Goal: Task Accomplishment & Management: Manage account settings

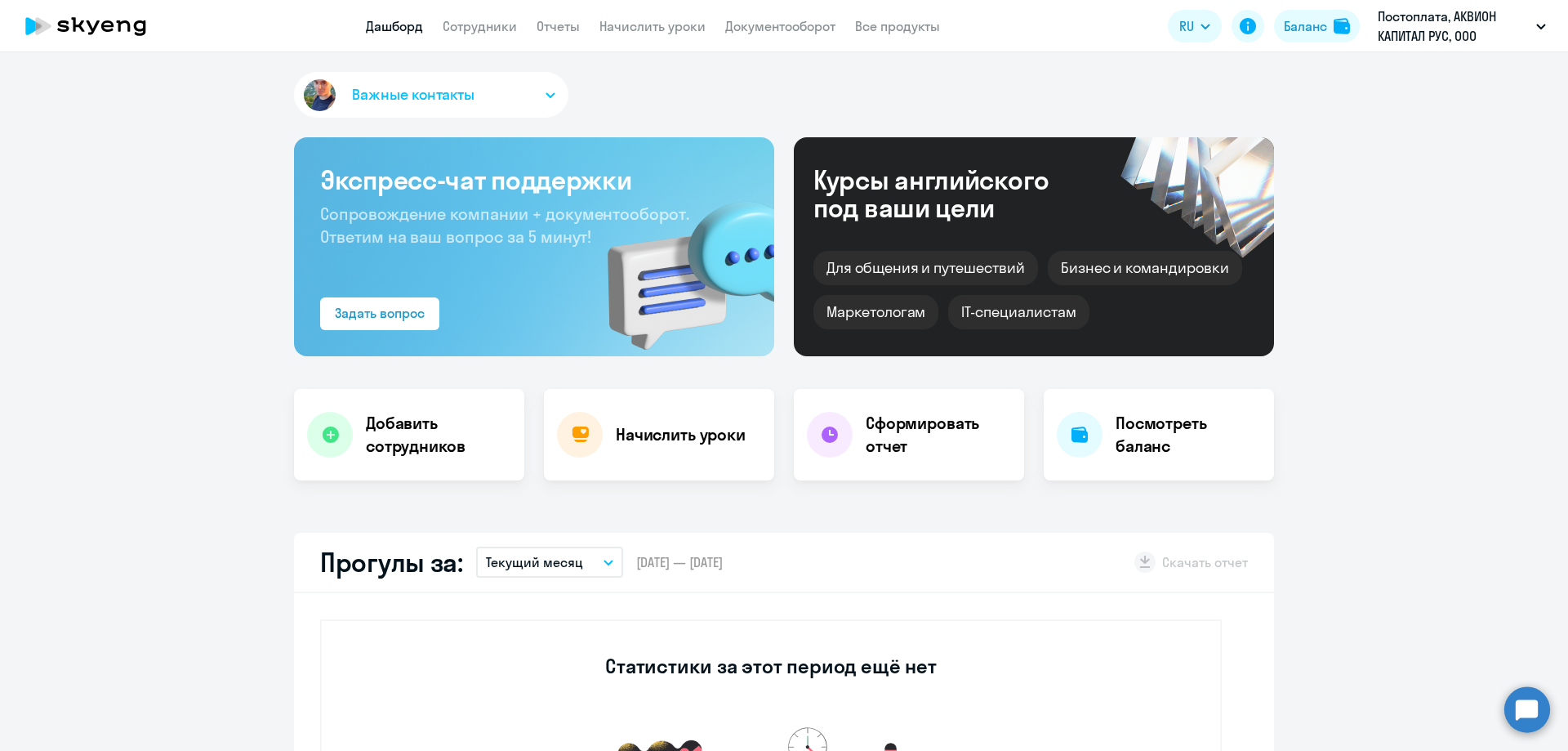
select select "30"
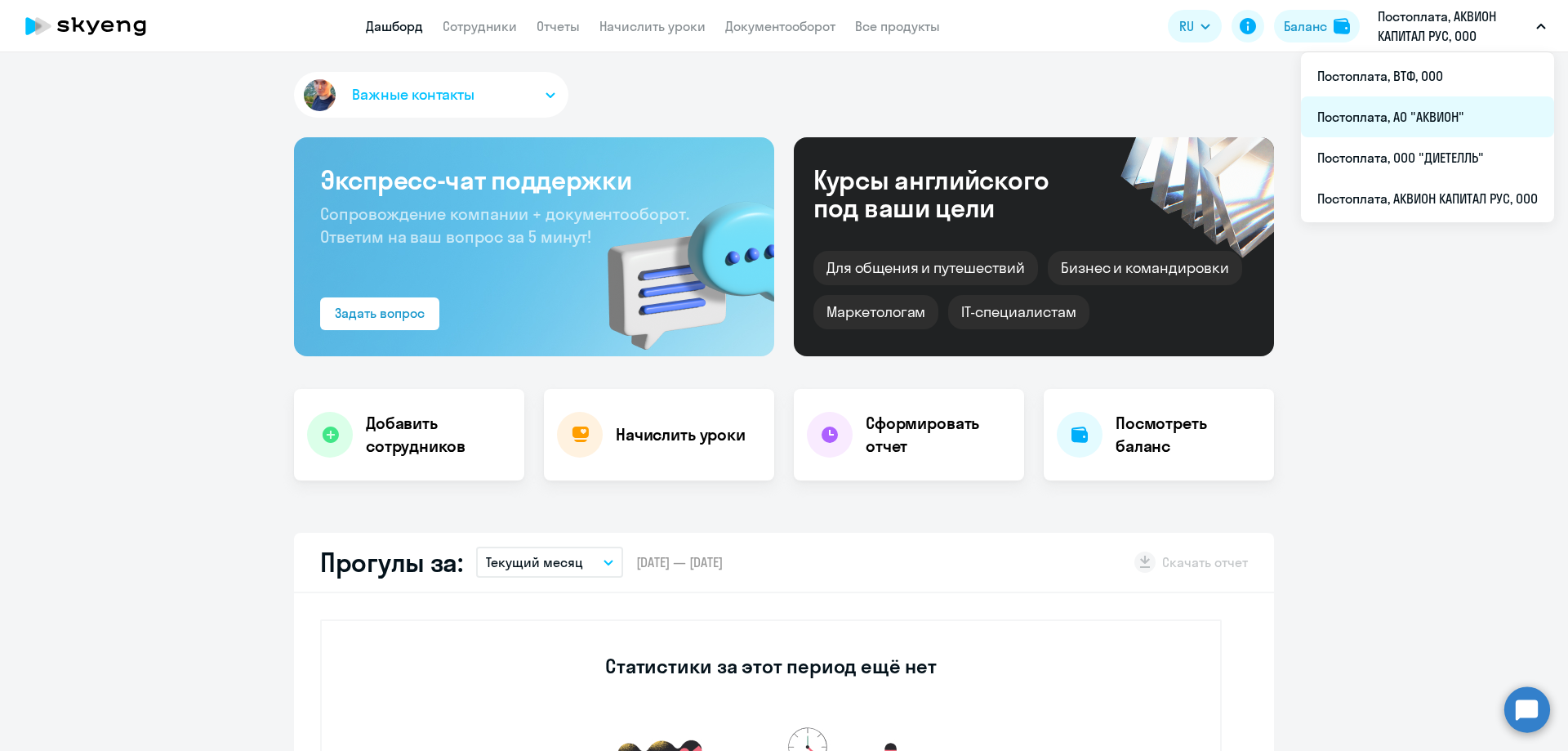
click at [1380, 119] on li "Постоплата, АО "АКВИОН"" at bounding box center [1427, 116] width 253 height 41
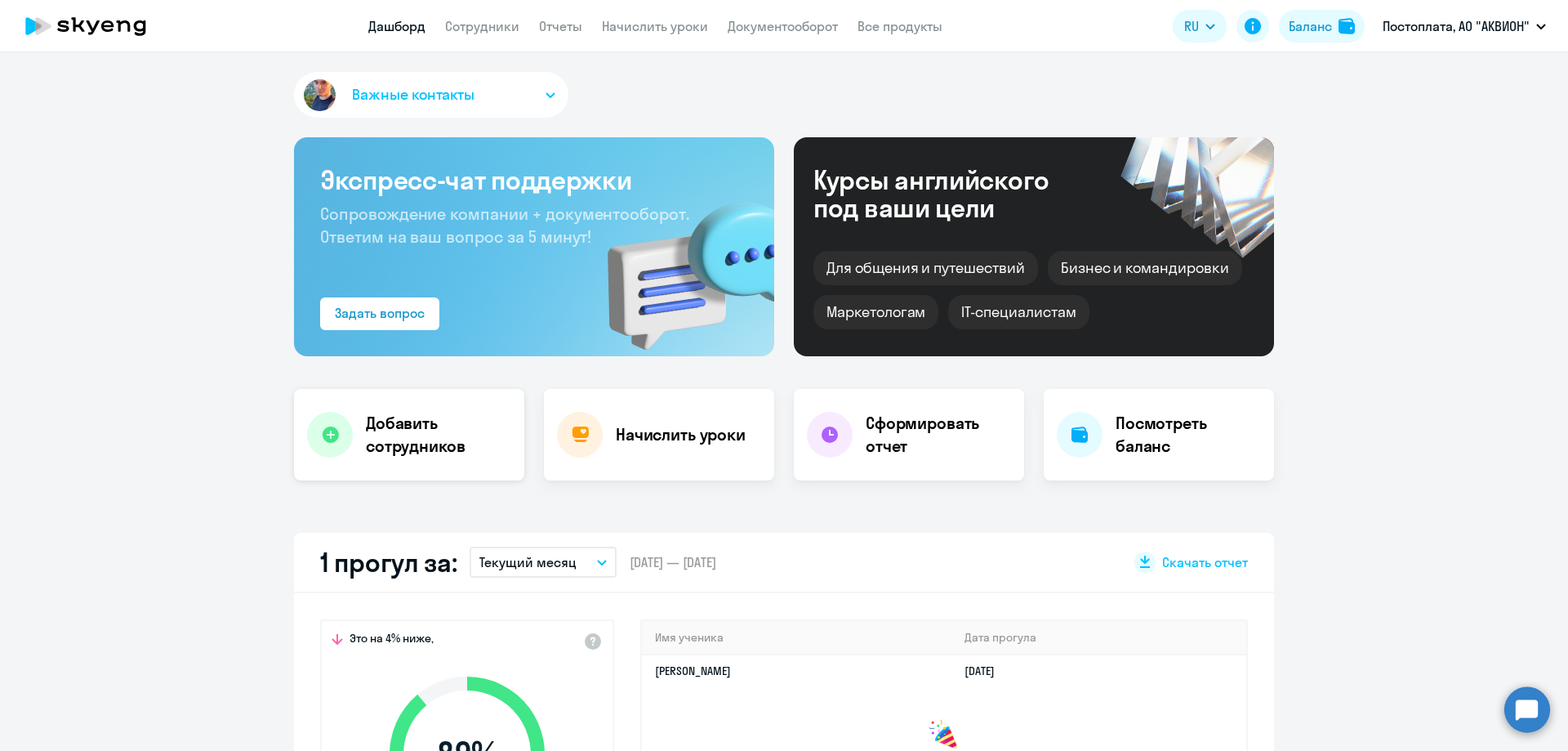
click at [322, 434] on icon at bounding box center [330, 435] width 16 height 16
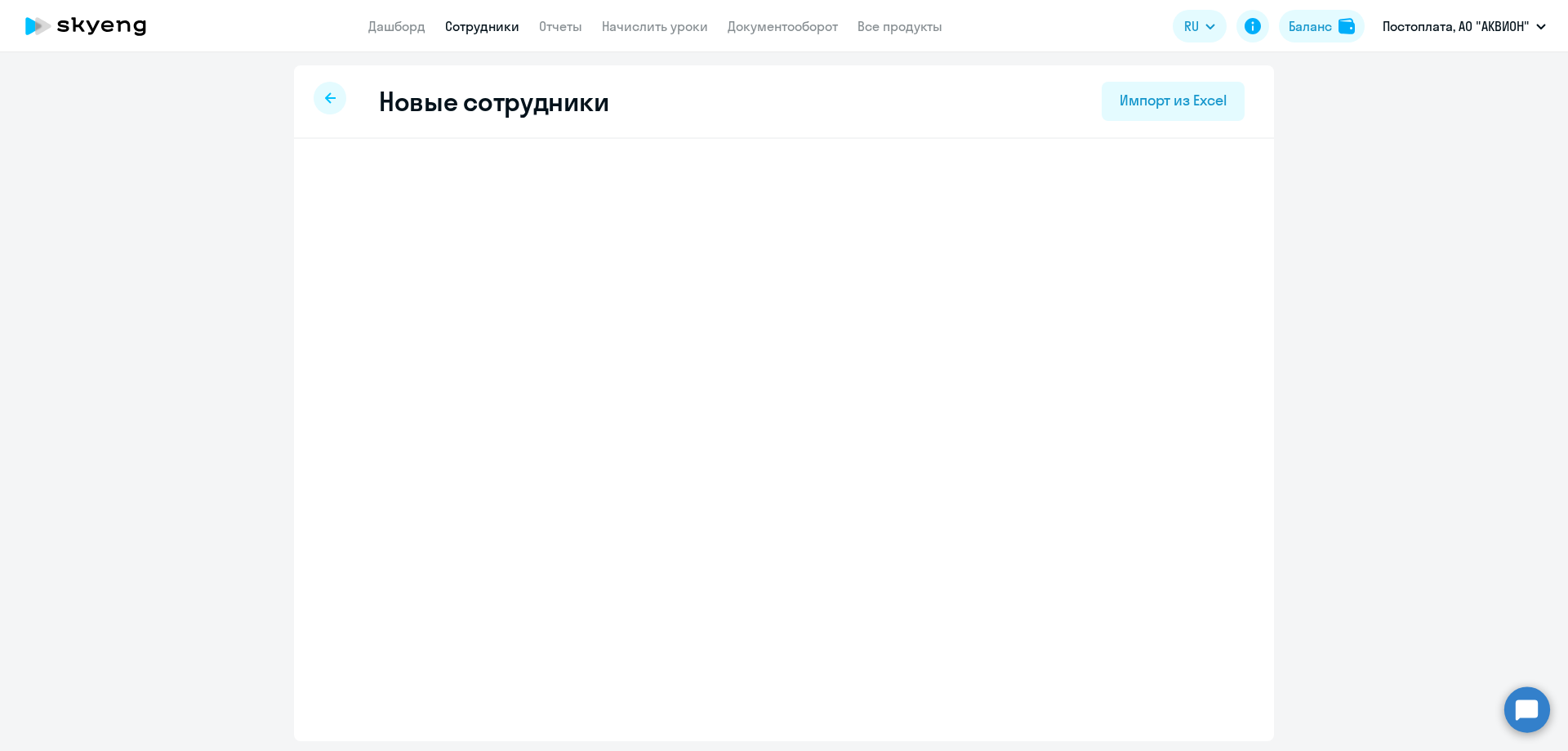
select select "english_adult_not_native_speaker"
select select "3"
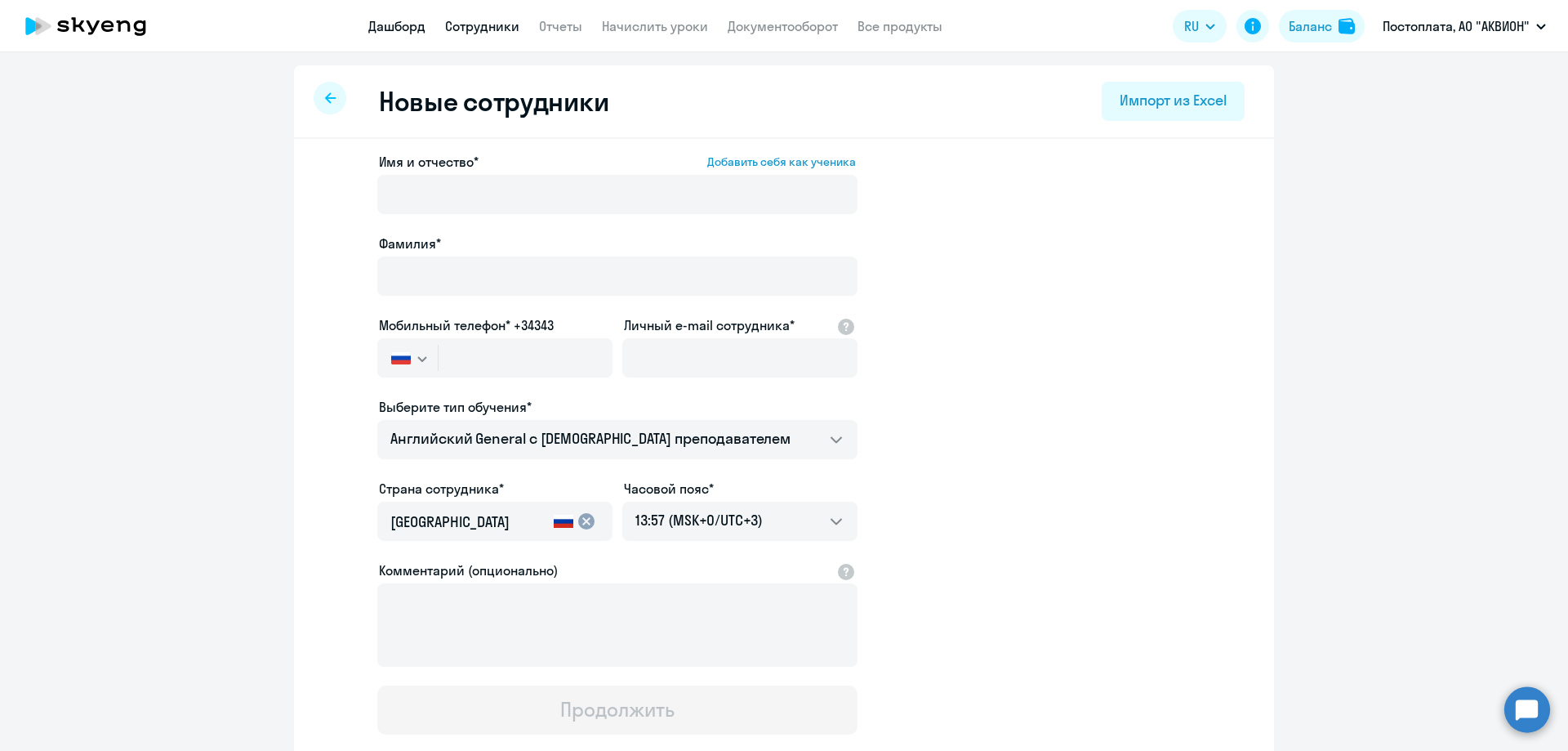
click at [392, 24] on link "Дашборд" at bounding box center [397, 27] width 58 height 16
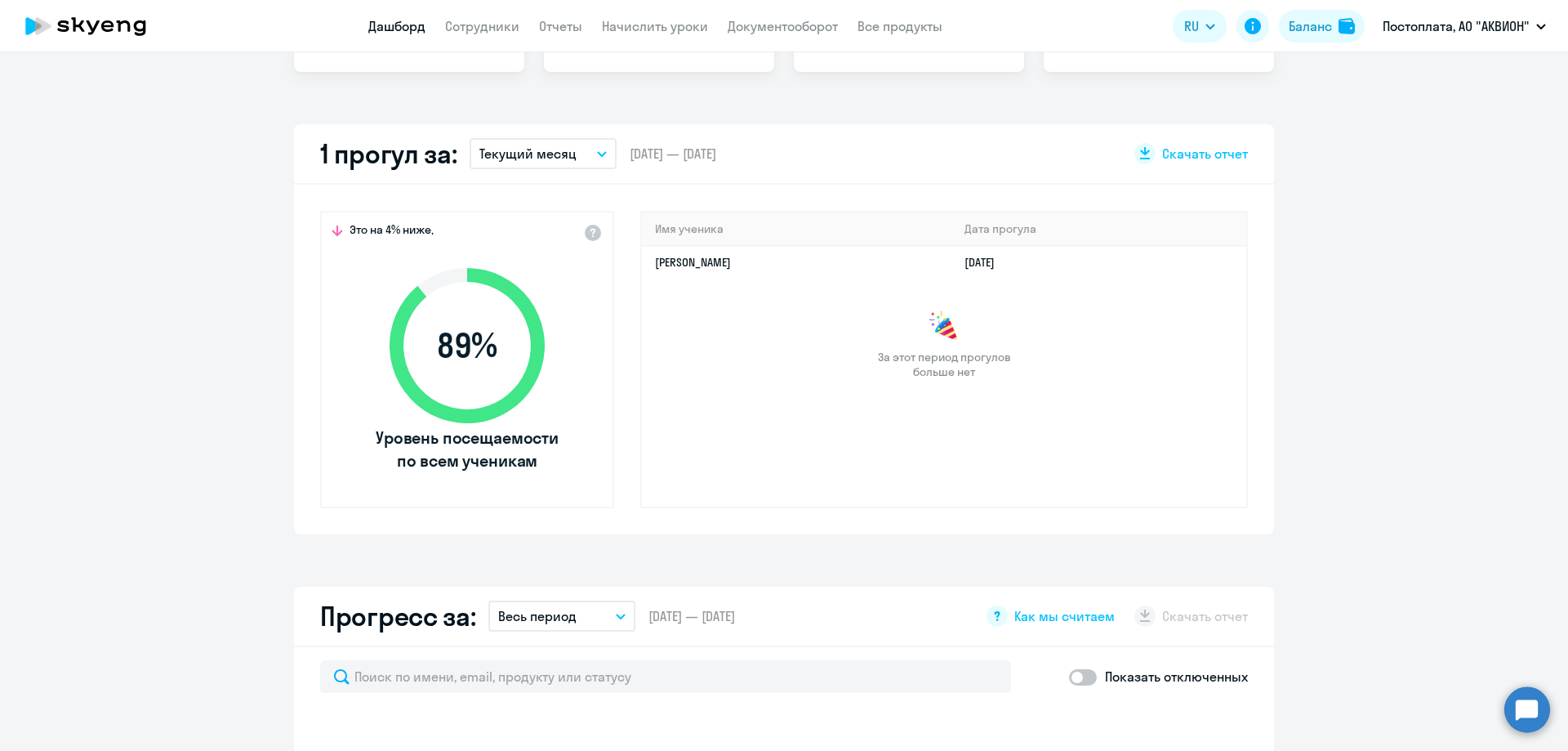
scroll to position [817, 0]
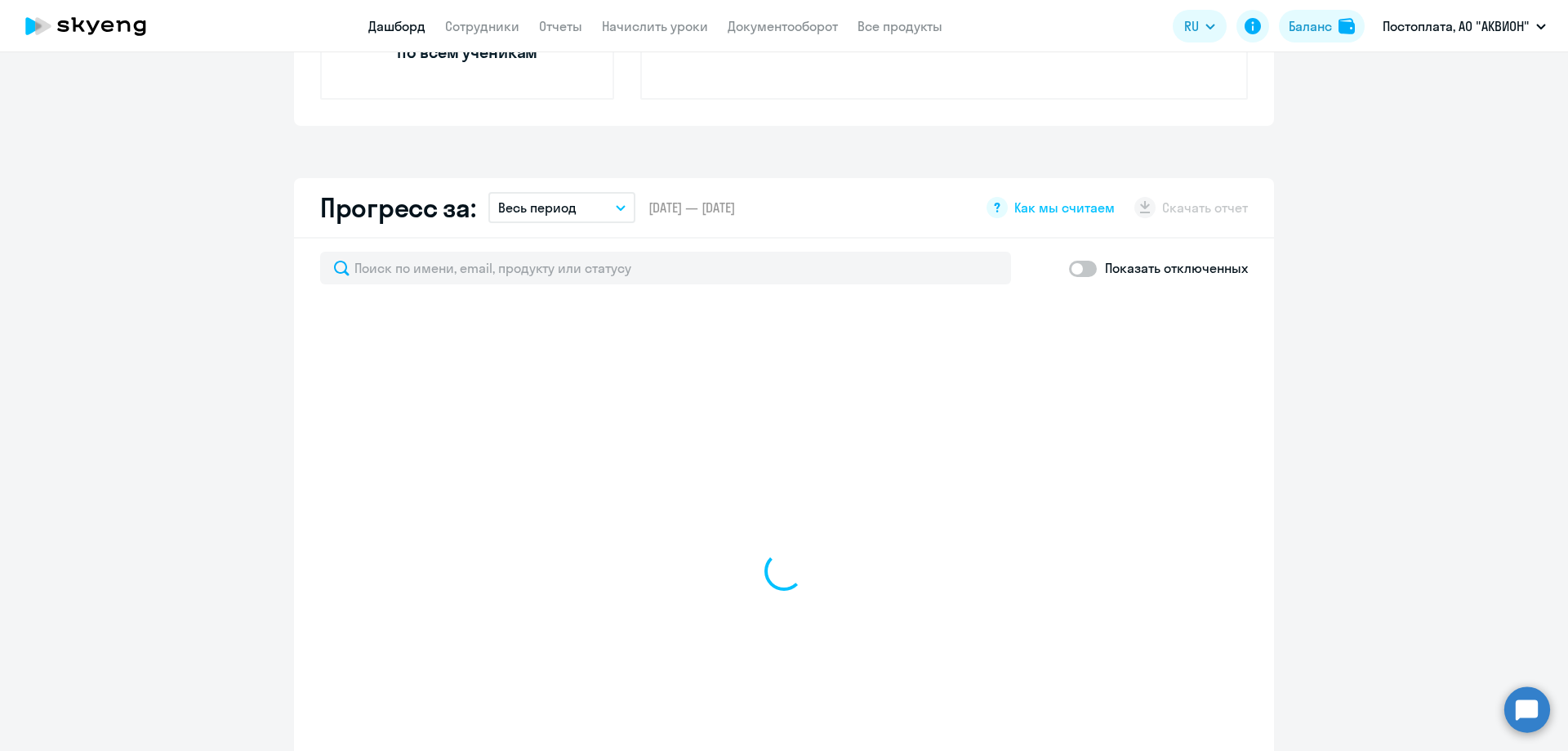
select select "30"
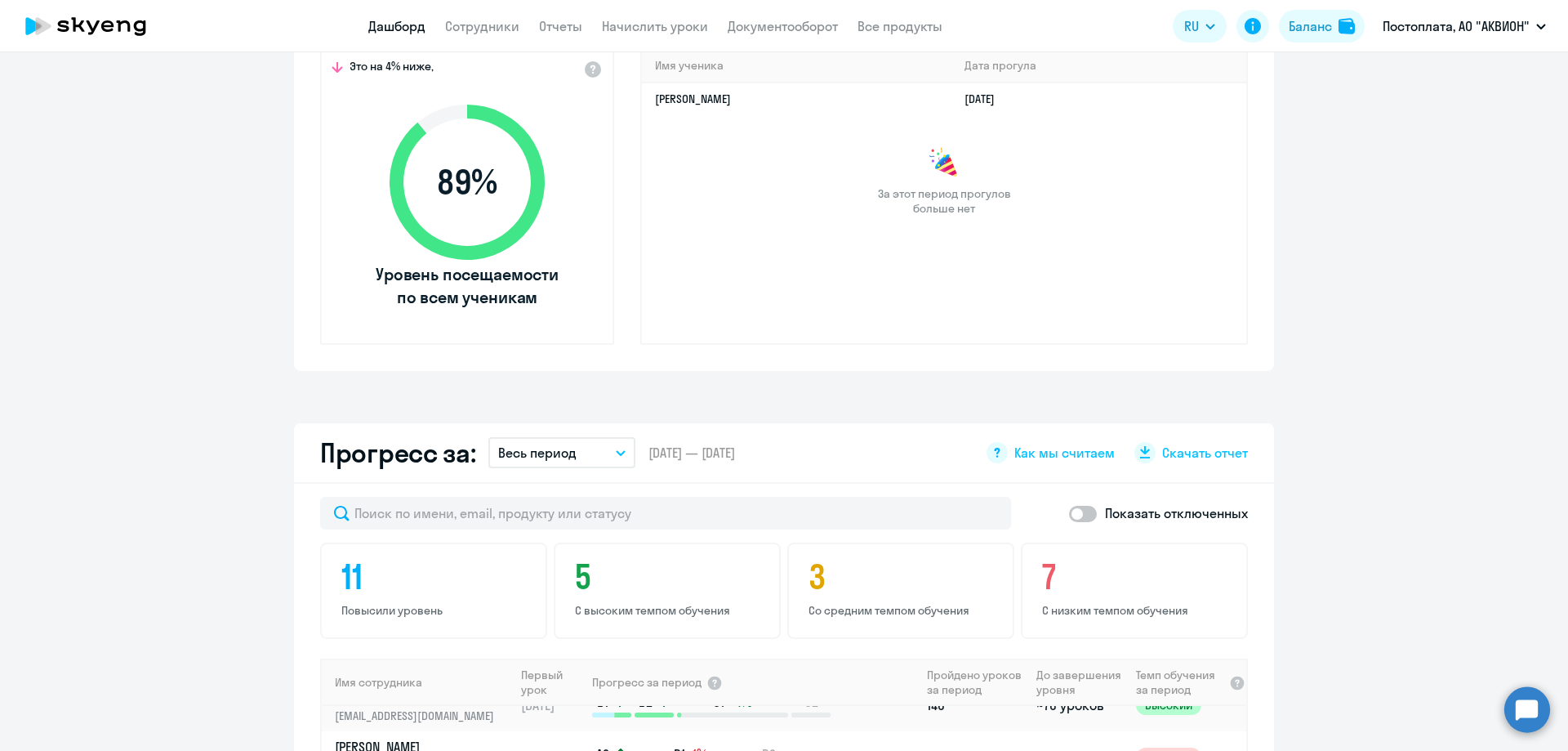
scroll to position [81, 0]
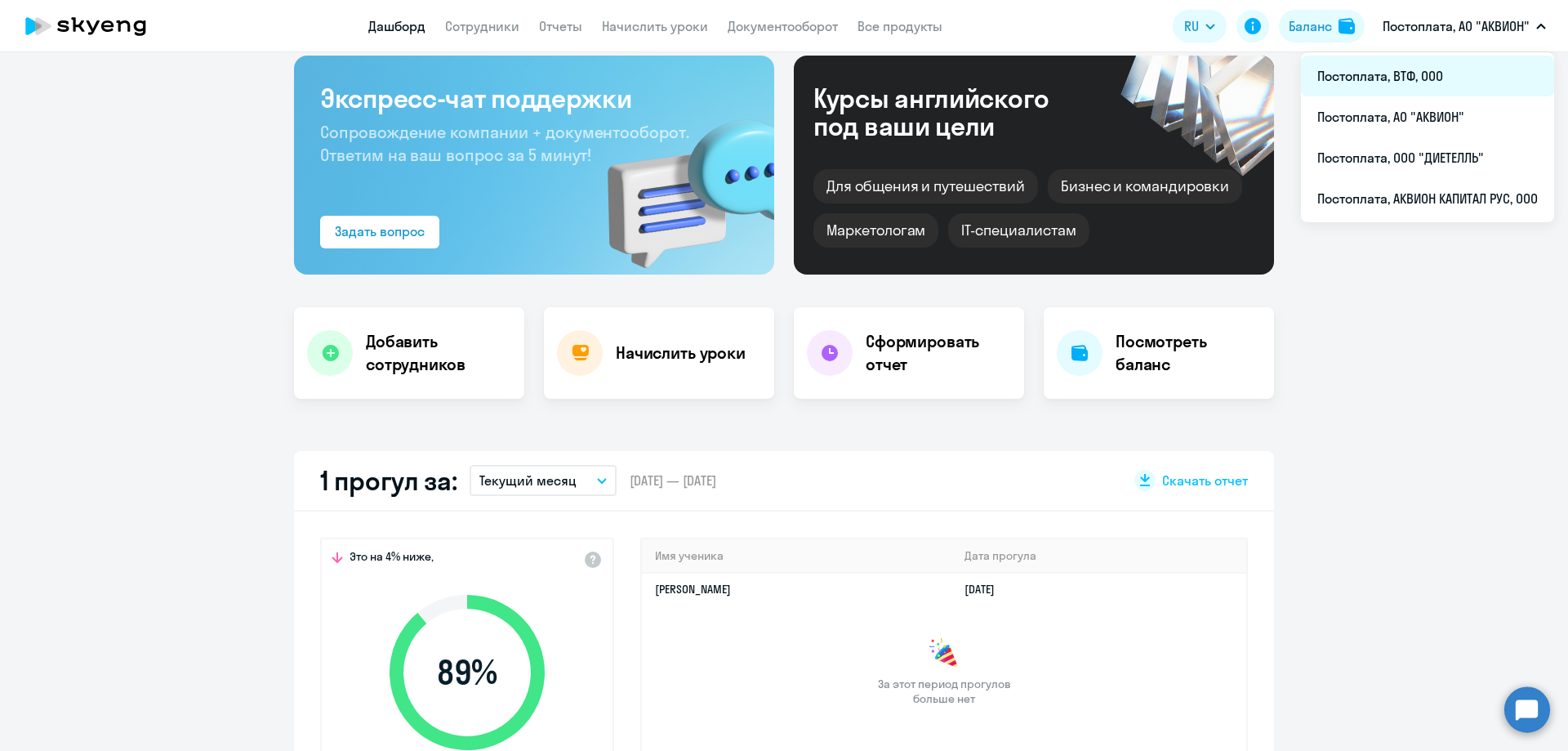
click at [1369, 68] on li "Постоплата, ВТФ, ООО" at bounding box center [1427, 76] width 253 height 41
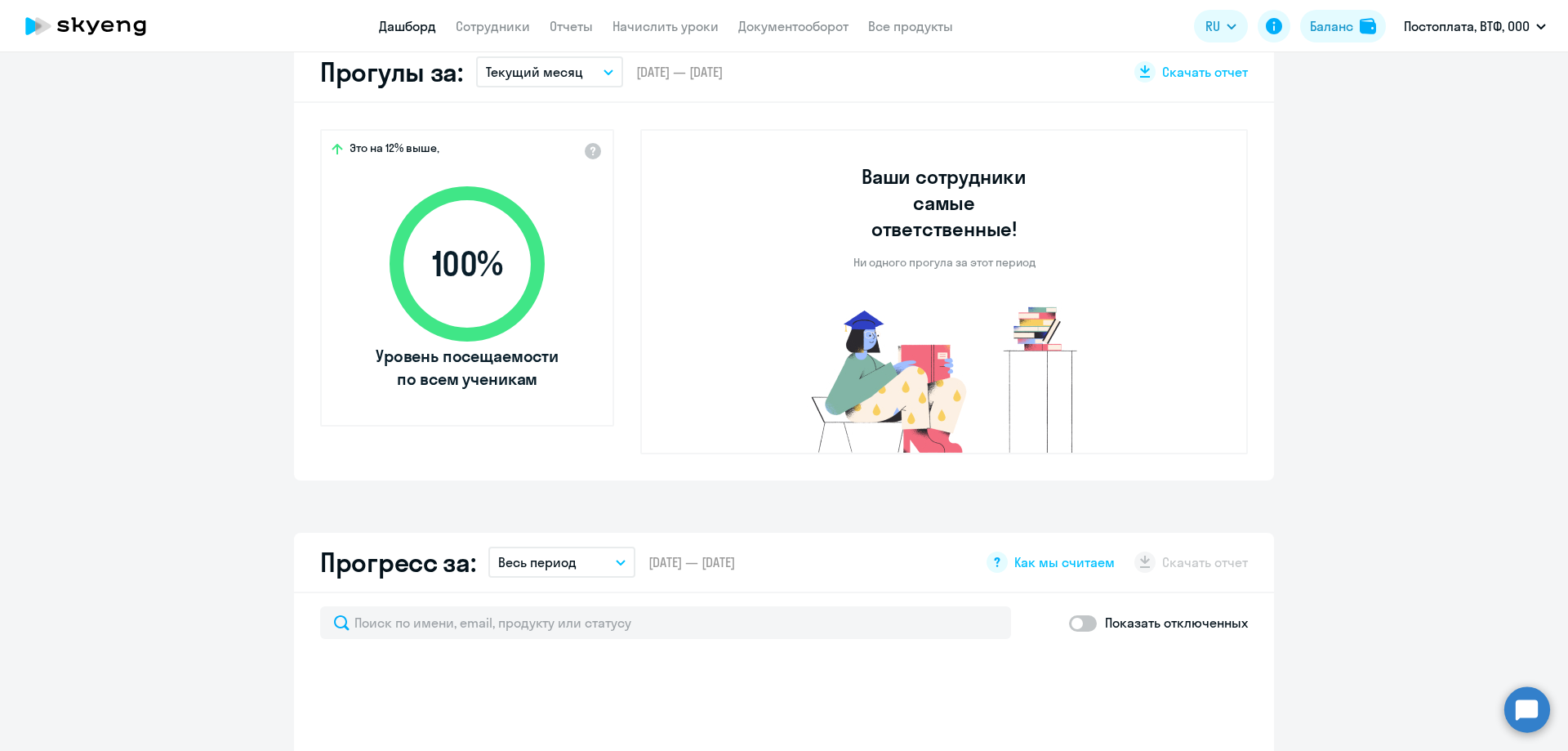
select select "30"
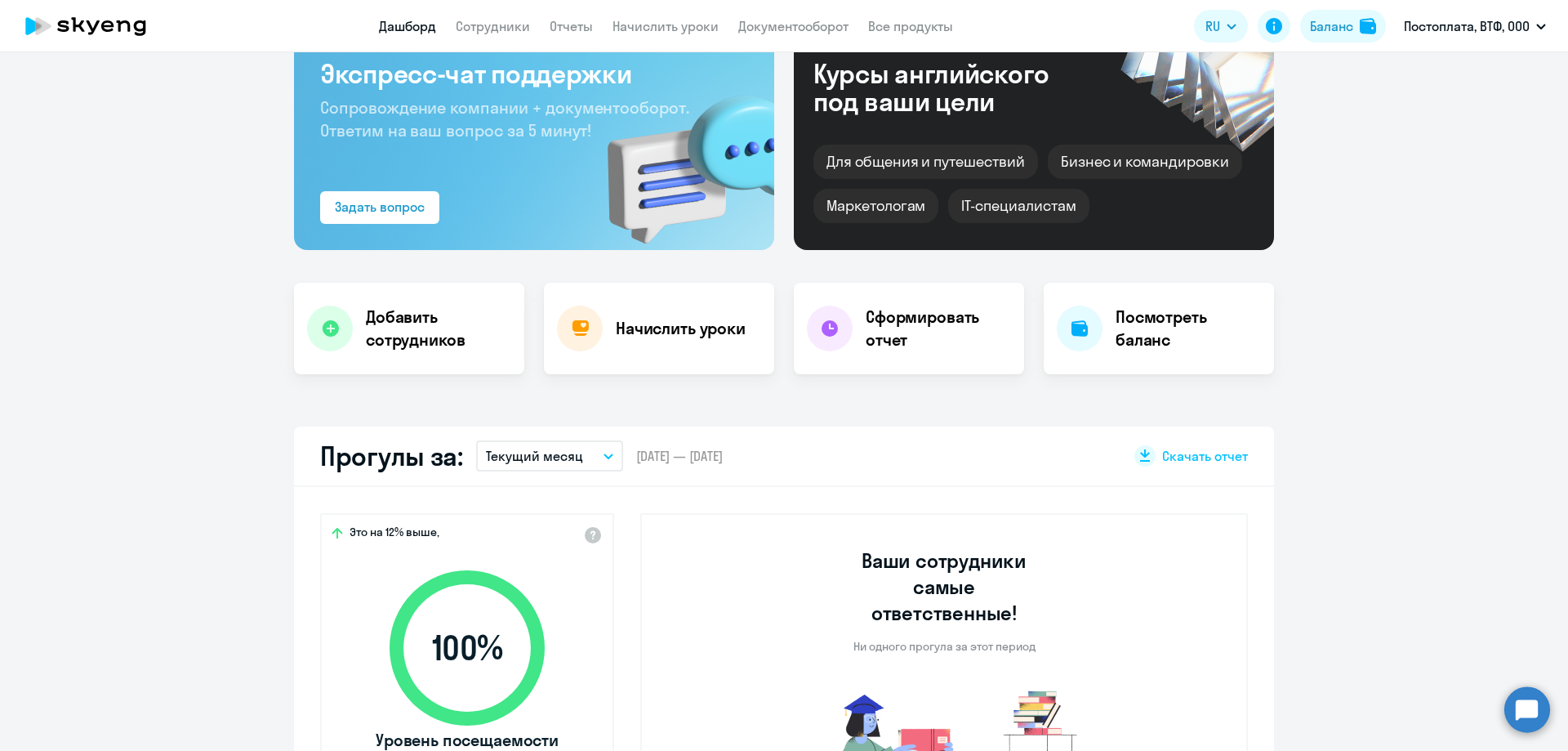
scroll to position [16, 0]
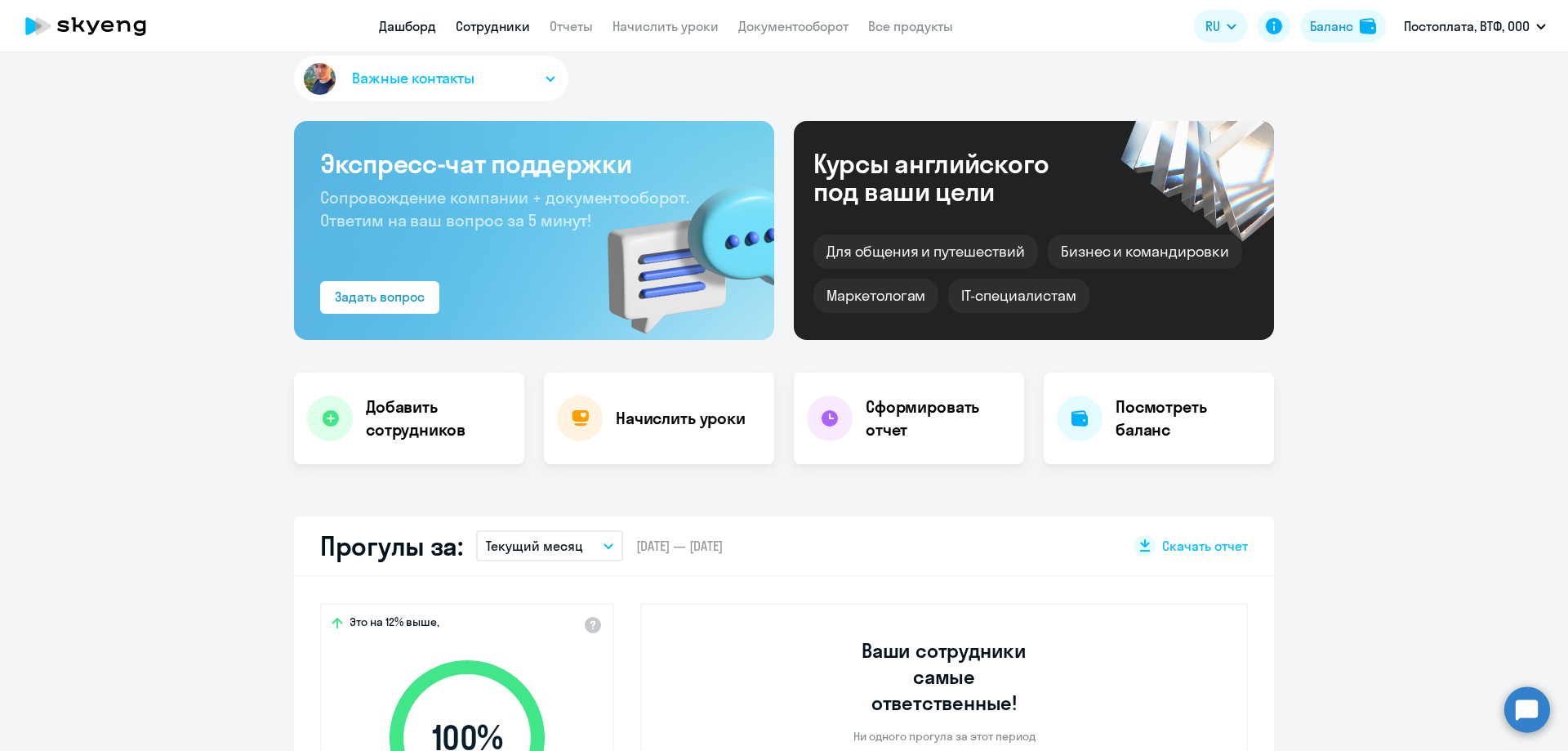
click at [492, 27] on link "Сотрудники" at bounding box center [492, 27] width 74 height 16
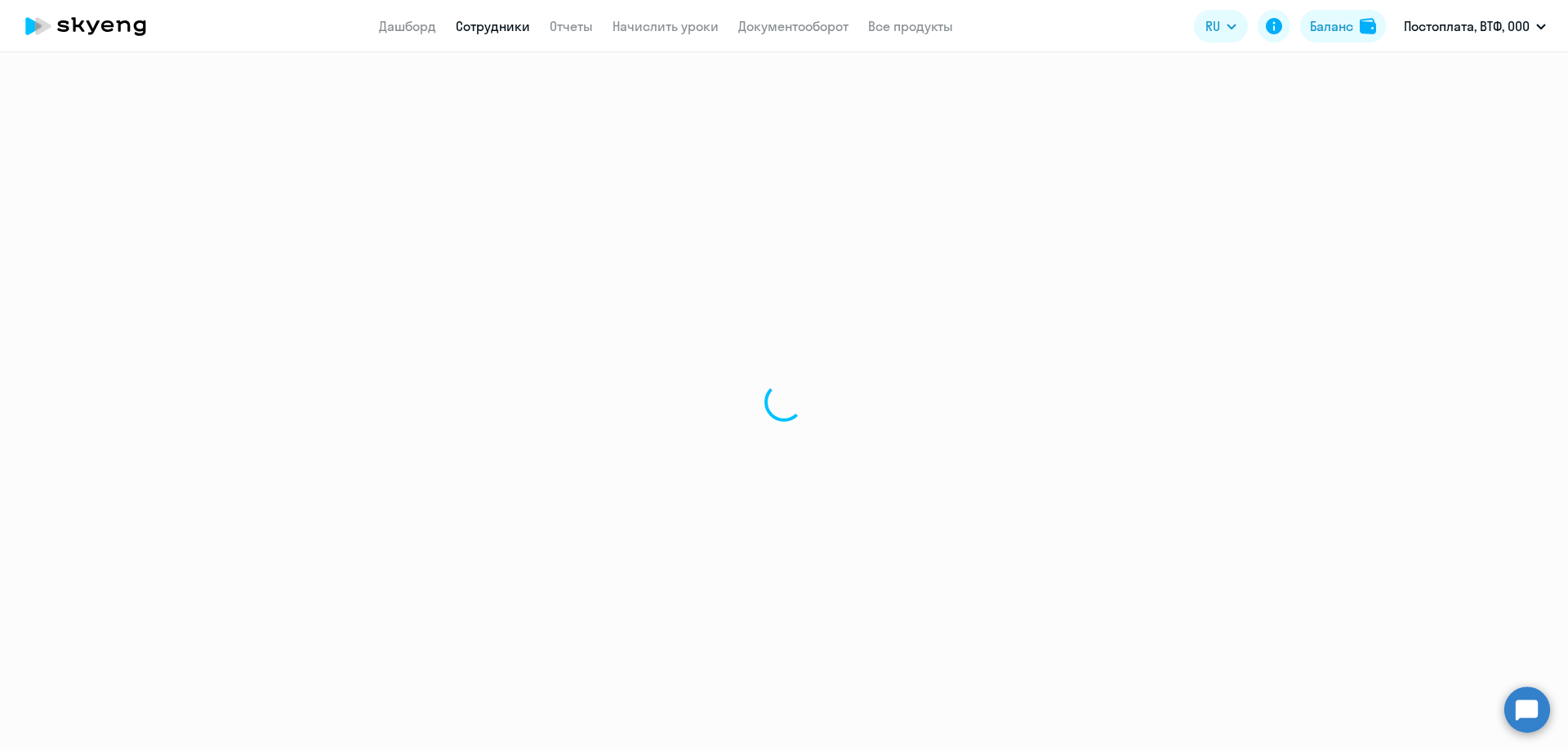
select select "30"
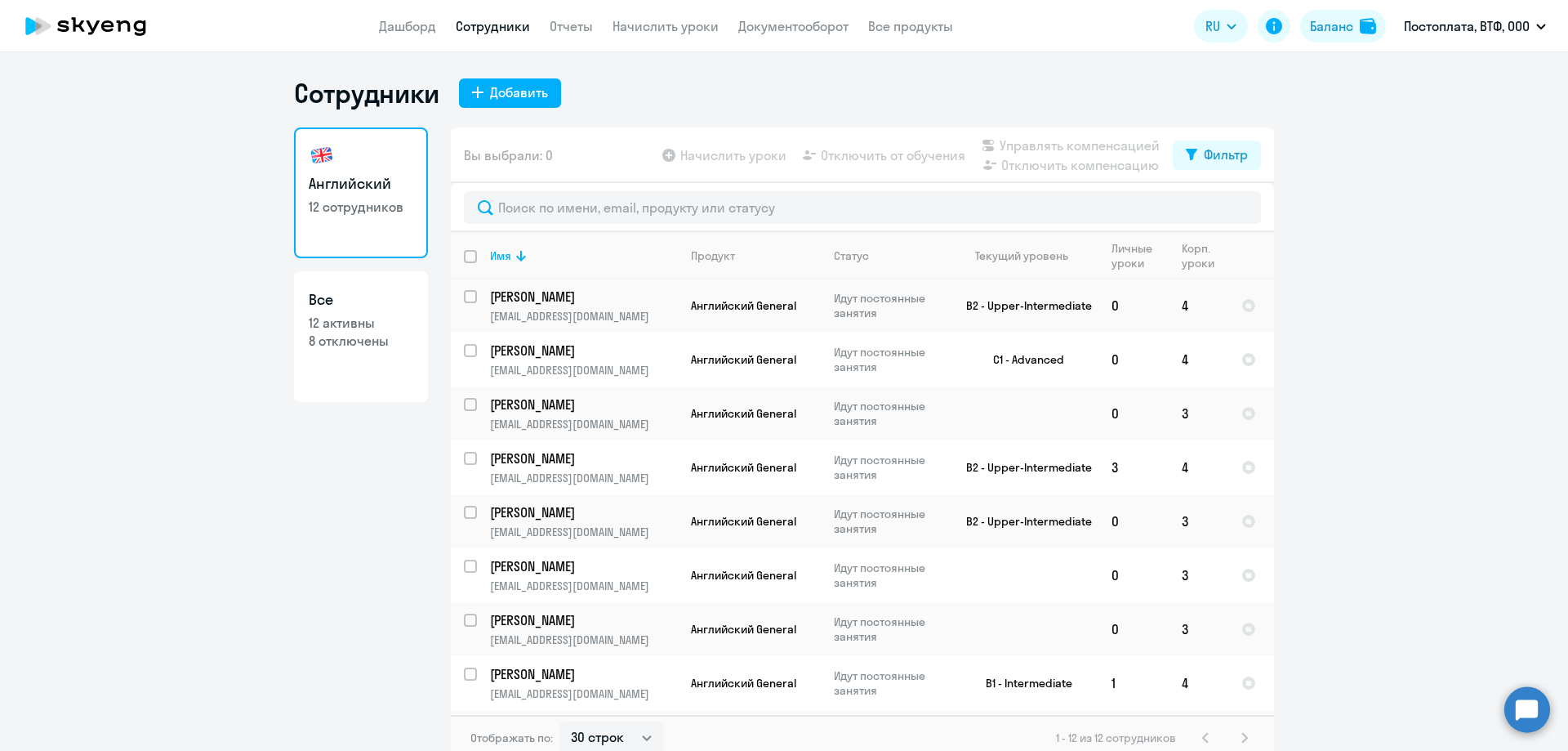
scroll to position [48, 0]
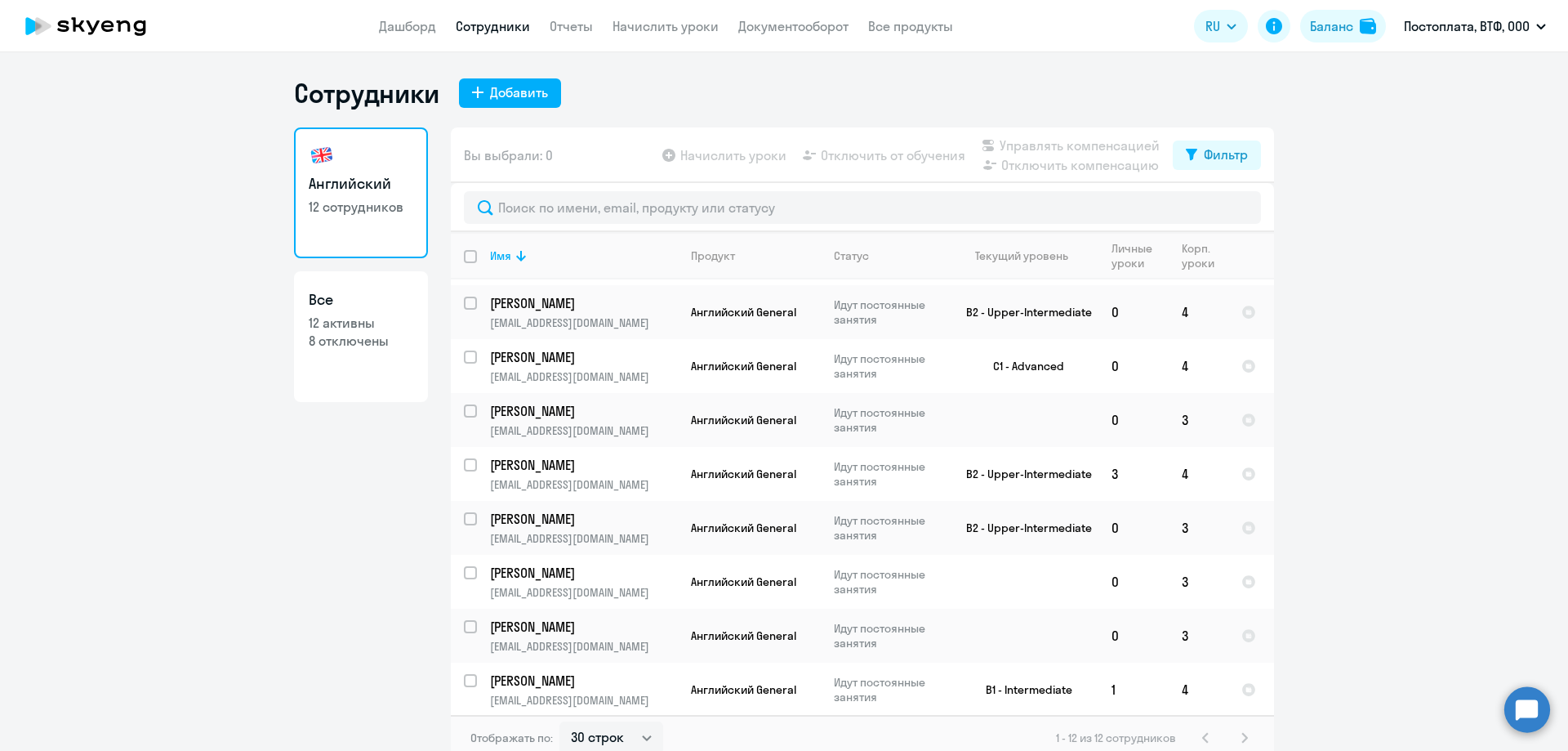
click at [369, 188] on h3 "Английский" at bounding box center [361, 183] width 104 height 21
click at [357, 208] on p "12 сотрудников" at bounding box center [361, 207] width 104 height 18
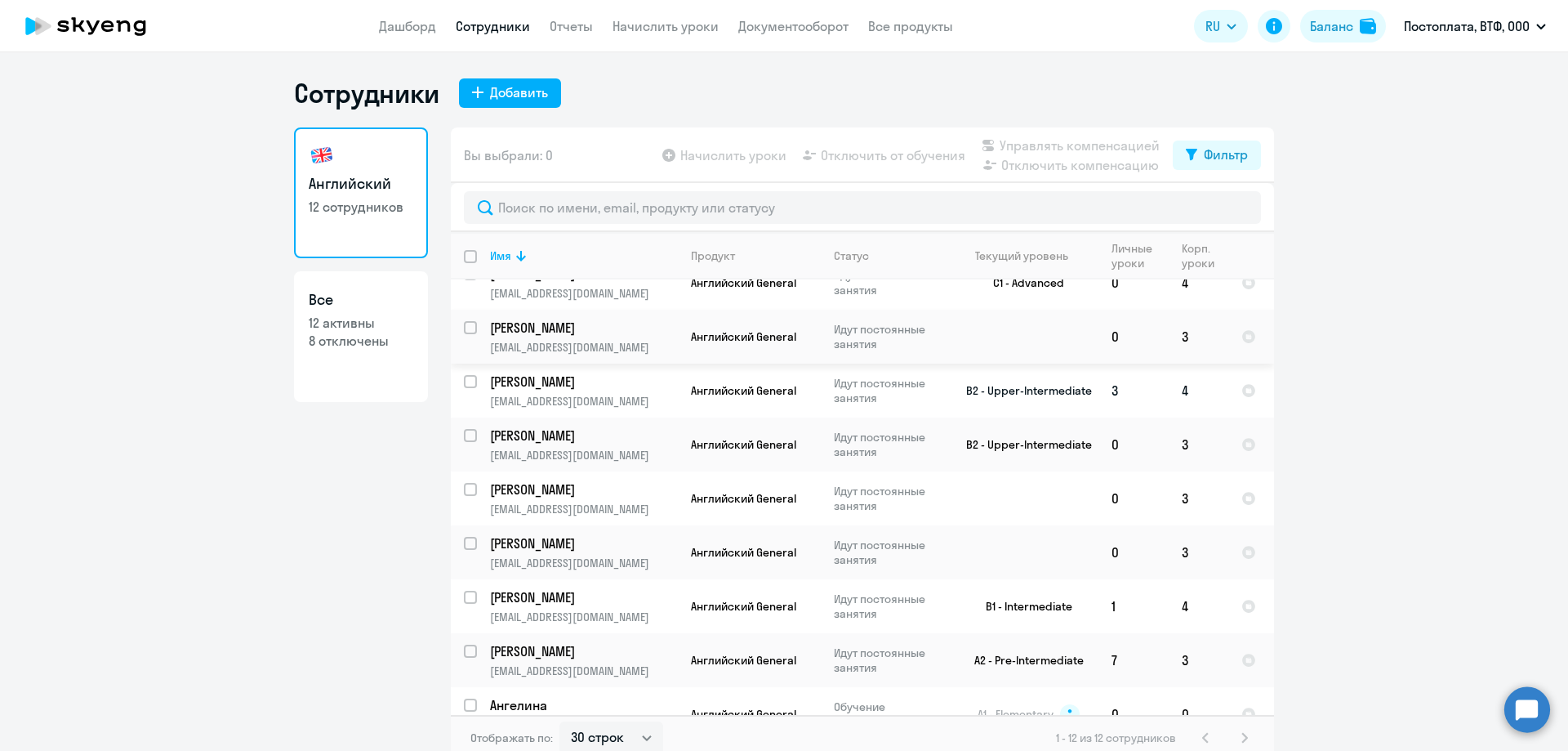
scroll to position [211, 0]
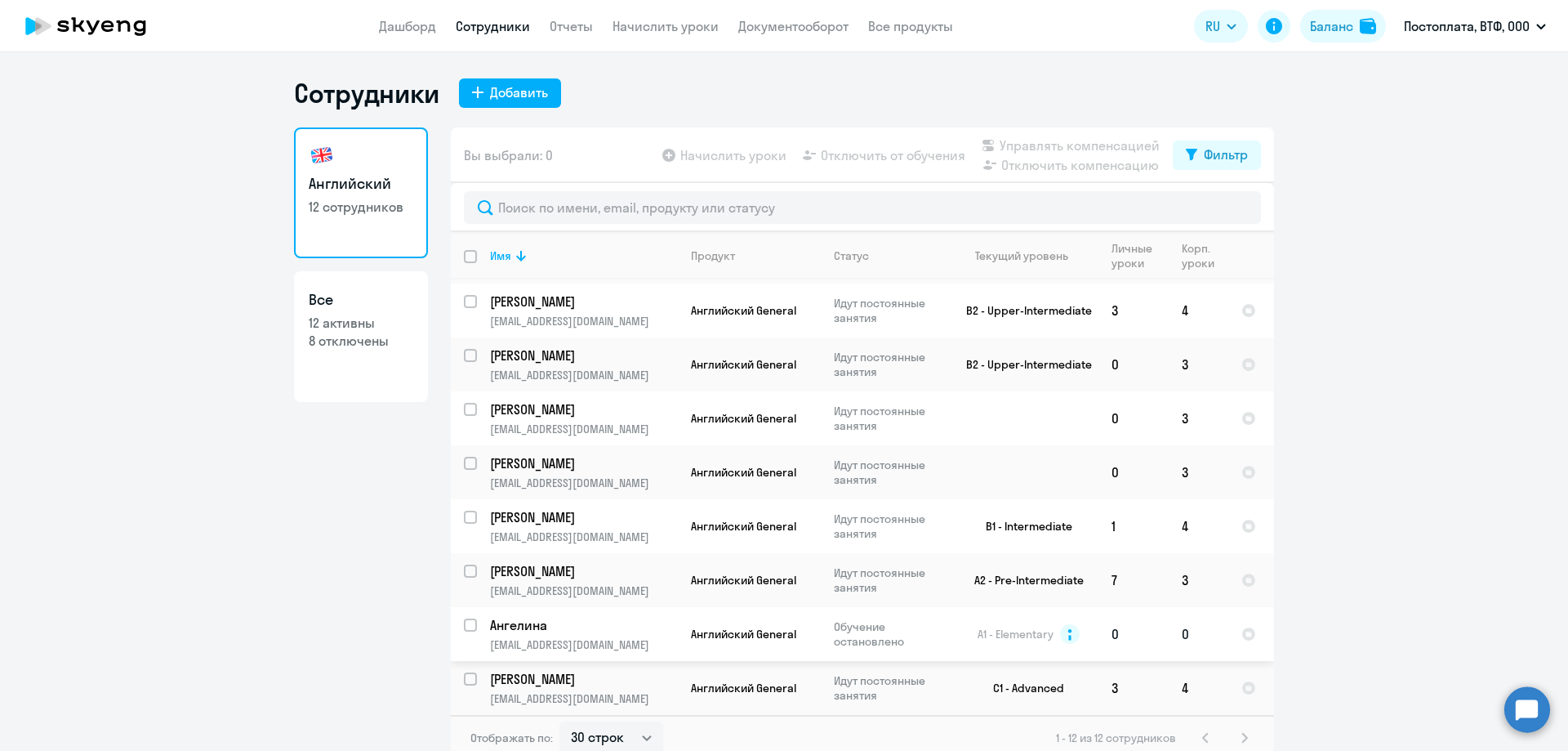
click at [464, 624] on input "select row 3867508" at bounding box center [480, 635] width 33 height 33
click at [469, 622] on input "deselect row 3867508" at bounding box center [480, 635] width 33 height 33
checkbox input "false"
click at [381, 211] on p "12 сотрудников" at bounding box center [361, 207] width 104 height 18
click at [350, 344] on p "8 отключены" at bounding box center [361, 341] width 104 height 18
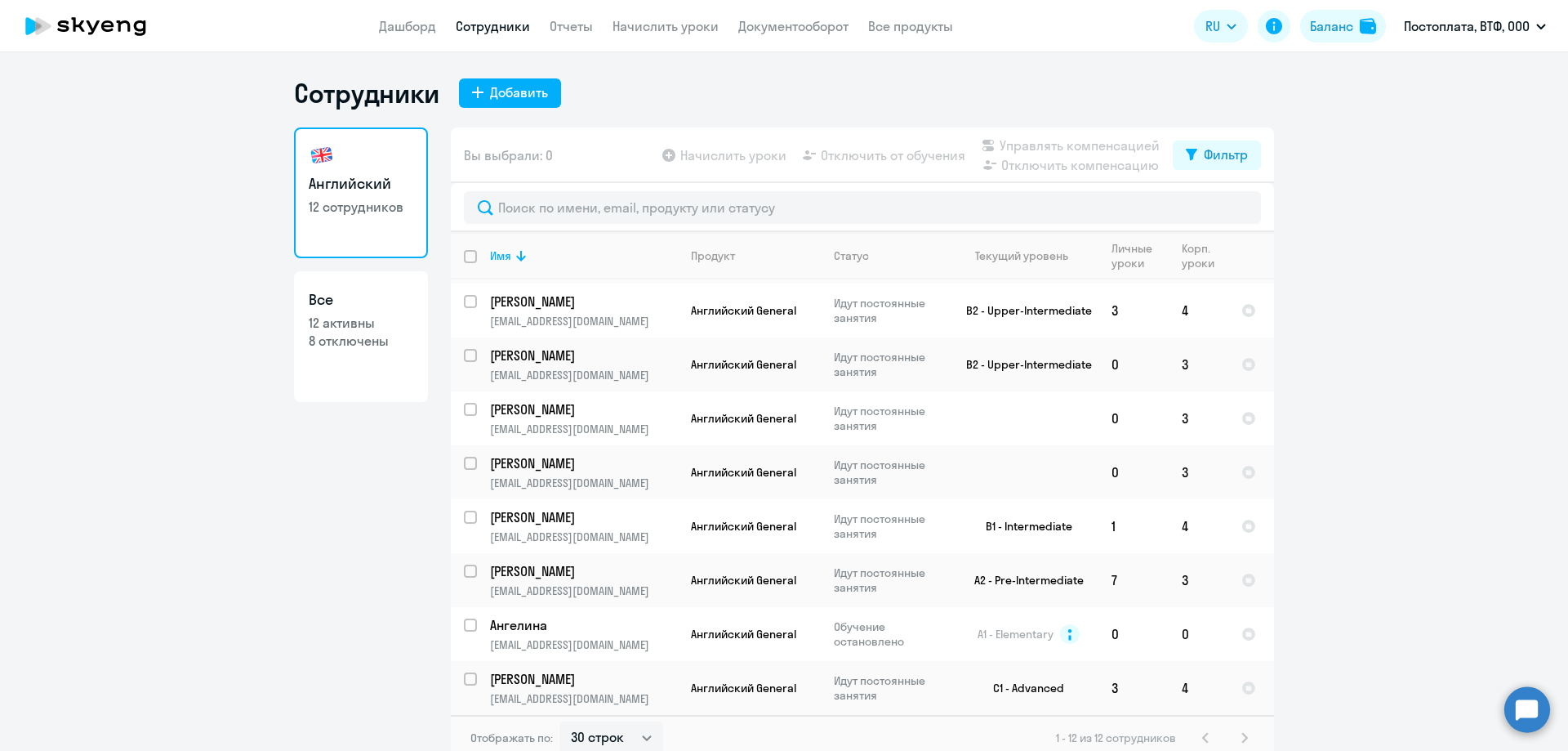
select select "30"
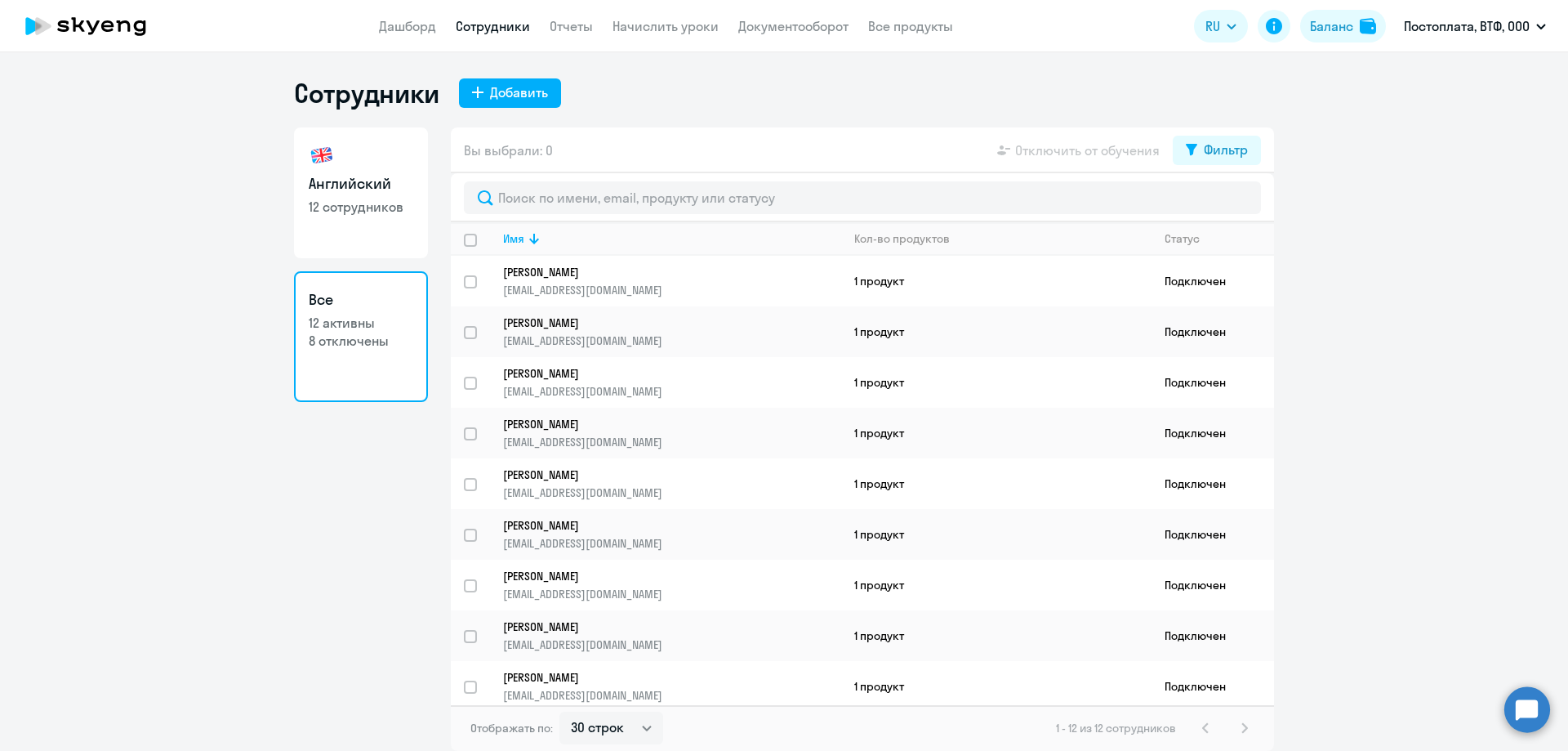
click at [385, 192] on h3 "Английский" at bounding box center [361, 183] width 104 height 21
select select "30"
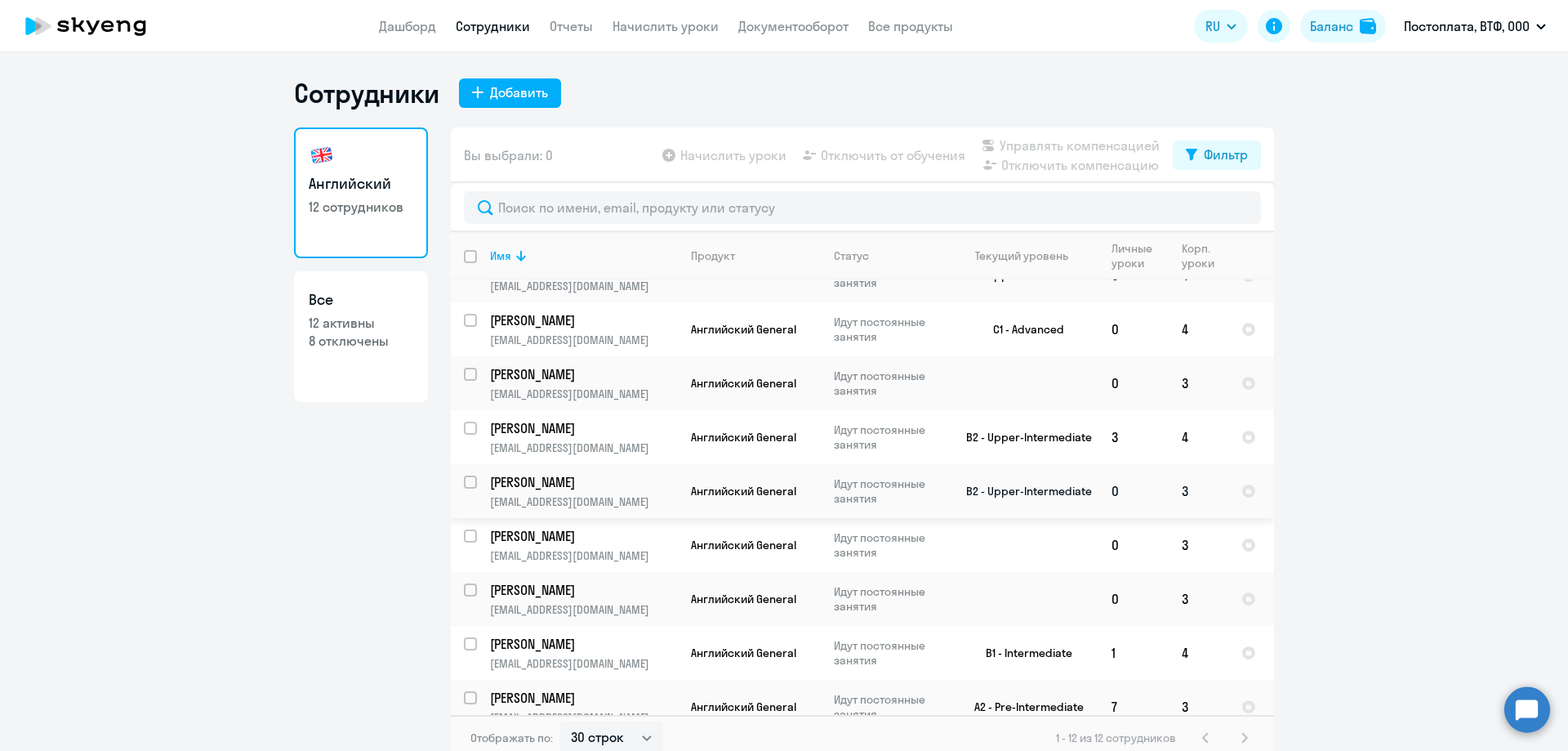
scroll to position [211, 0]
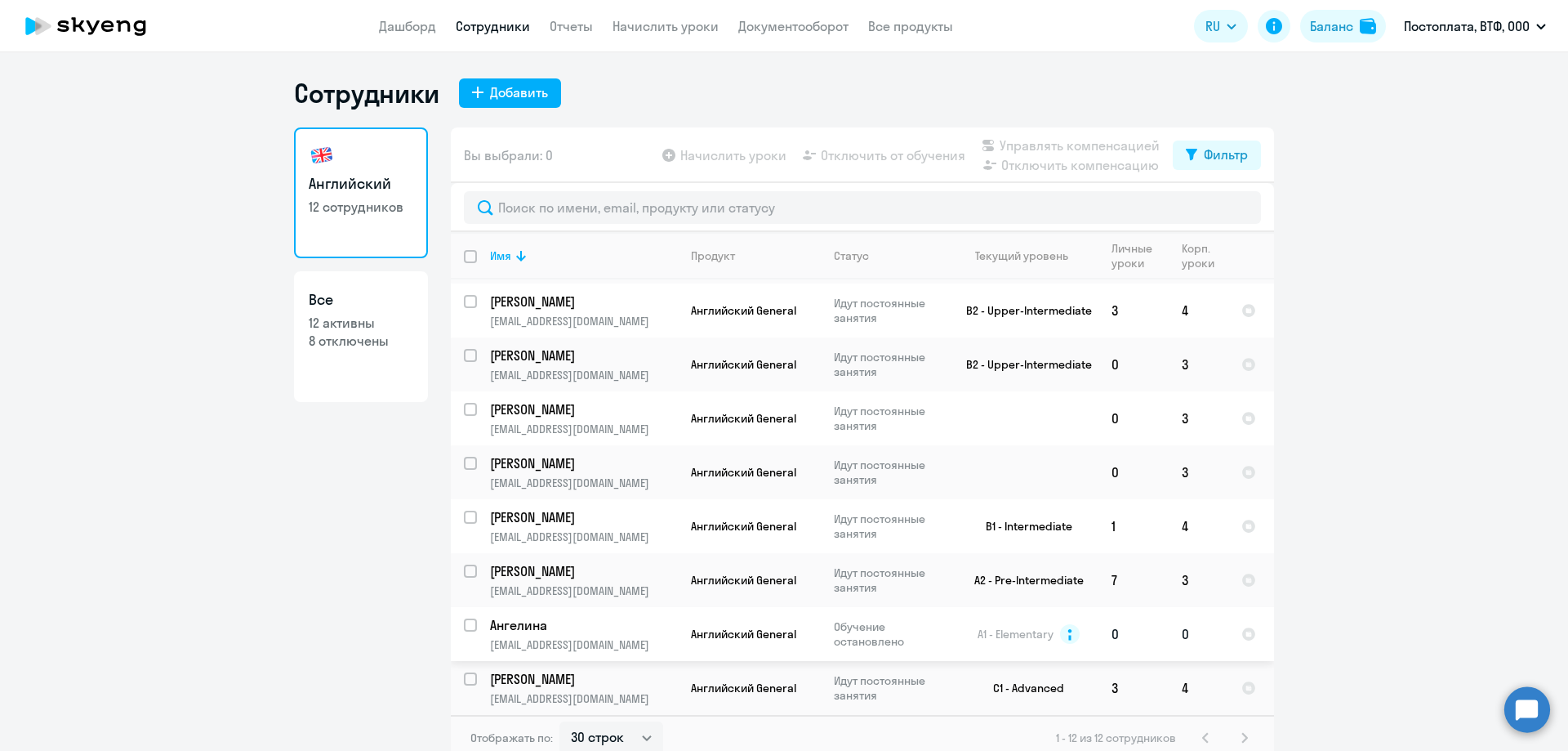
click at [470, 626] on input "select row 3867508" at bounding box center [480, 635] width 33 height 33
checkbox input "true"
click at [394, 28] on link "Дашборд" at bounding box center [407, 27] width 58 height 16
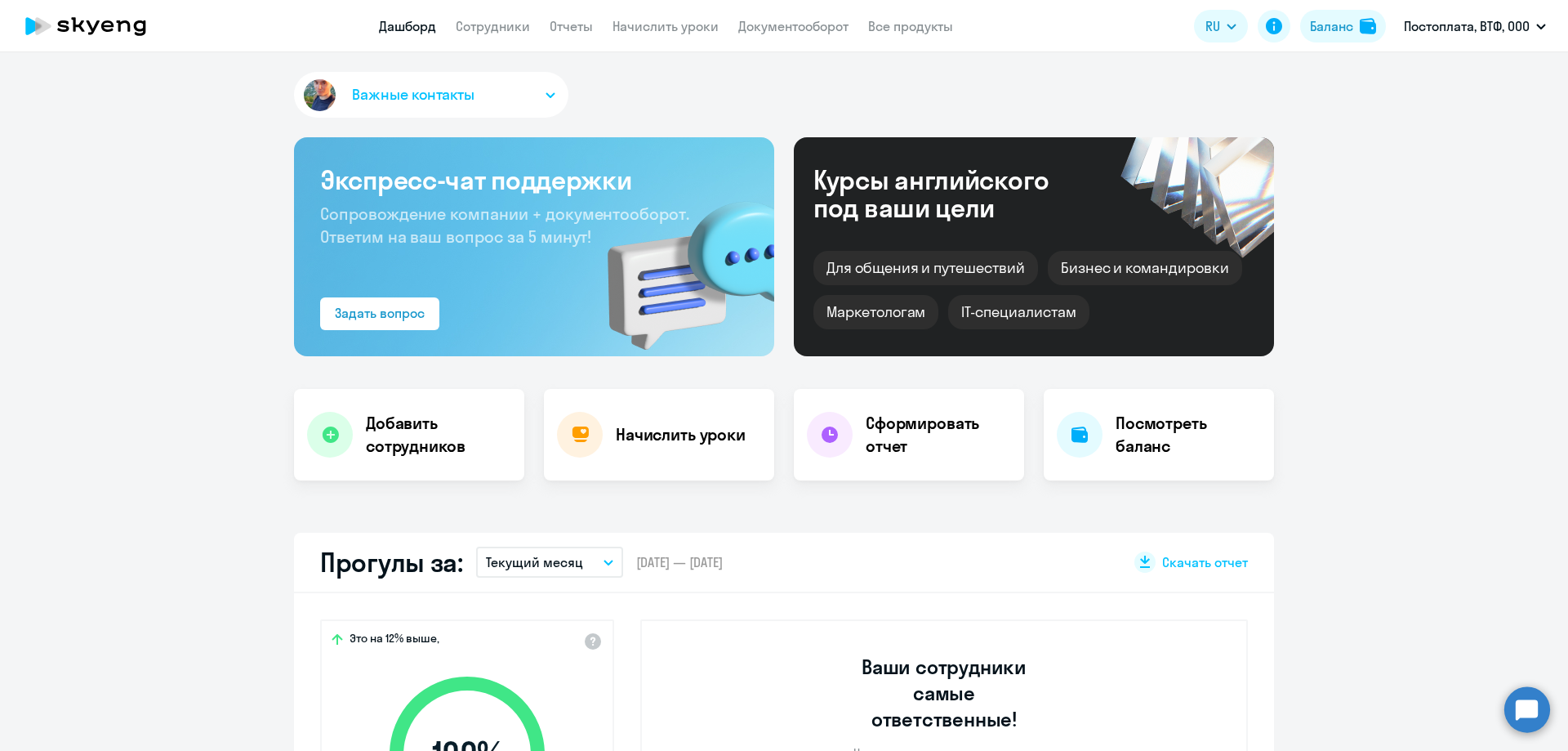
select select "30"
click at [489, 25] on link "Сотрудники" at bounding box center [492, 27] width 74 height 16
select select "30"
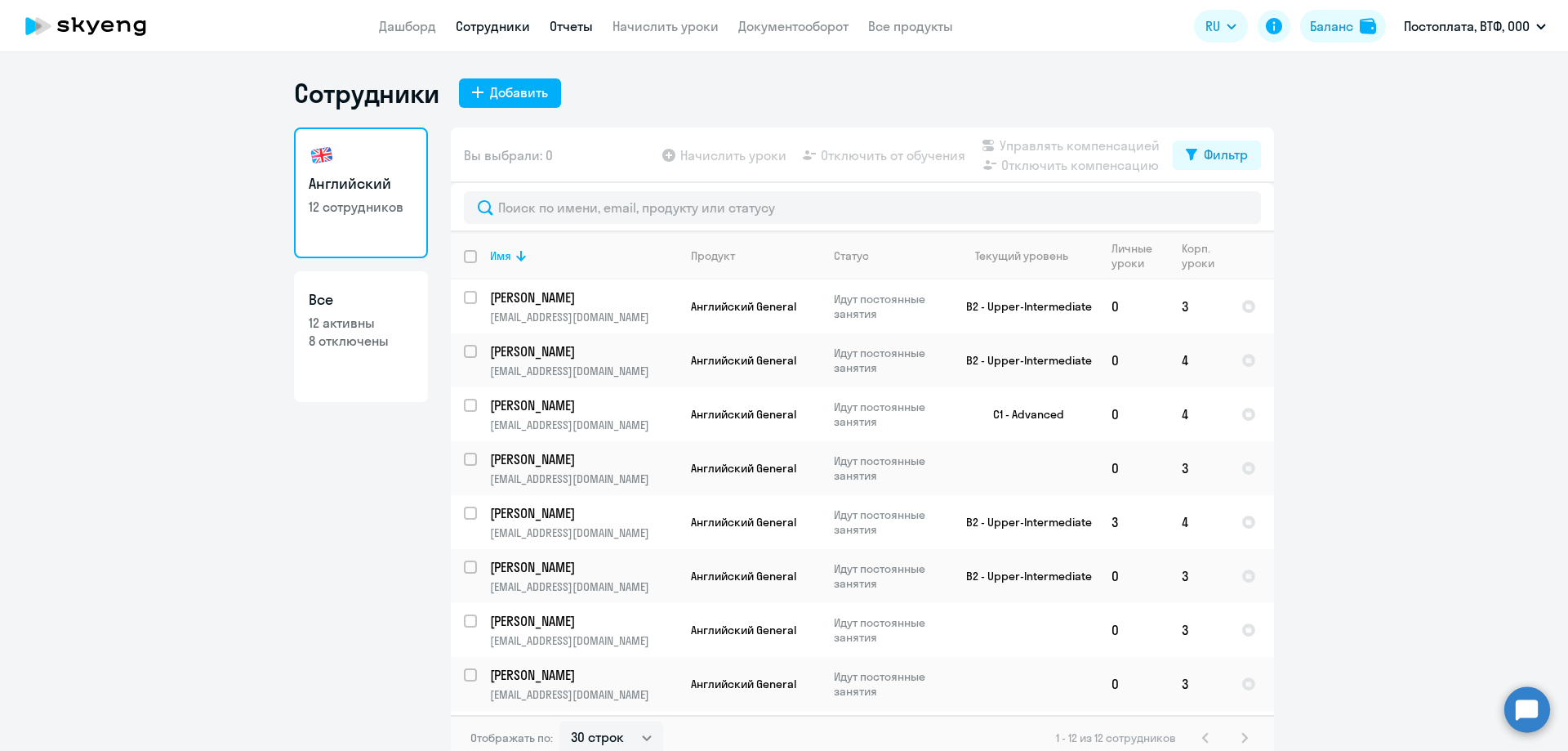
click at [575, 24] on link "Отчеты" at bounding box center [571, 27] width 43 height 16
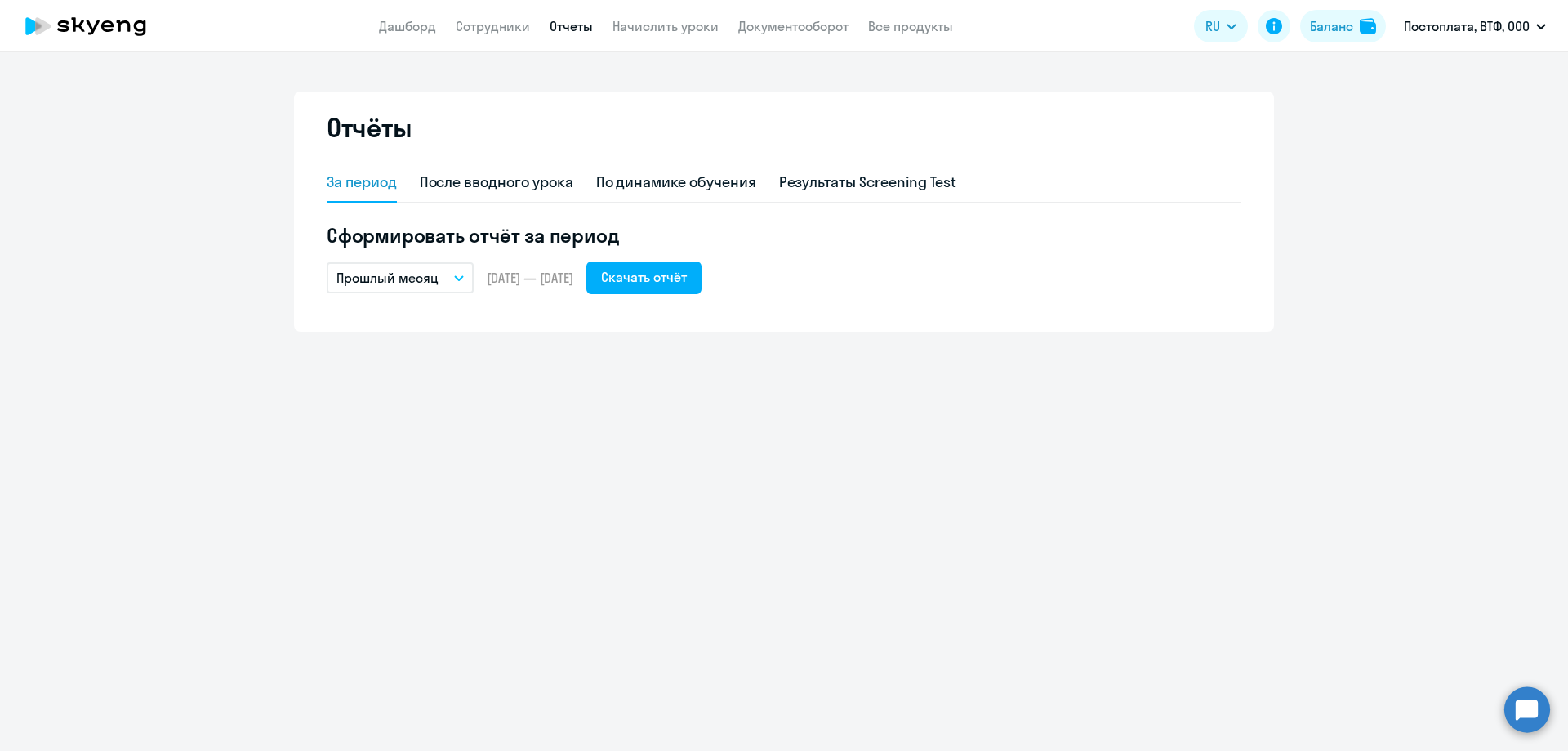
click at [646, 36] on app-header "Дашборд Сотрудники Отчеты Начислить уроки Документооборот Все продукты Дашборд …" at bounding box center [784, 26] width 1568 height 52
click at [652, 27] on link "Начислить уроки" at bounding box center [666, 27] width 106 height 16
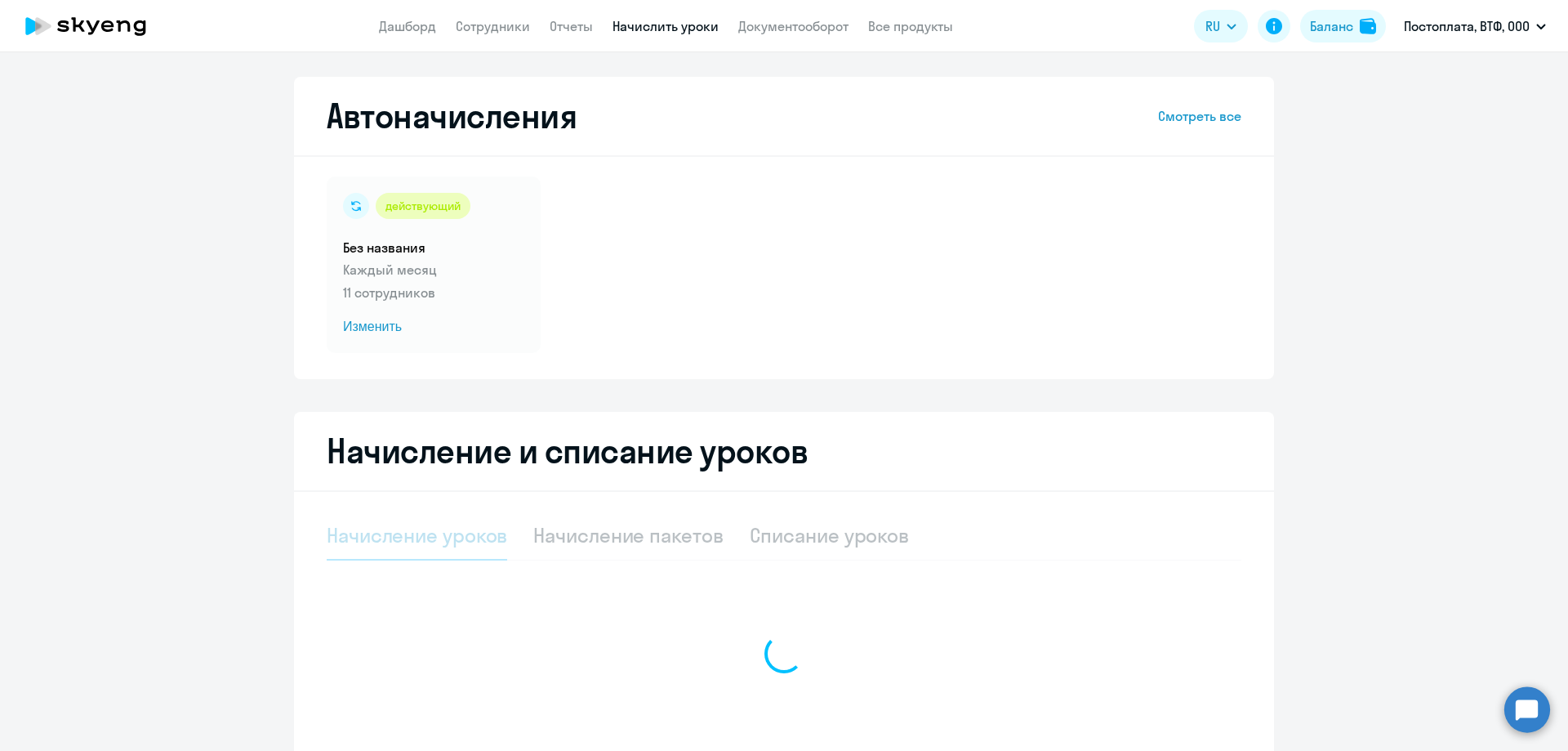
select select "10"
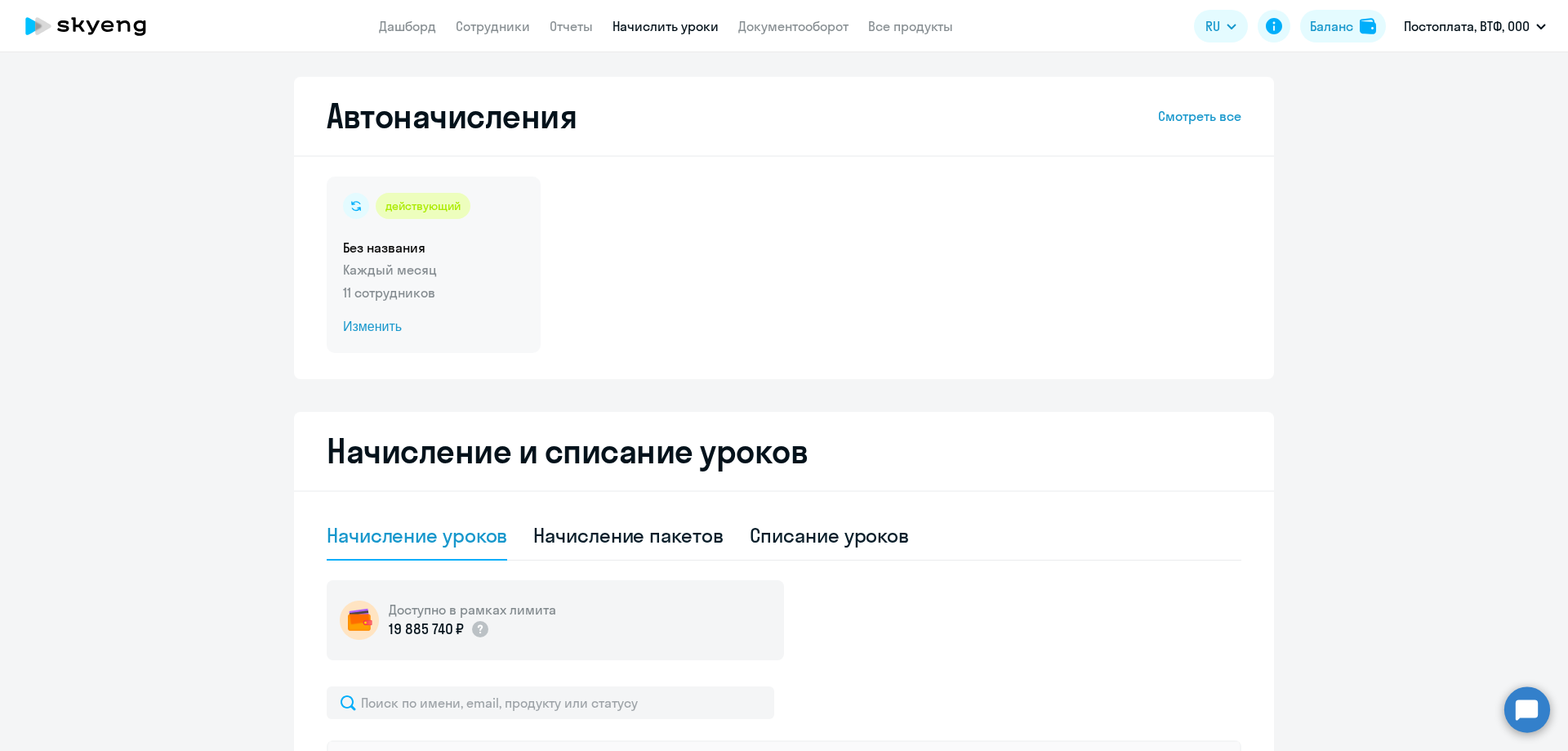
click at [368, 278] on p "Каждый месяц" at bounding box center [434, 269] width 181 height 19
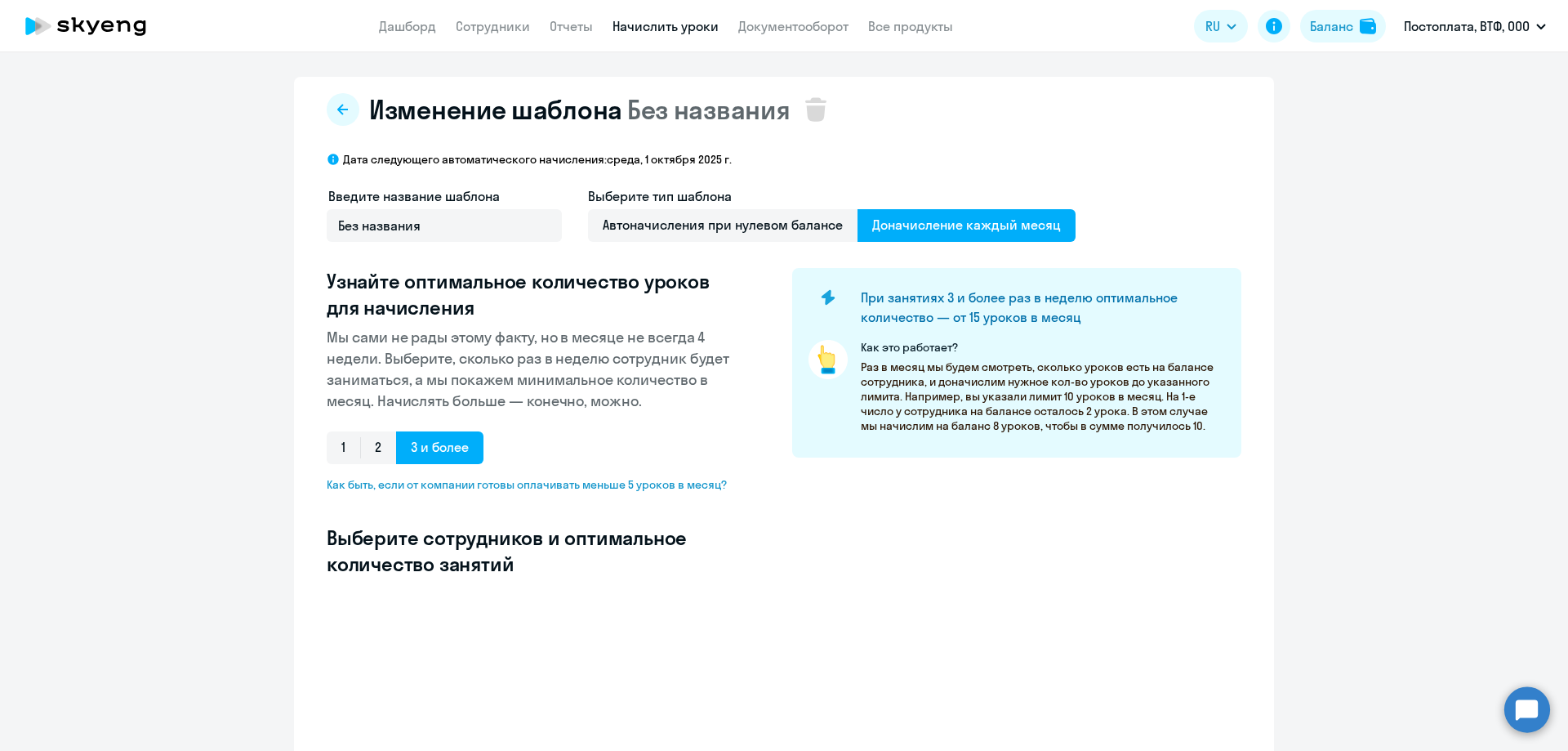
select select "10"
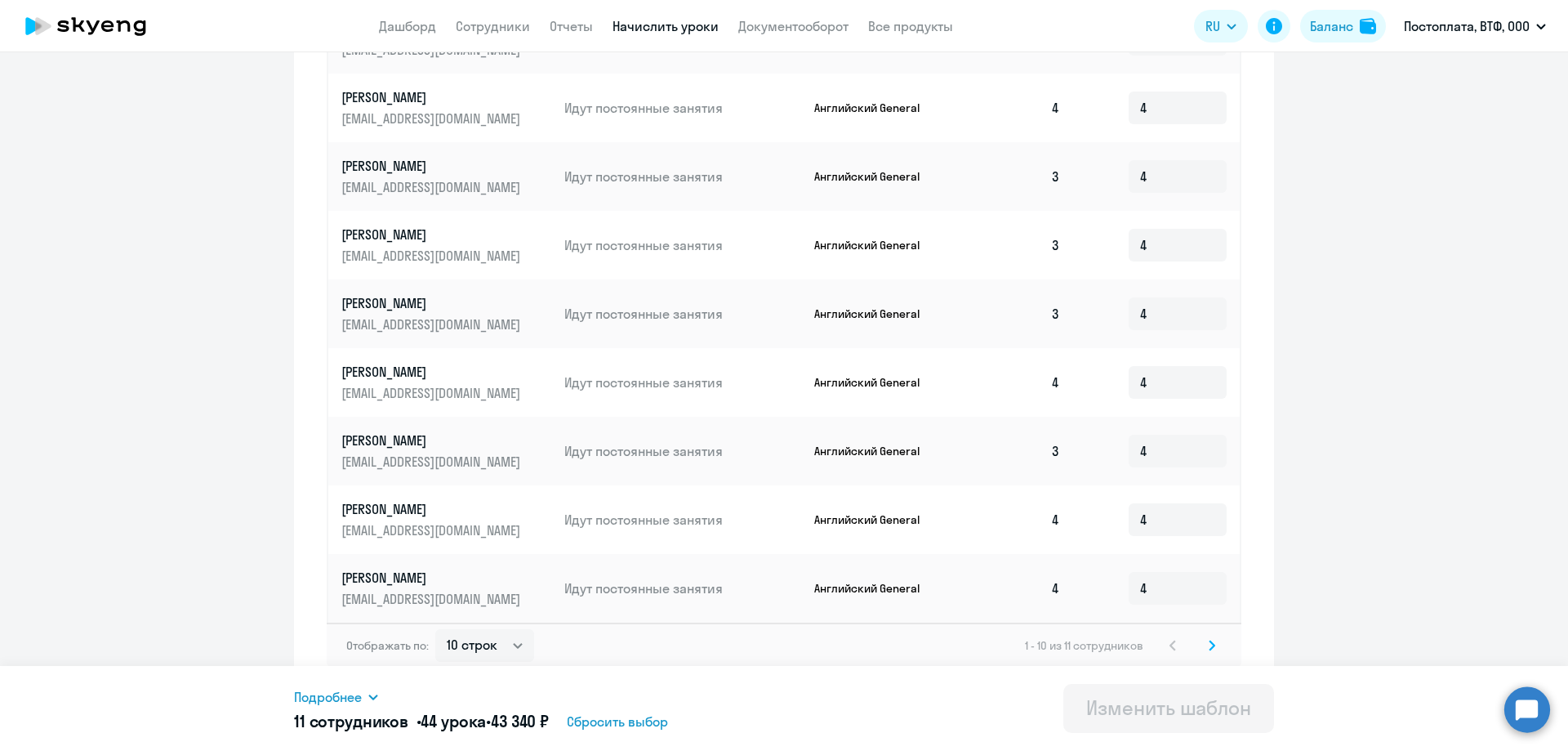
scroll to position [767, 0]
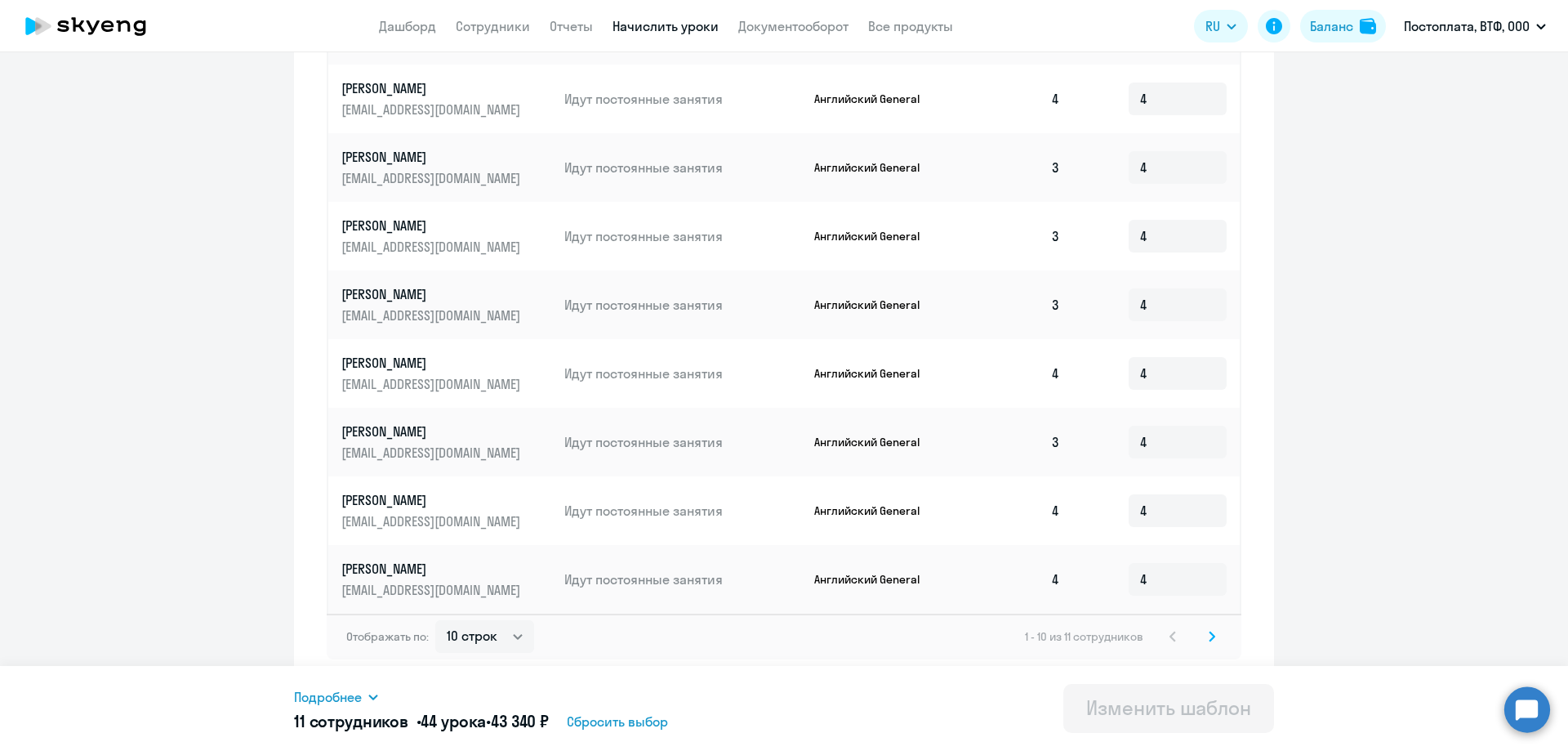
click at [1212, 630] on svg-icon at bounding box center [1211, 636] width 19 height 19
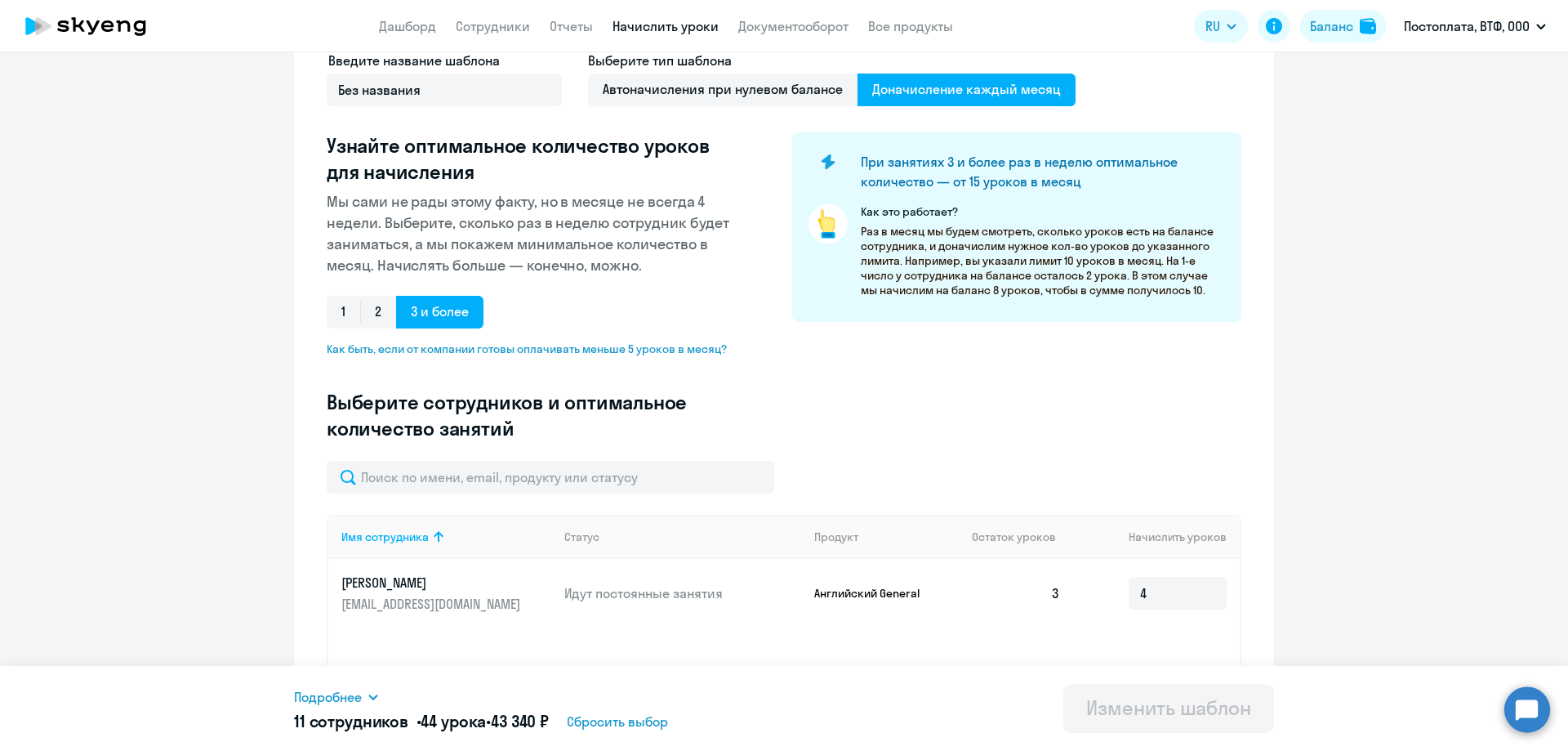
scroll to position [0, 0]
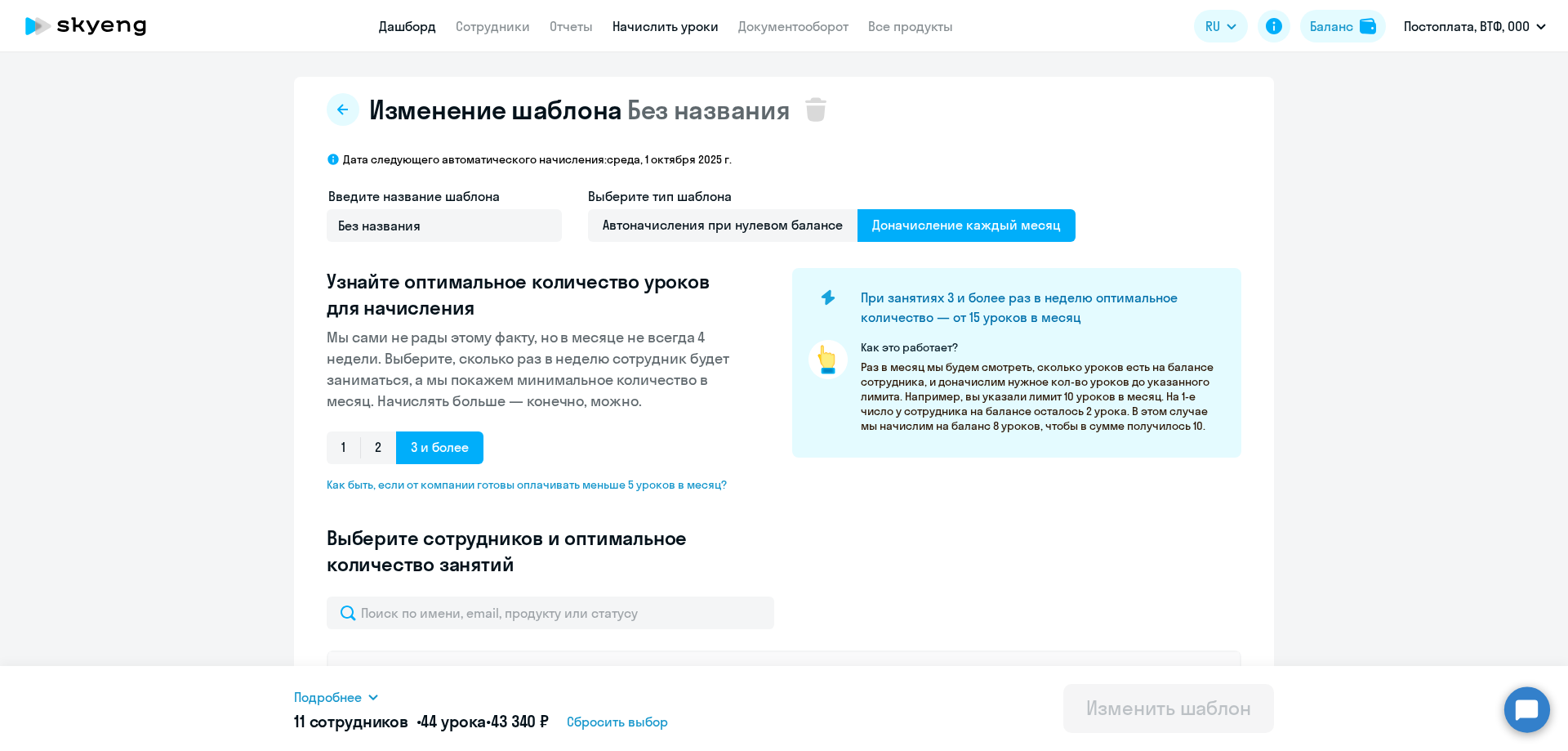
click at [388, 19] on link "Дашборд" at bounding box center [407, 27] width 58 height 16
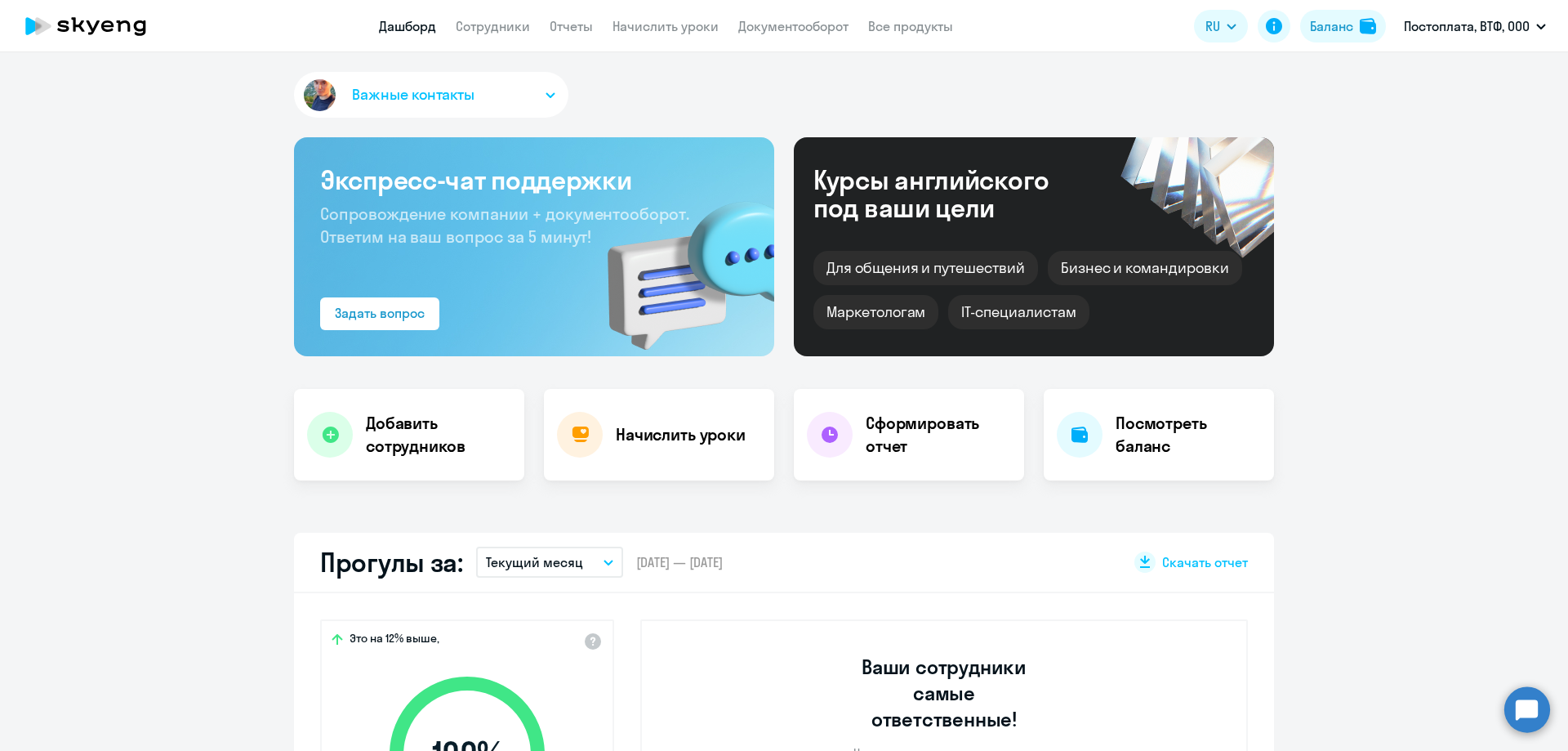
select select "30"
click at [463, 27] on link "Сотрудники" at bounding box center [492, 27] width 74 height 16
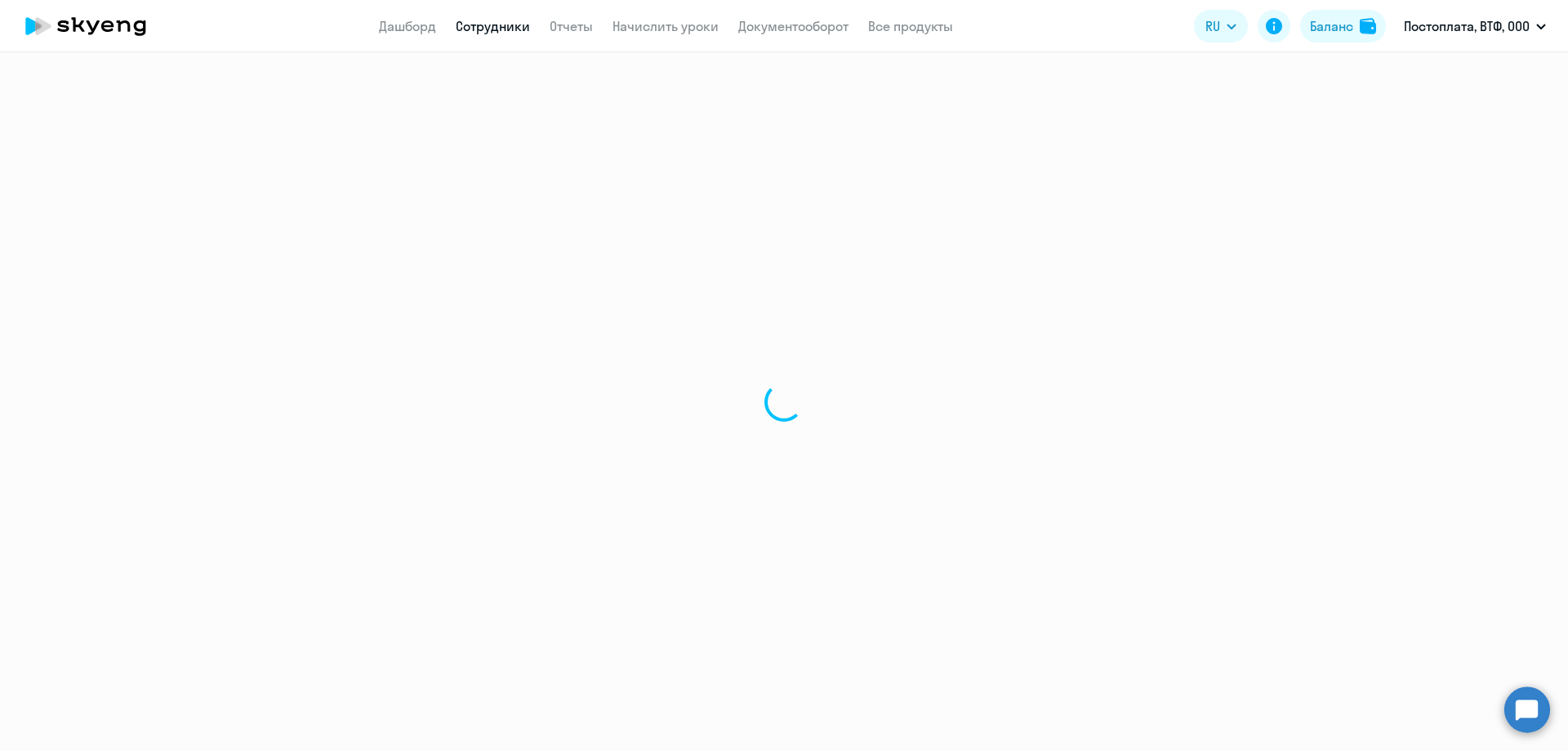
select select "30"
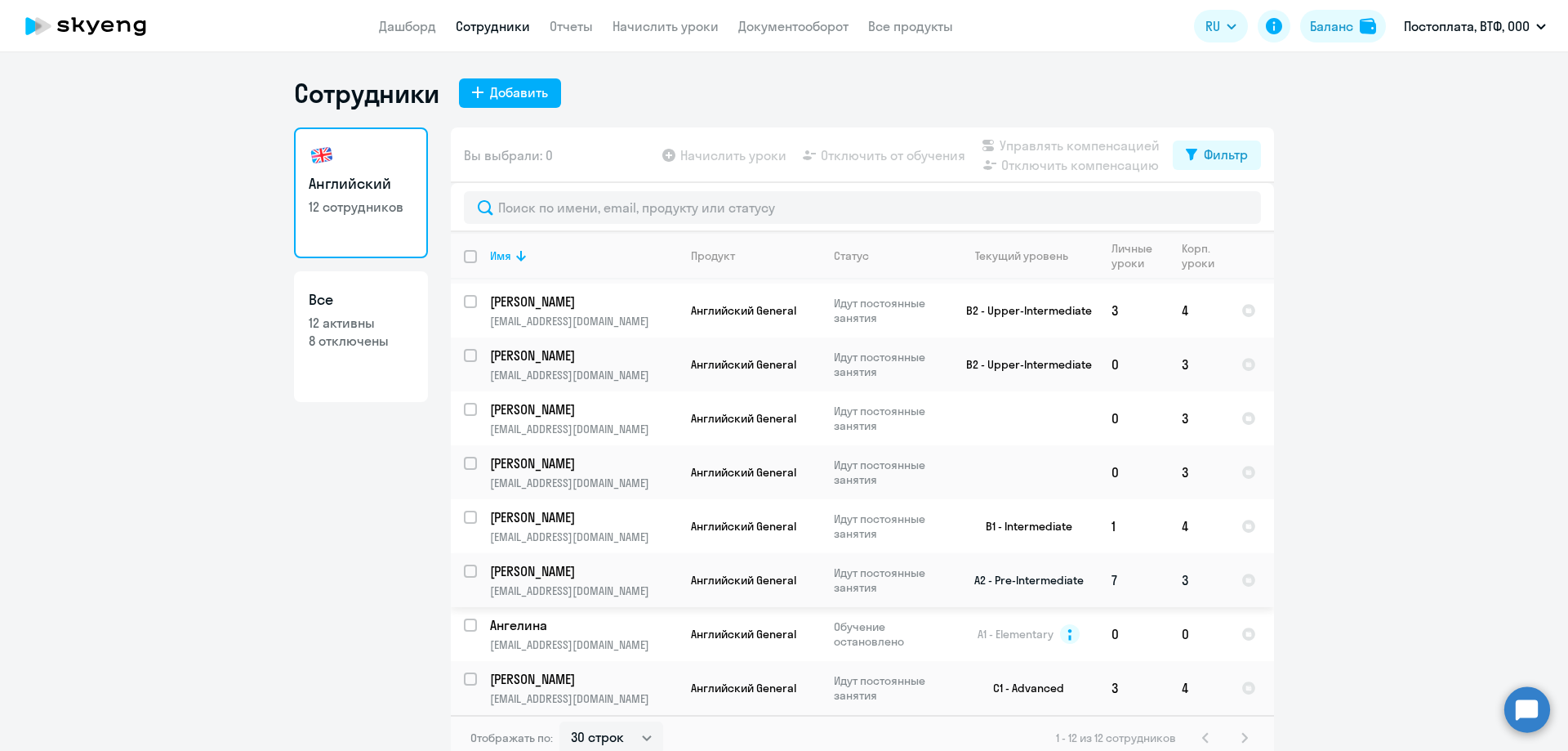
scroll to position [10, 0]
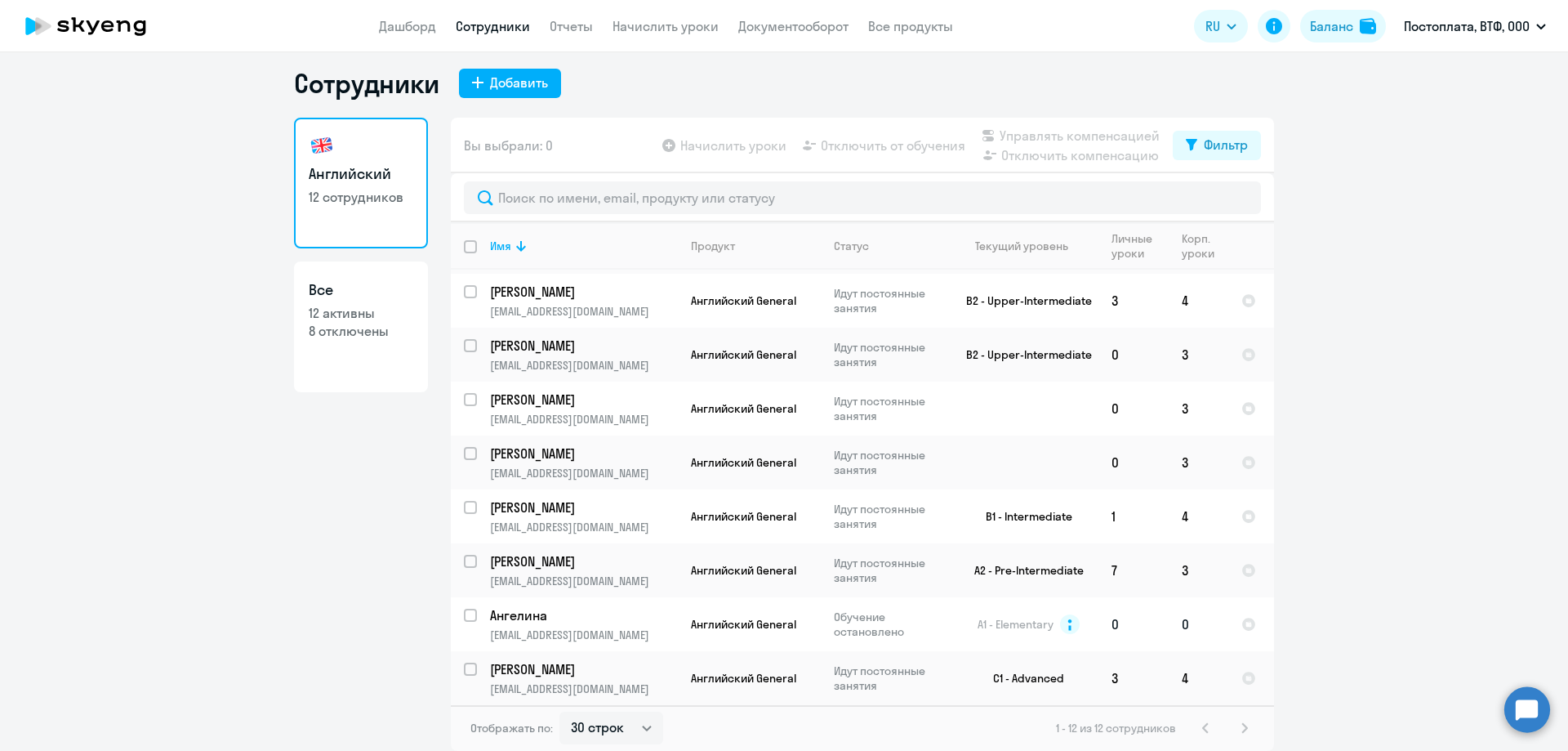
click at [1017, 628] on span "A1 - Elementary" at bounding box center [1015, 624] width 76 height 15
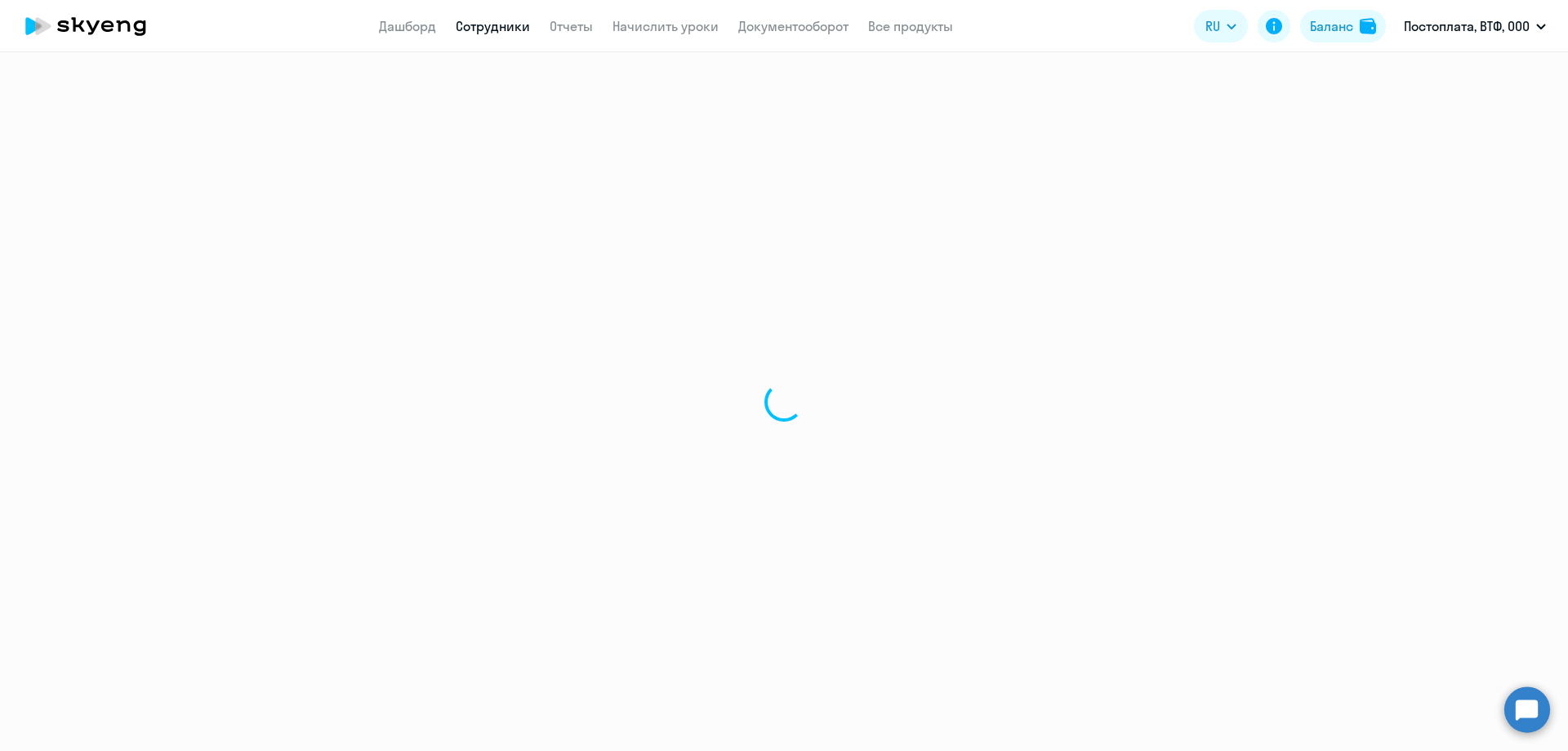
select select "english"
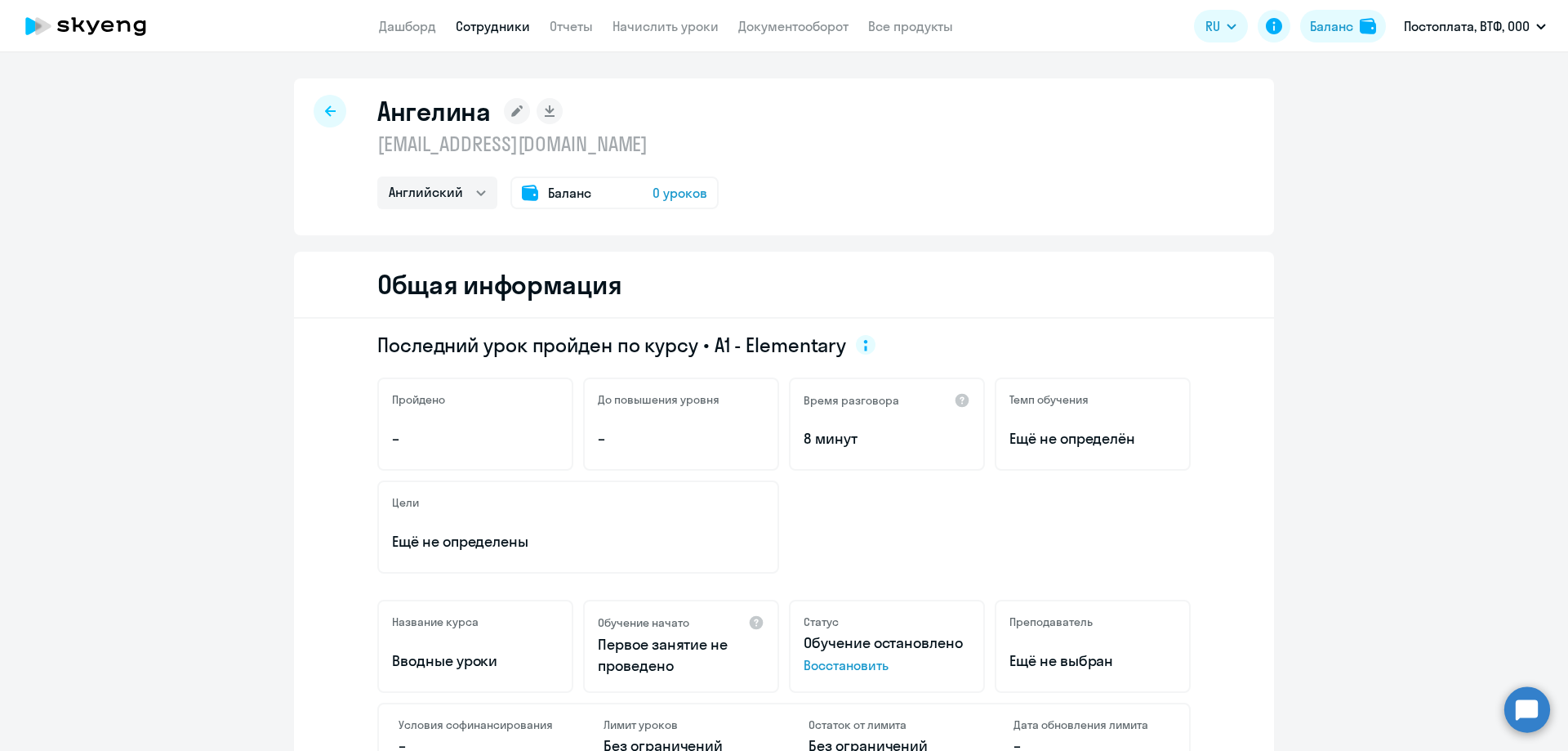
click at [679, 188] on span "0 уроков" at bounding box center [680, 192] width 55 height 19
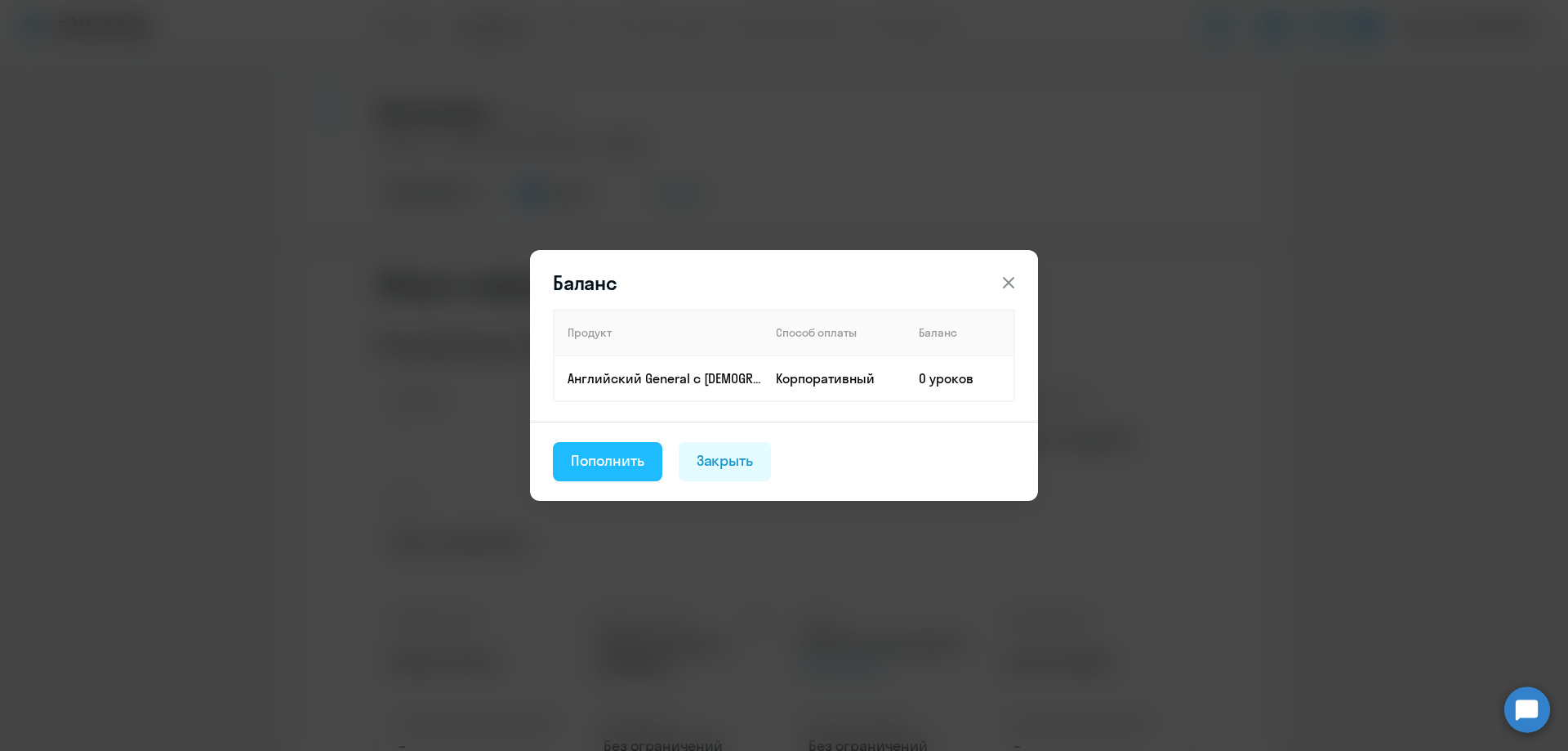
click at [612, 458] on div "Пополнить" at bounding box center [607, 460] width 73 height 21
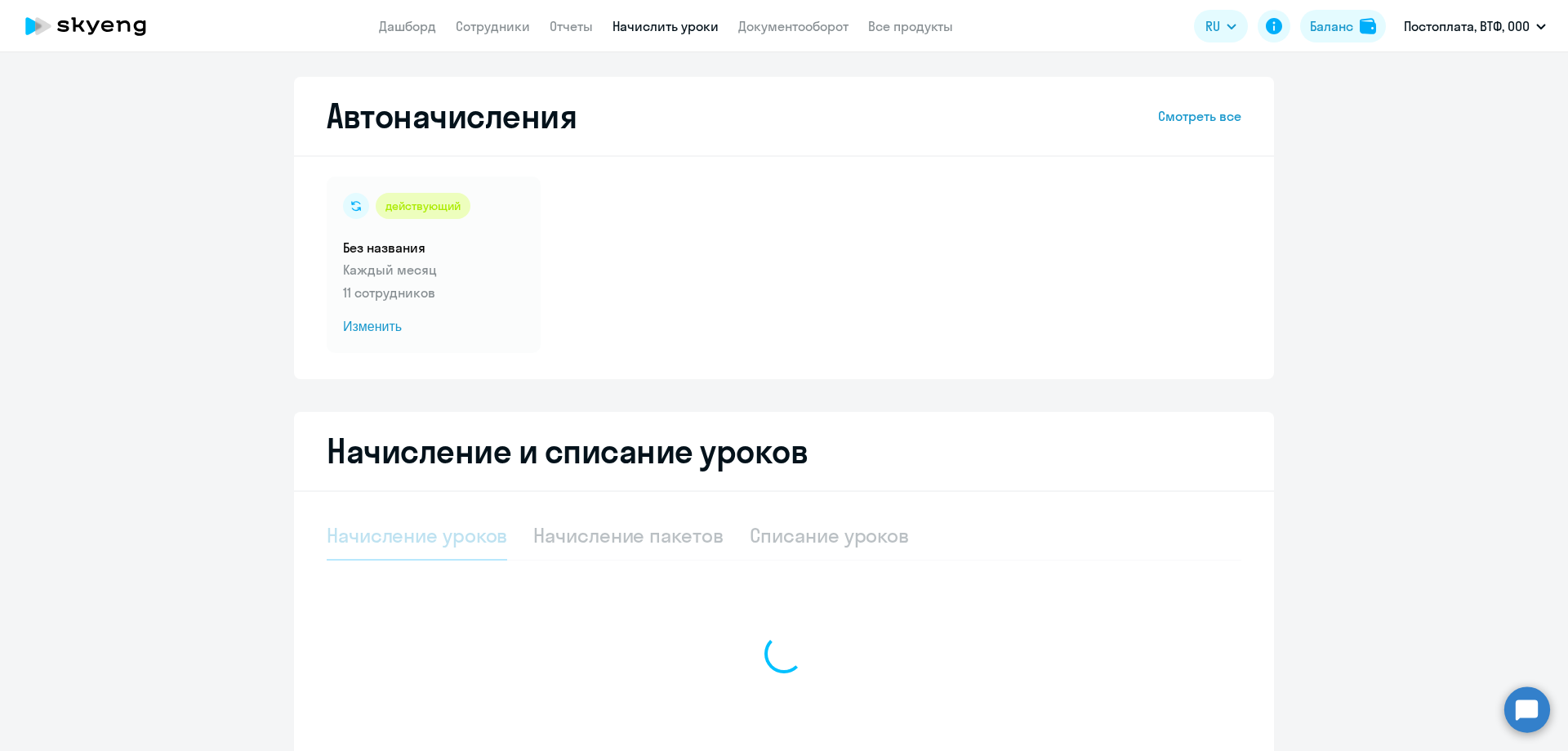
select select "10"
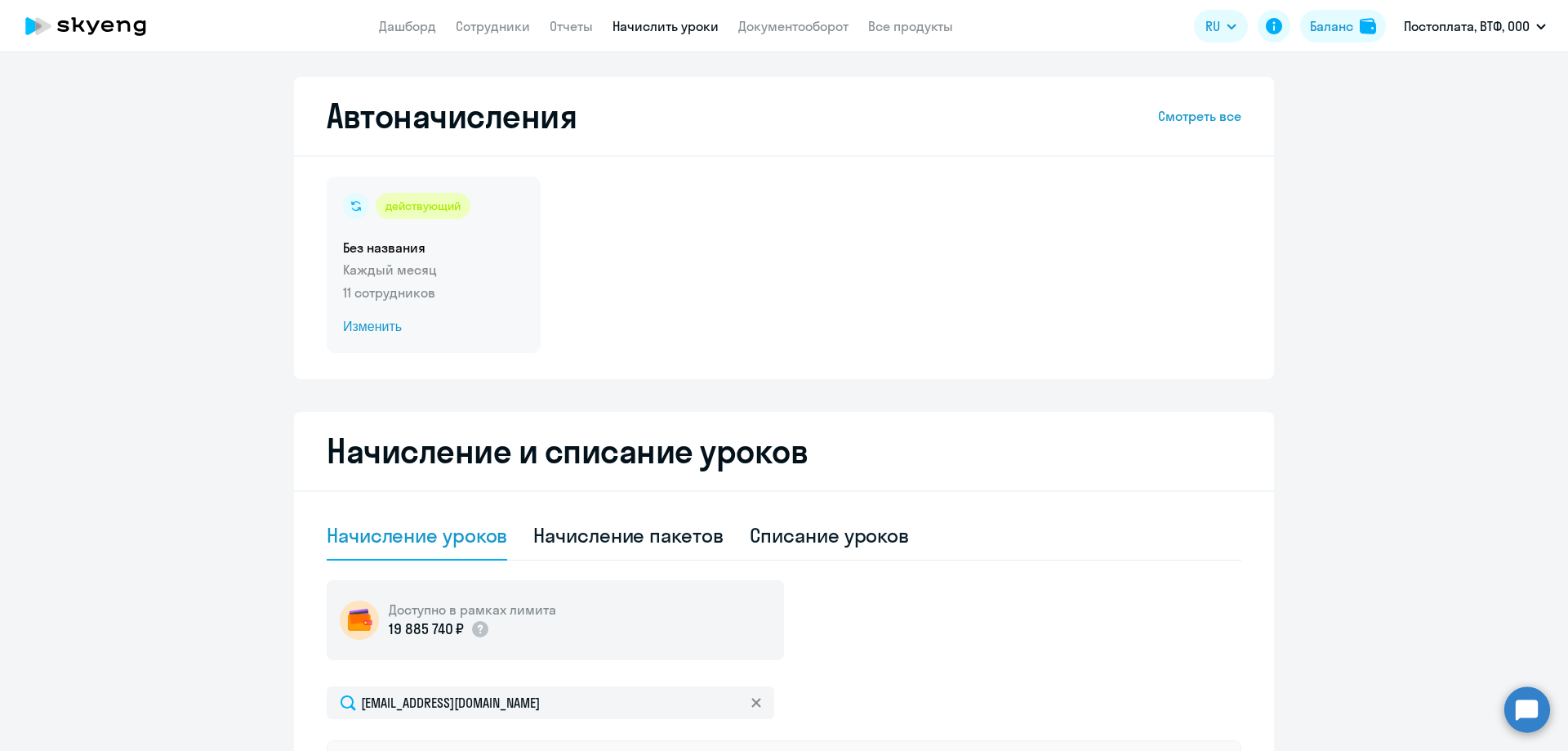
click at [350, 330] on span "Изменить" at bounding box center [434, 326] width 181 height 19
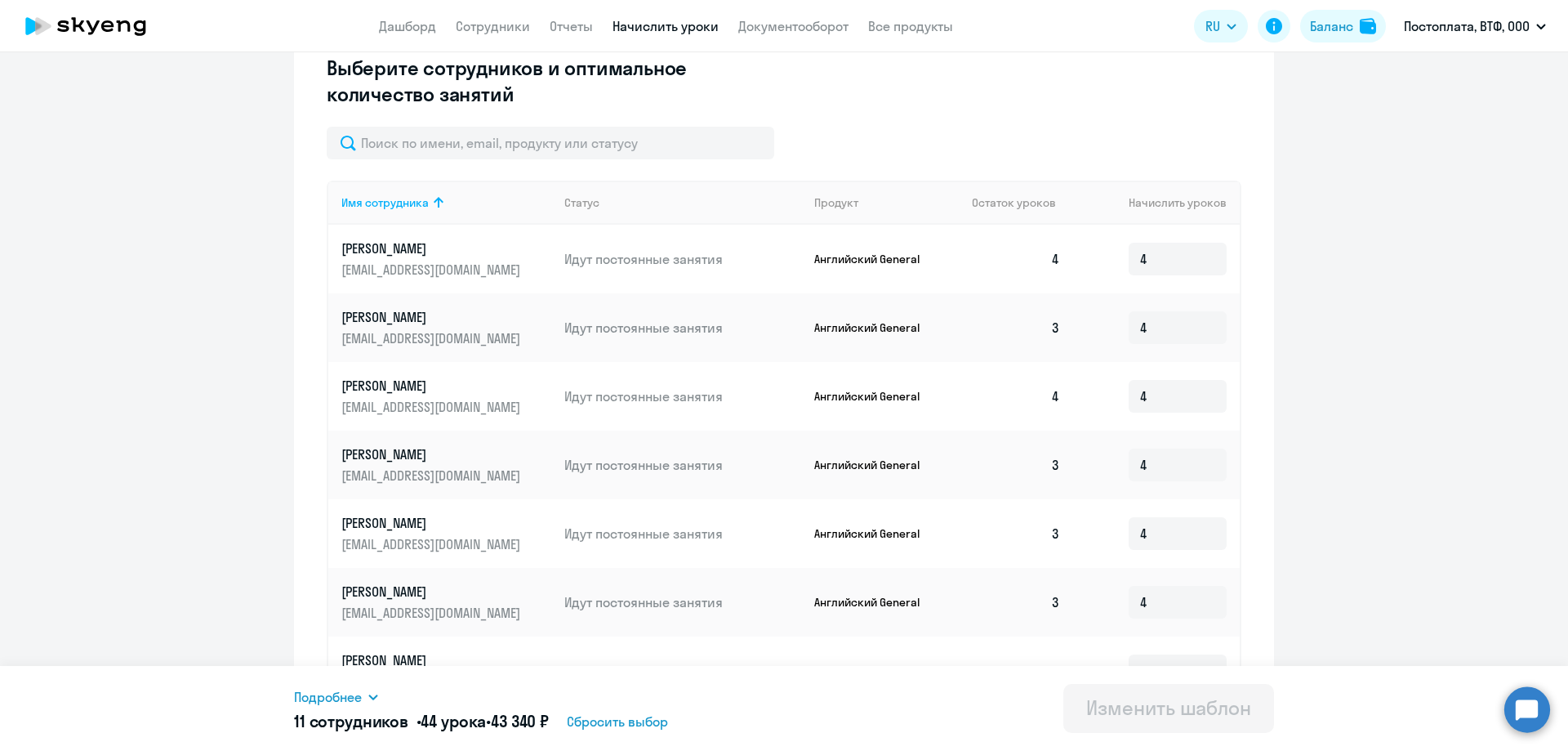
scroll to position [767, 0]
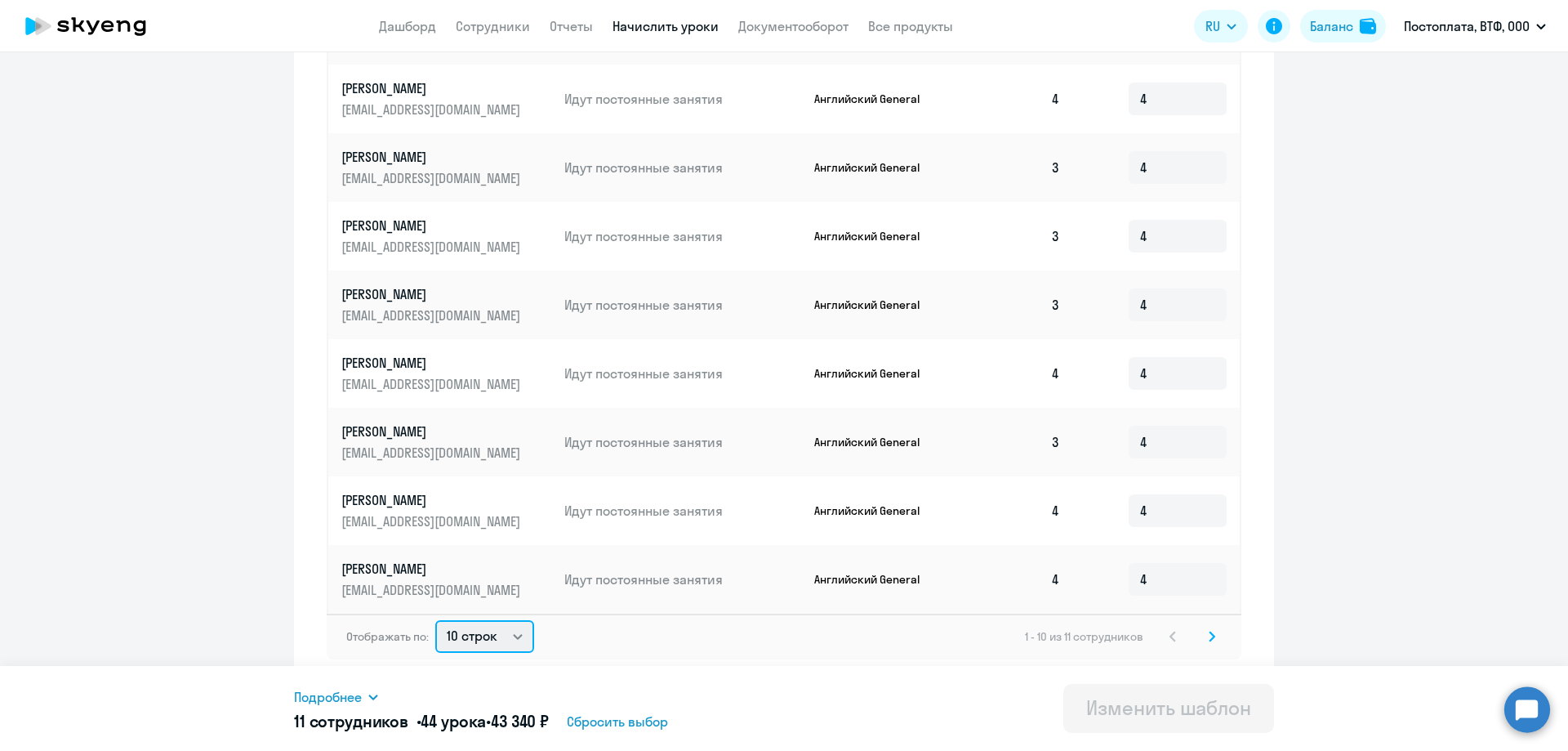
click at [515, 634] on select "10 строк 30 строк 50 строк" at bounding box center [485, 637] width 99 height 33
select select "30"
click at [435, 620] on select "10 строк 30 строк 50 строк" at bounding box center [485, 637] width 99 height 33
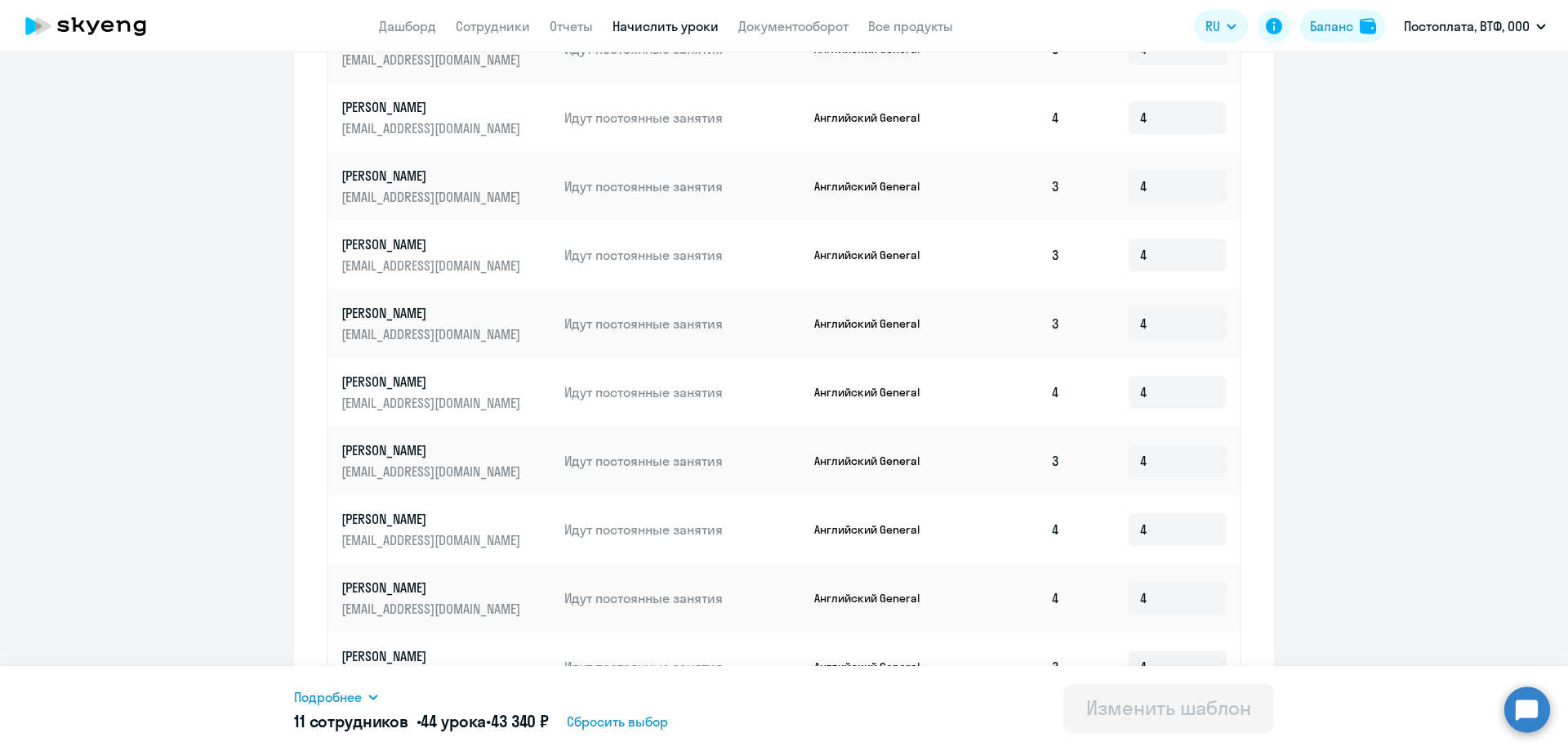
scroll to position [782, 0]
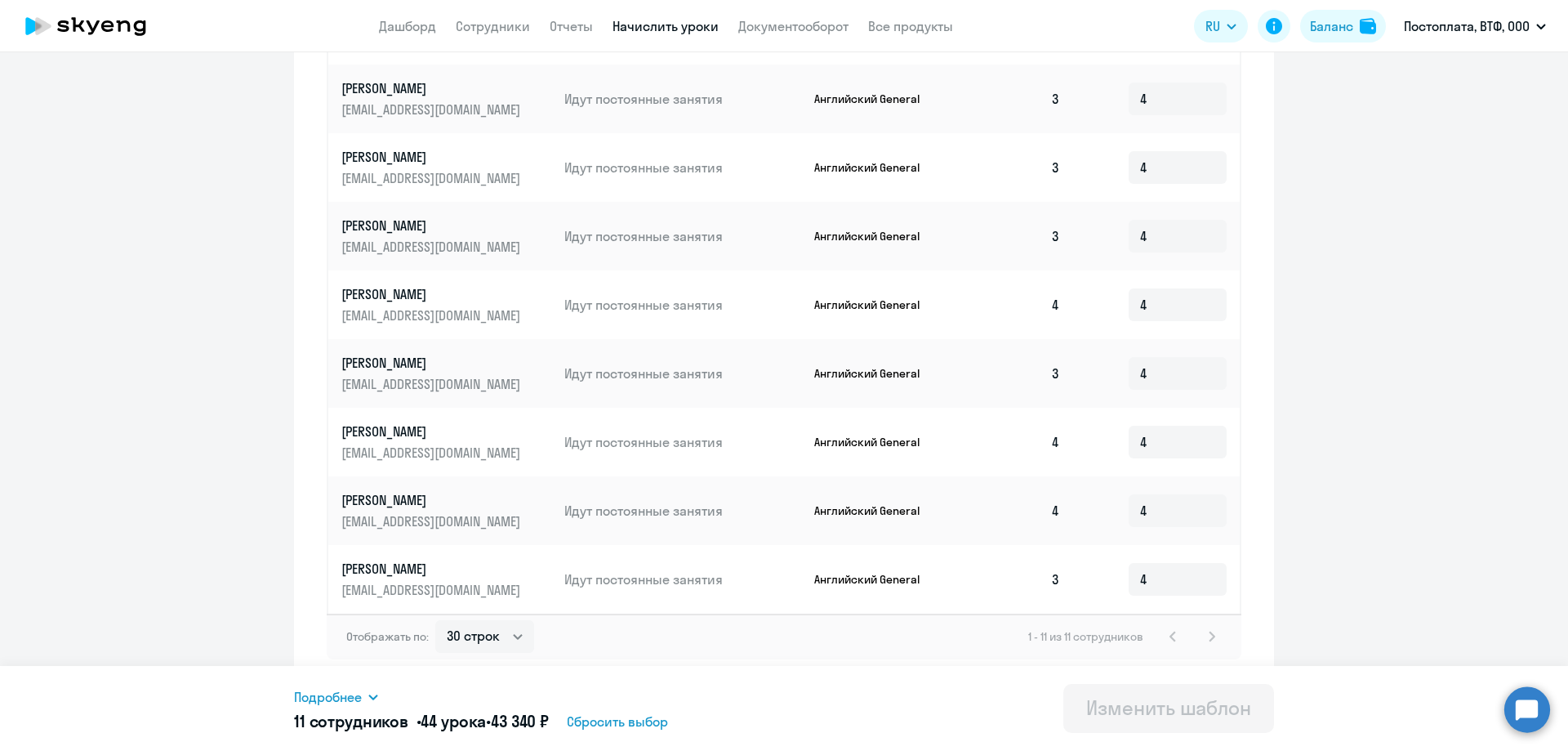
click at [1209, 631] on div "1 - 11 из 11 сотрудников" at bounding box center [1125, 636] width 194 height 19
click at [370, 693] on icon at bounding box center [373, 697] width 13 height 13
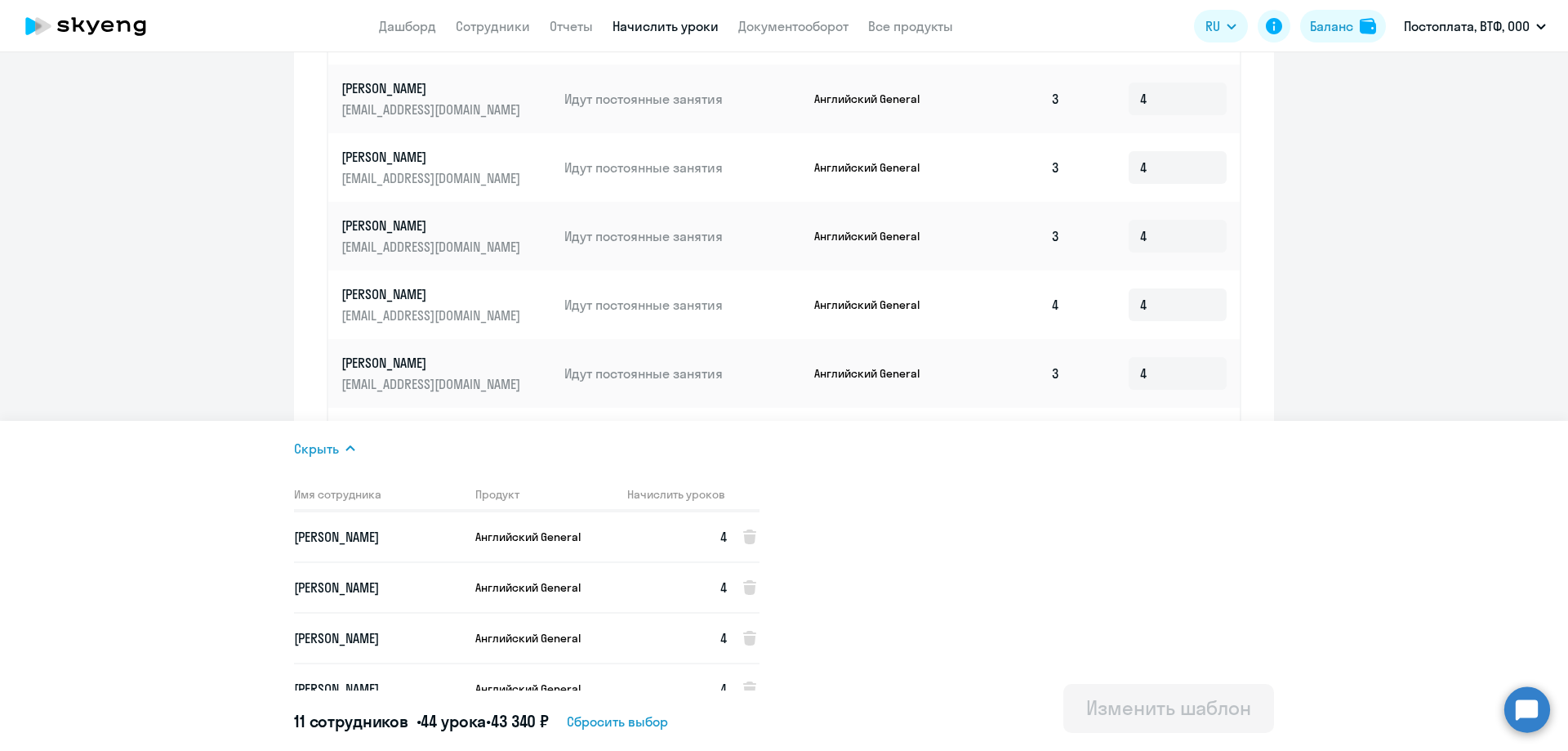
scroll to position [0, 0]
click at [1186, 707] on div "Изменить шаблон" at bounding box center [1169, 707] width 165 height 27
click at [499, 23] on link "Сотрудники" at bounding box center [492, 27] width 74 height 16
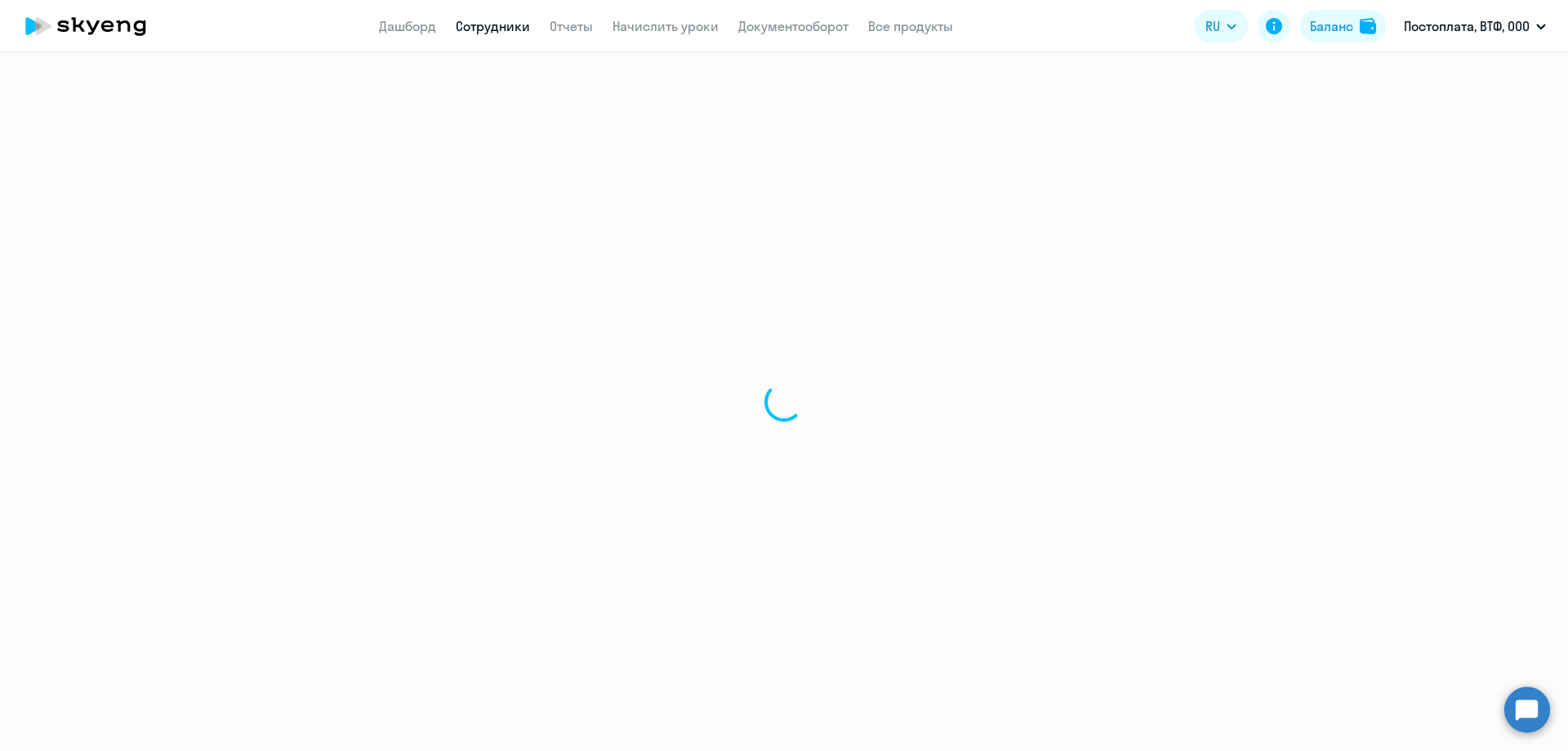
select select "30"
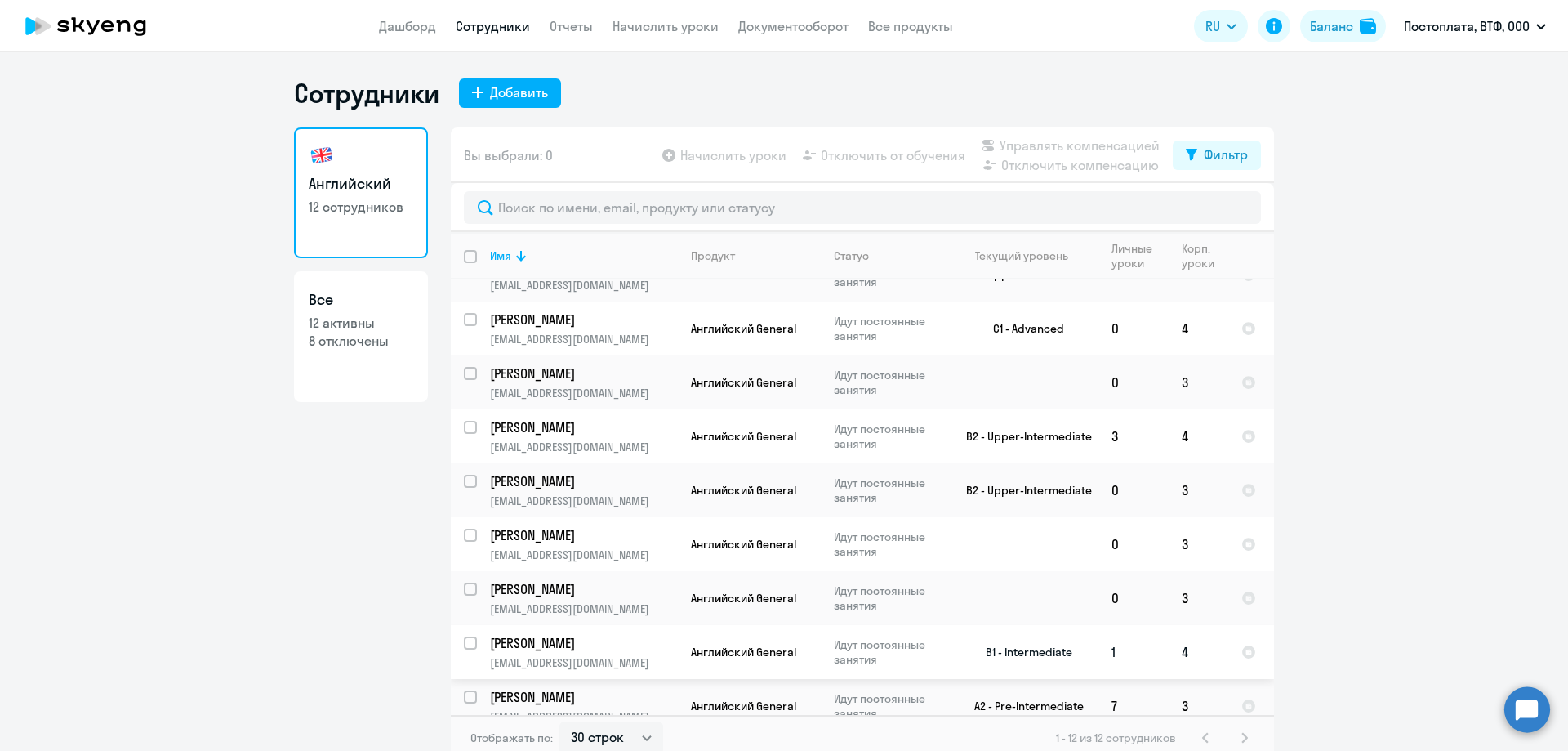
scroll to position [211, 0]
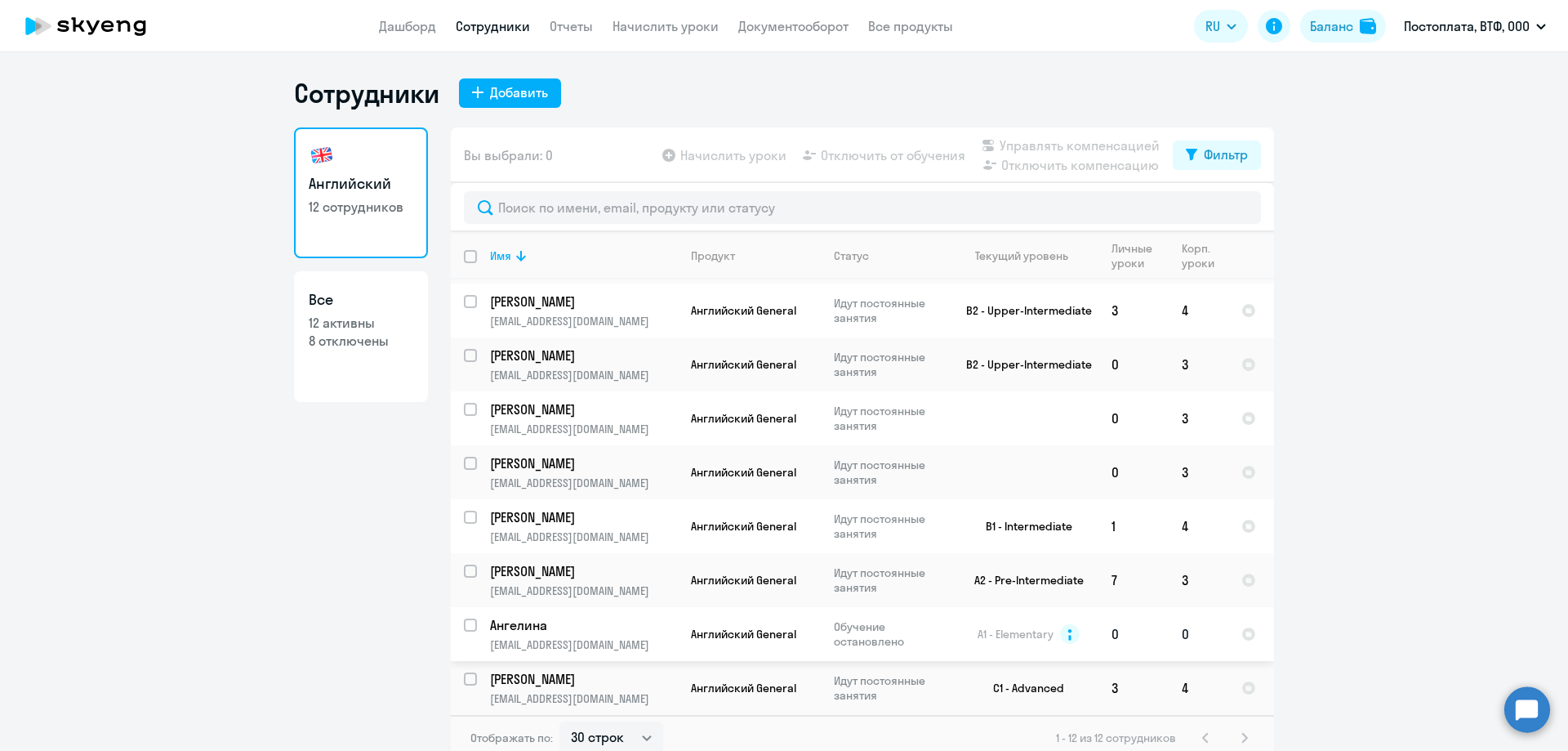
click at [864, 629] on p "Обучение остановлено" at bounding box center [890, 634] width 112 height 29
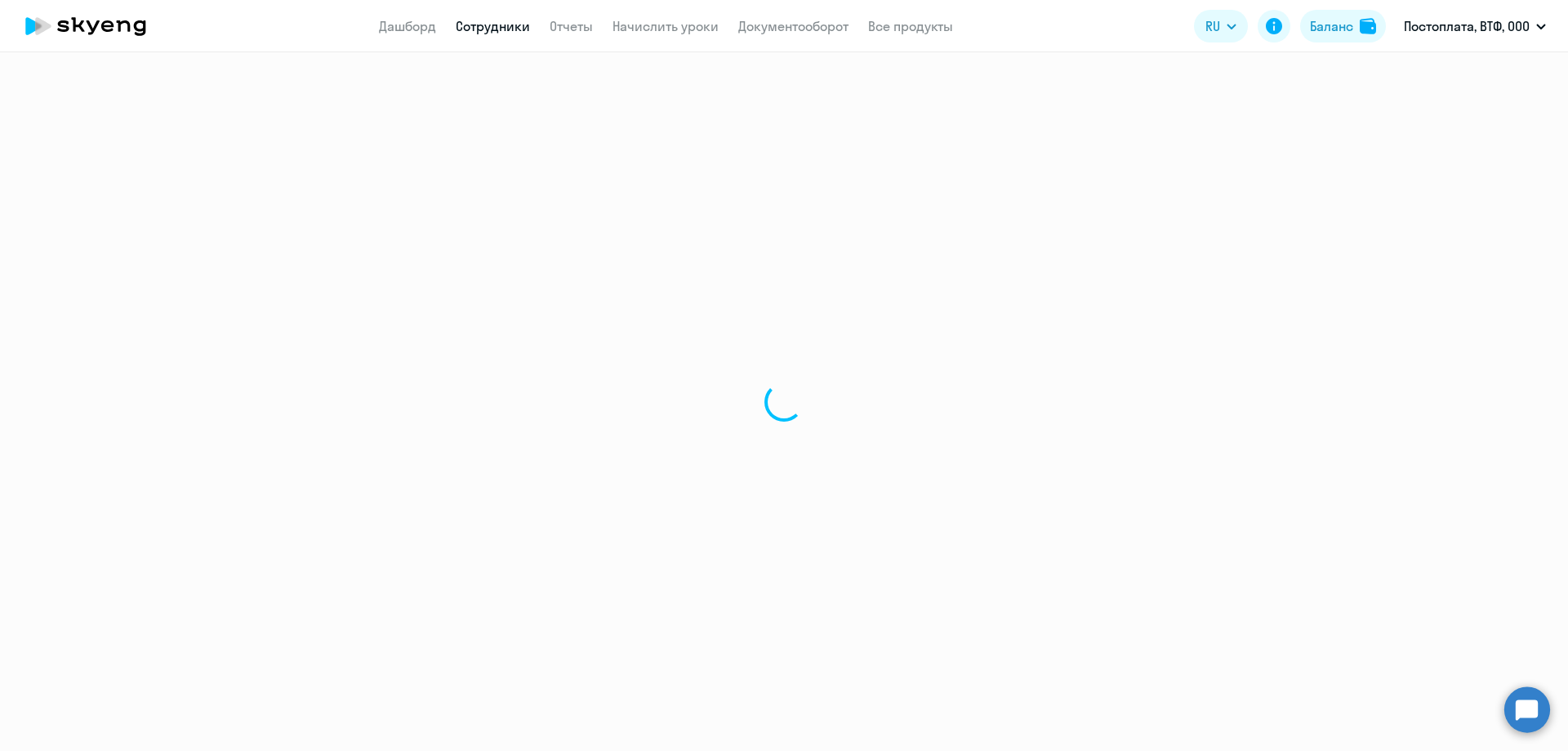
select select "english"
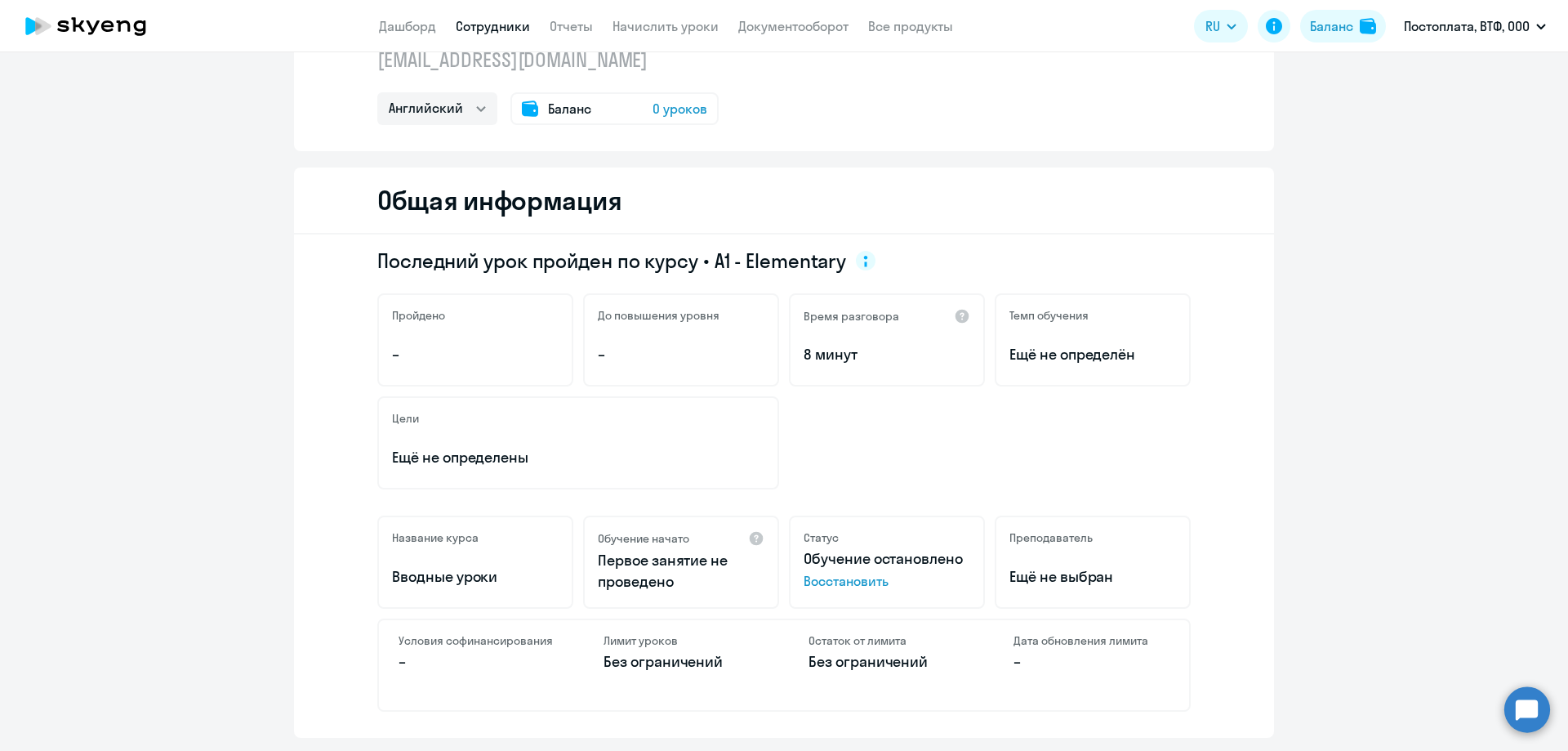
scroll to position [245, 0]
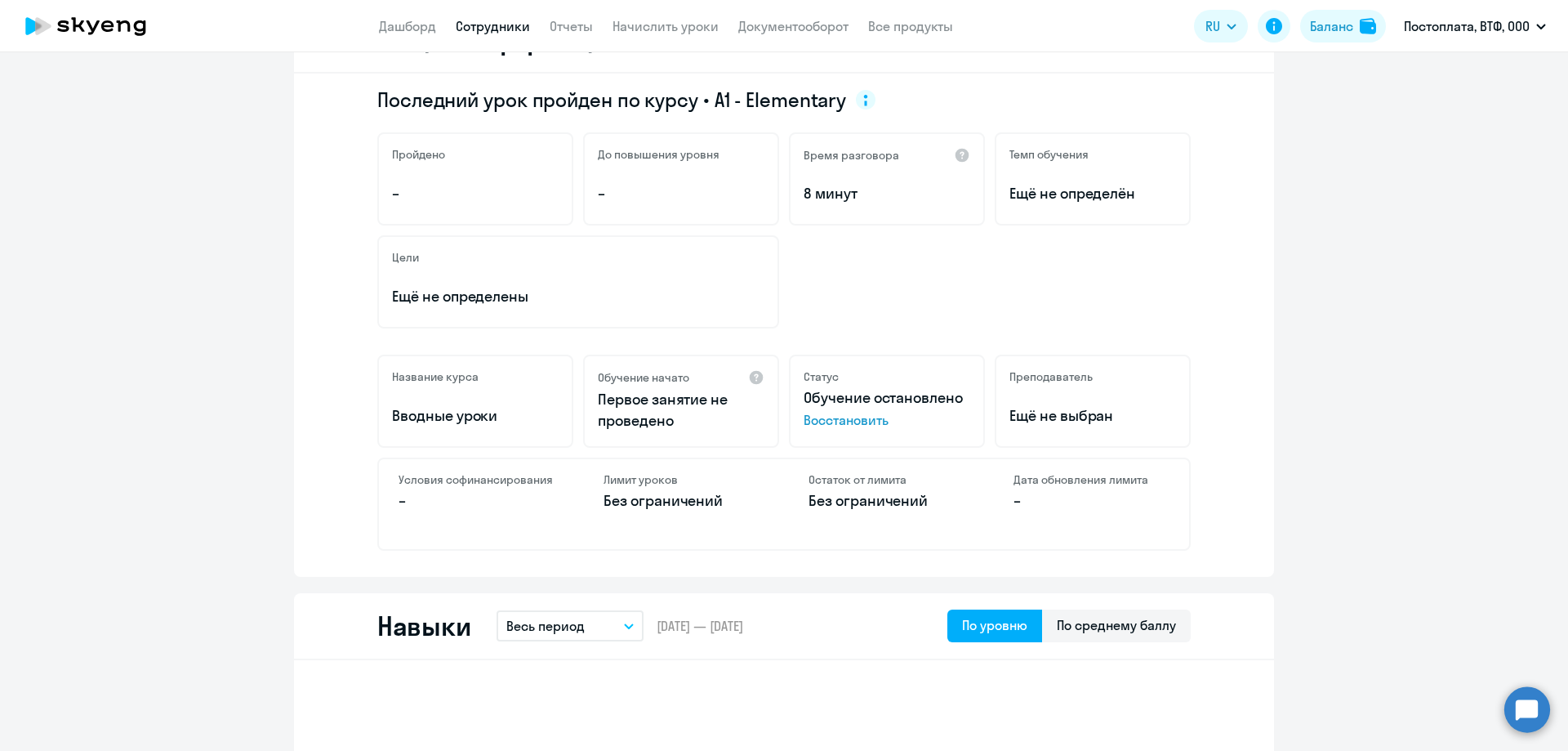
click at [824, 418] on span "Восстановить" at bounding box center [887, 419] width 166 height 19
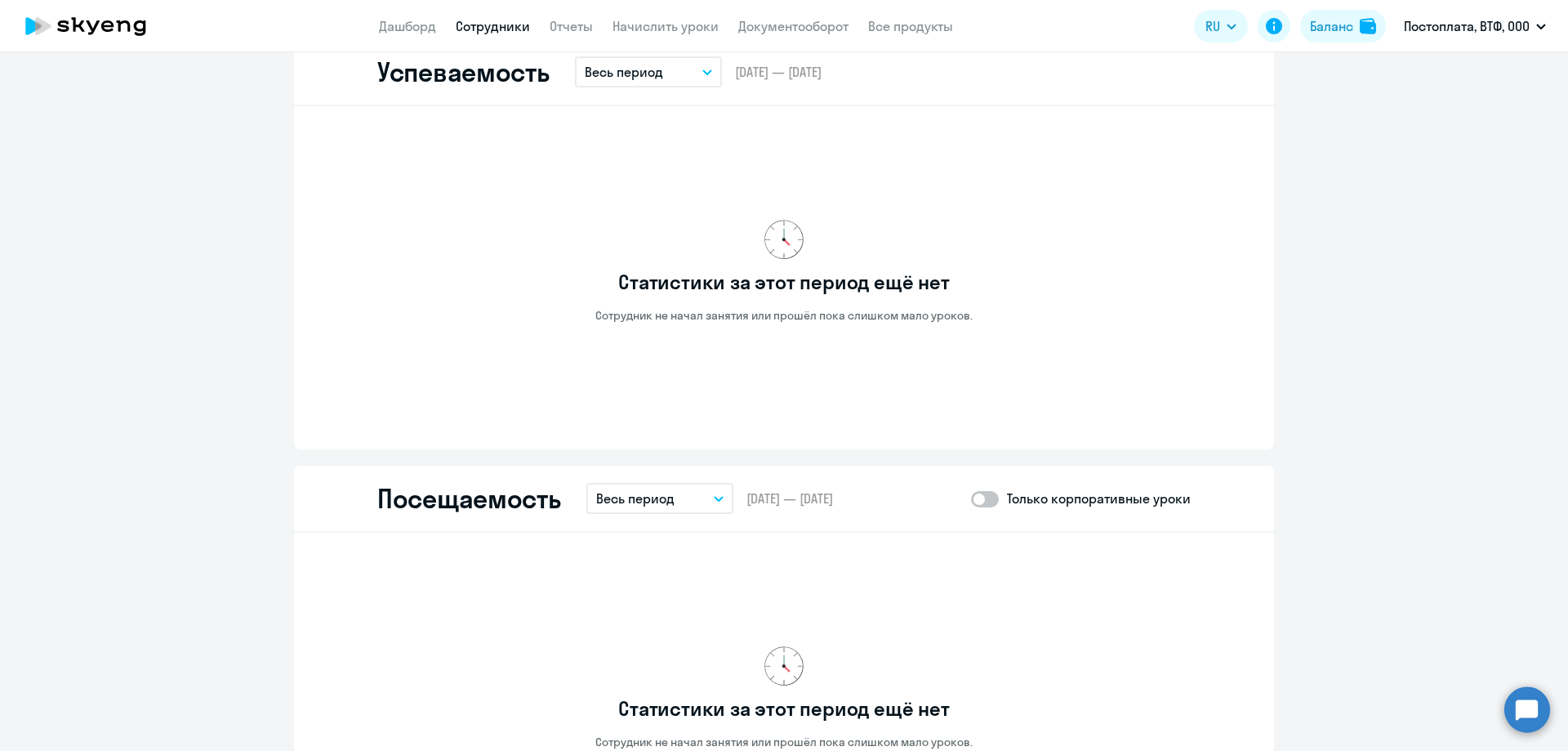
scroll to position [1715, 0]
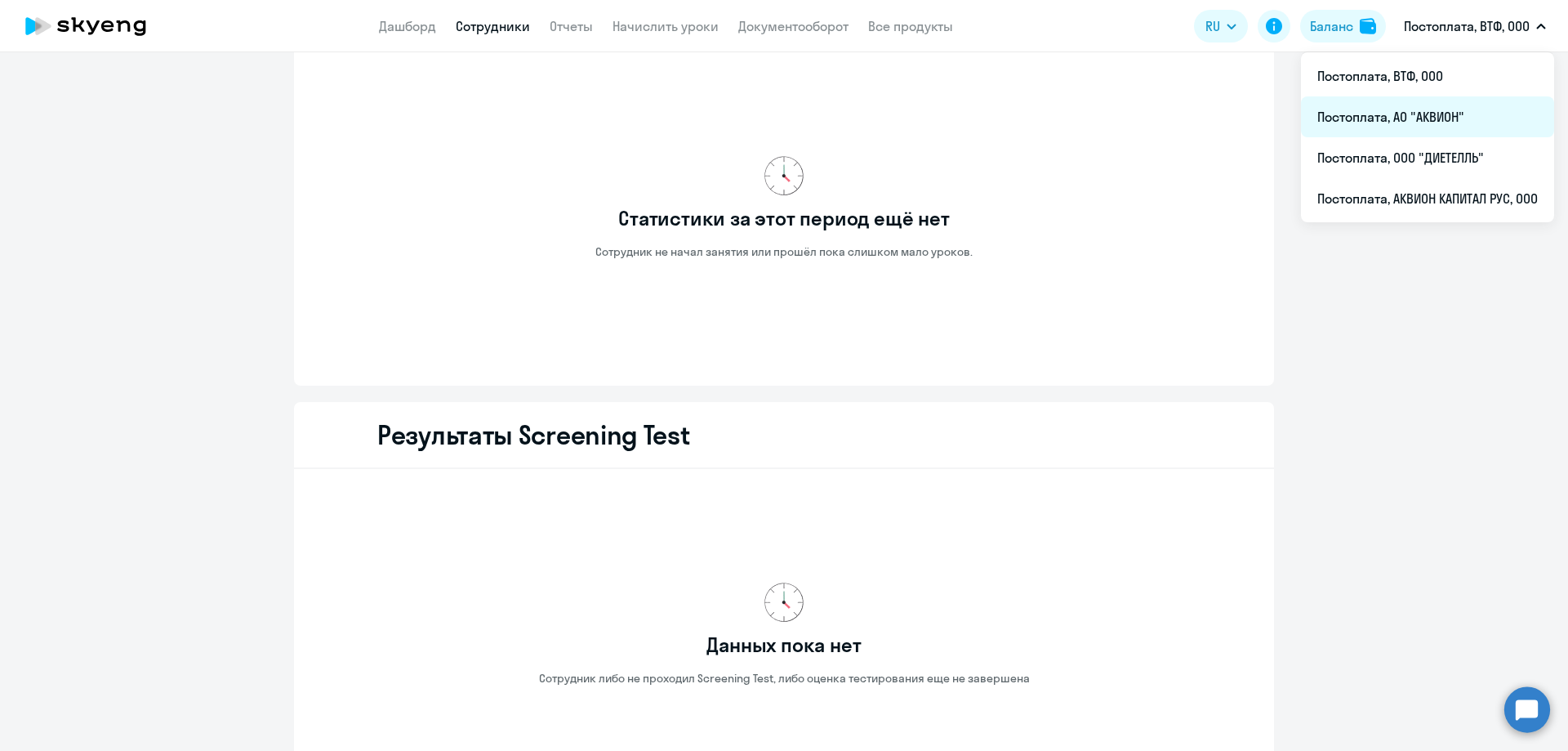
click at [1429, 120] on li "Постоплата, АО "АКВИОН"" at bounding box center [1427, 116] width 253 height 41
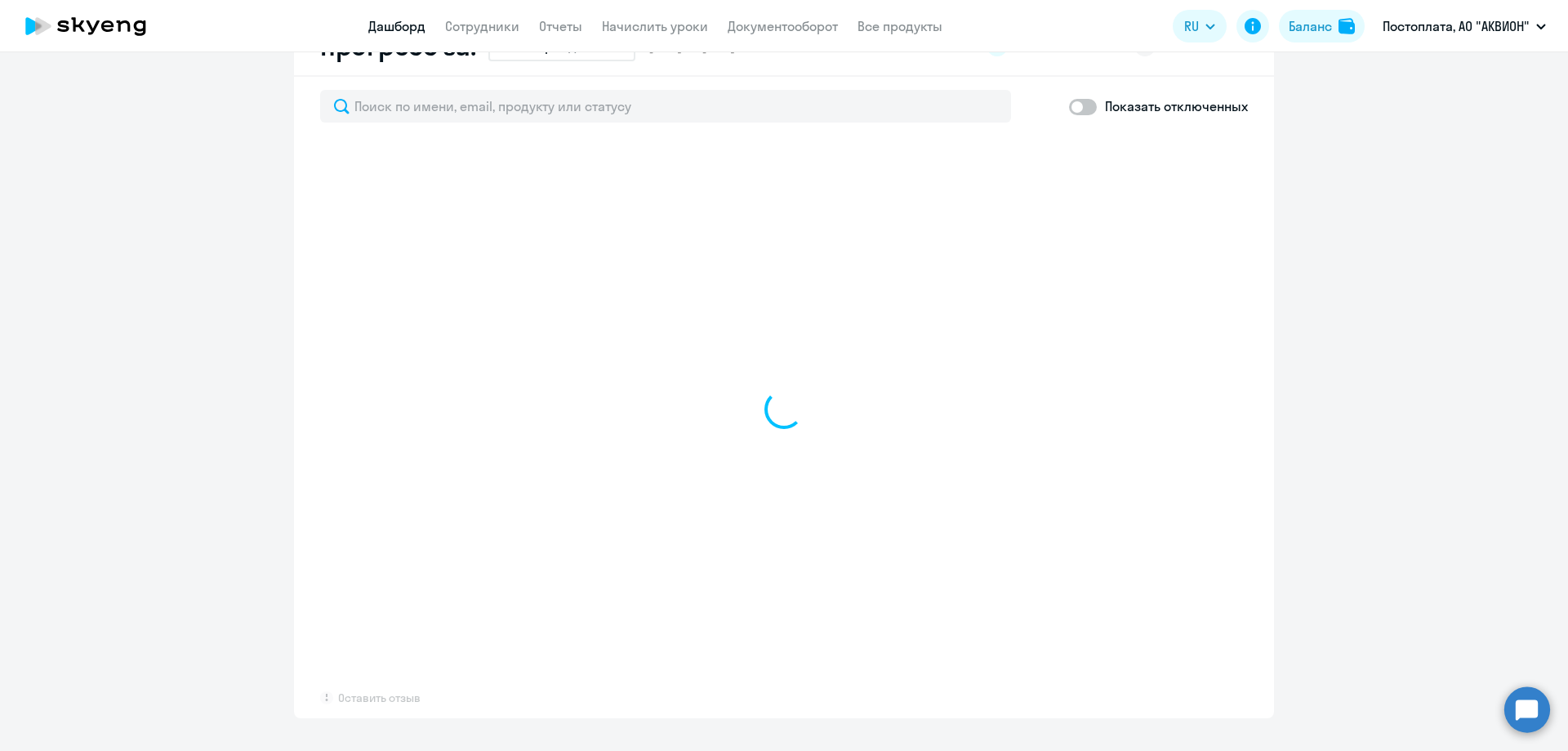
scroll to position [979, 0]
click at [478, 24] on link "Сотрудники" at bounding box center [482, 27] width 74 height 16
select select "30"
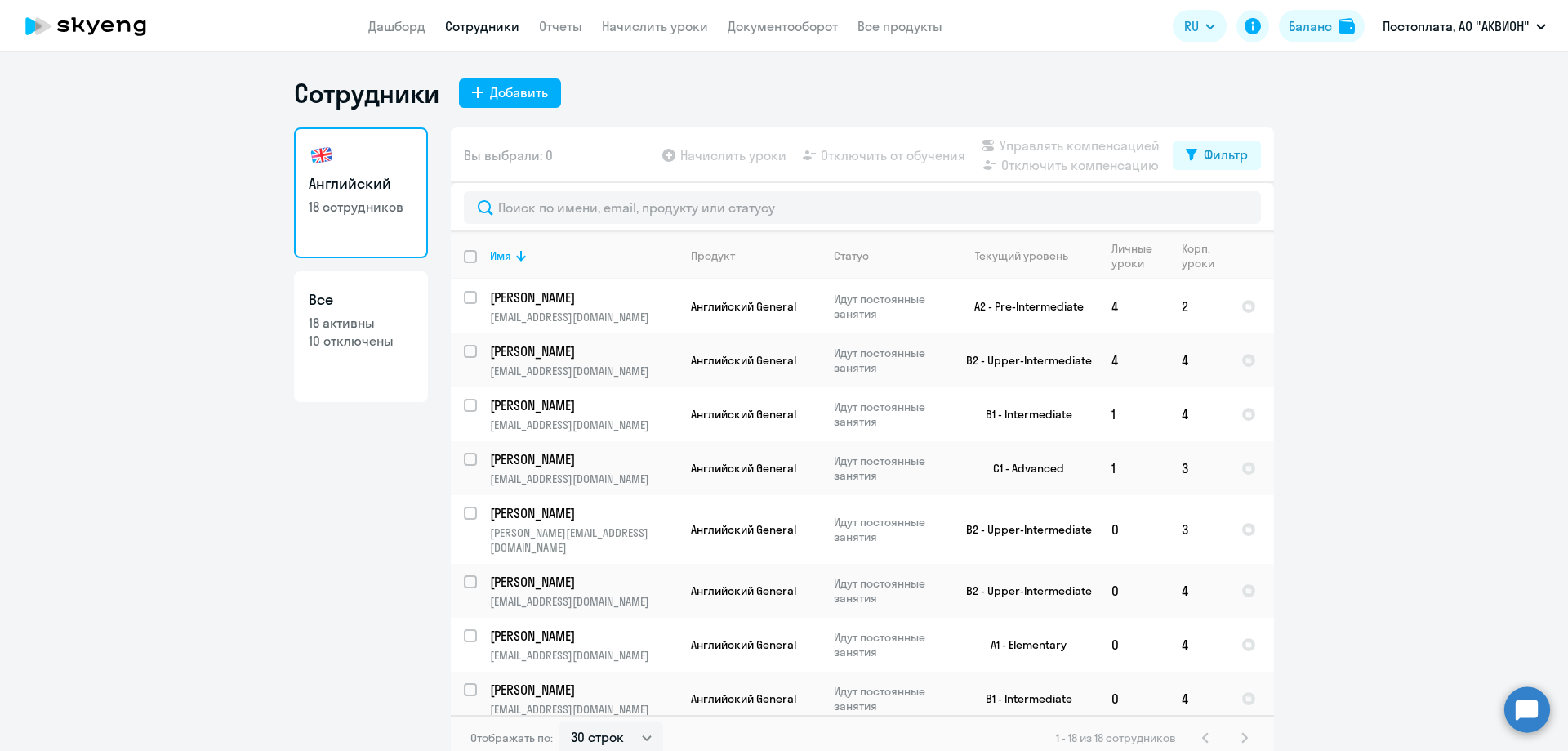
click at [348, 338] on p "10 отключены" at bounding box center [361, 341] width 104 height 18
select select "30"
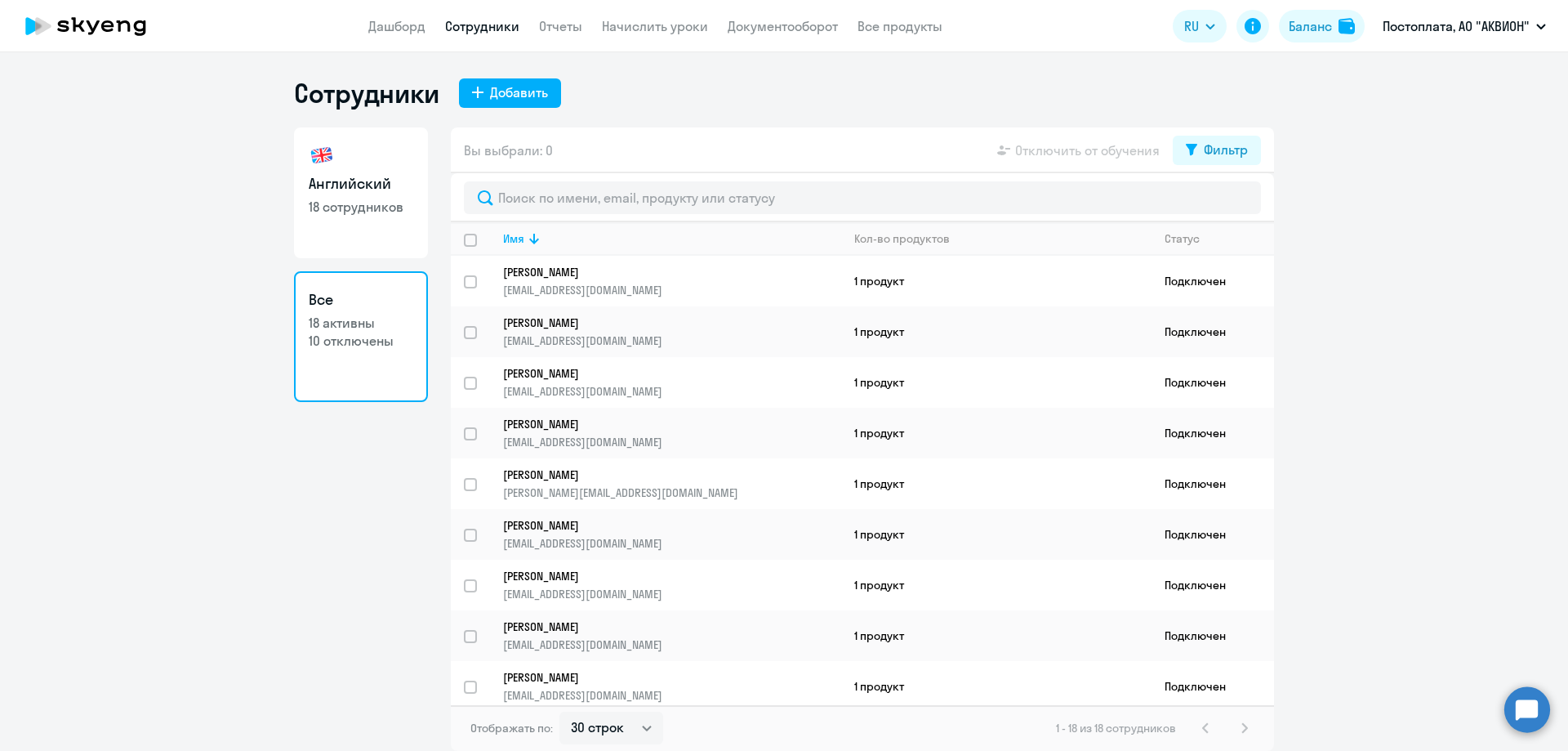
click at [353, 340] on p "10 отключены" at bounding box center [361, 341] width 104 height 18
click at [546, 29] on link "Отчеты" at bounding box center [560, 27] width 43 height 16
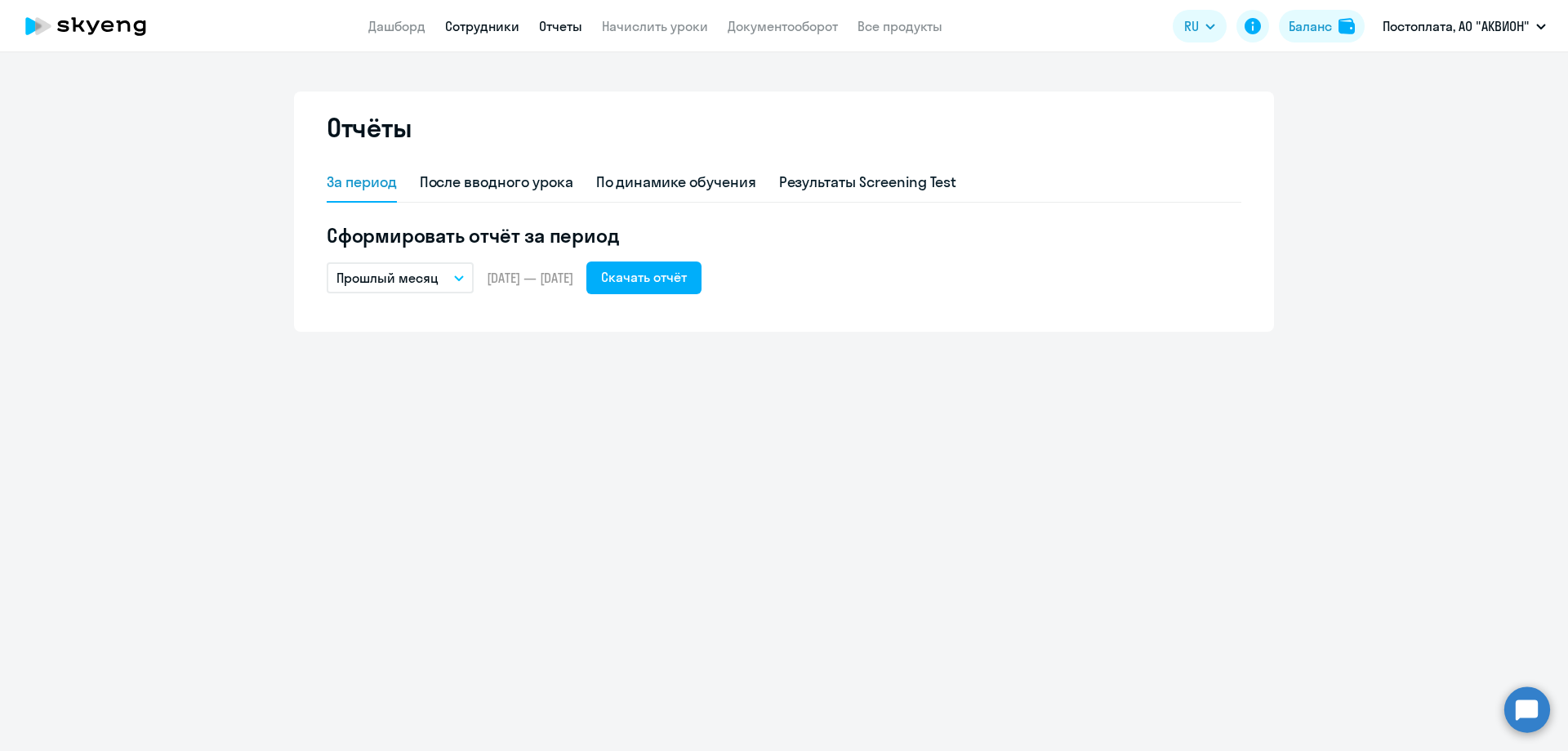
drag, startPoint x: 475, startPoint y: 17, endPoint x: 476, endPoint y: 30, distance: 13.0
click at [476, 27] on app-menu-item-link "Сотрудники" at bounding box center [482, 27] width 74 height 20
click at [476, 30] on link "Сотрудники" at bounding box center [482, 27] width 74 height 16
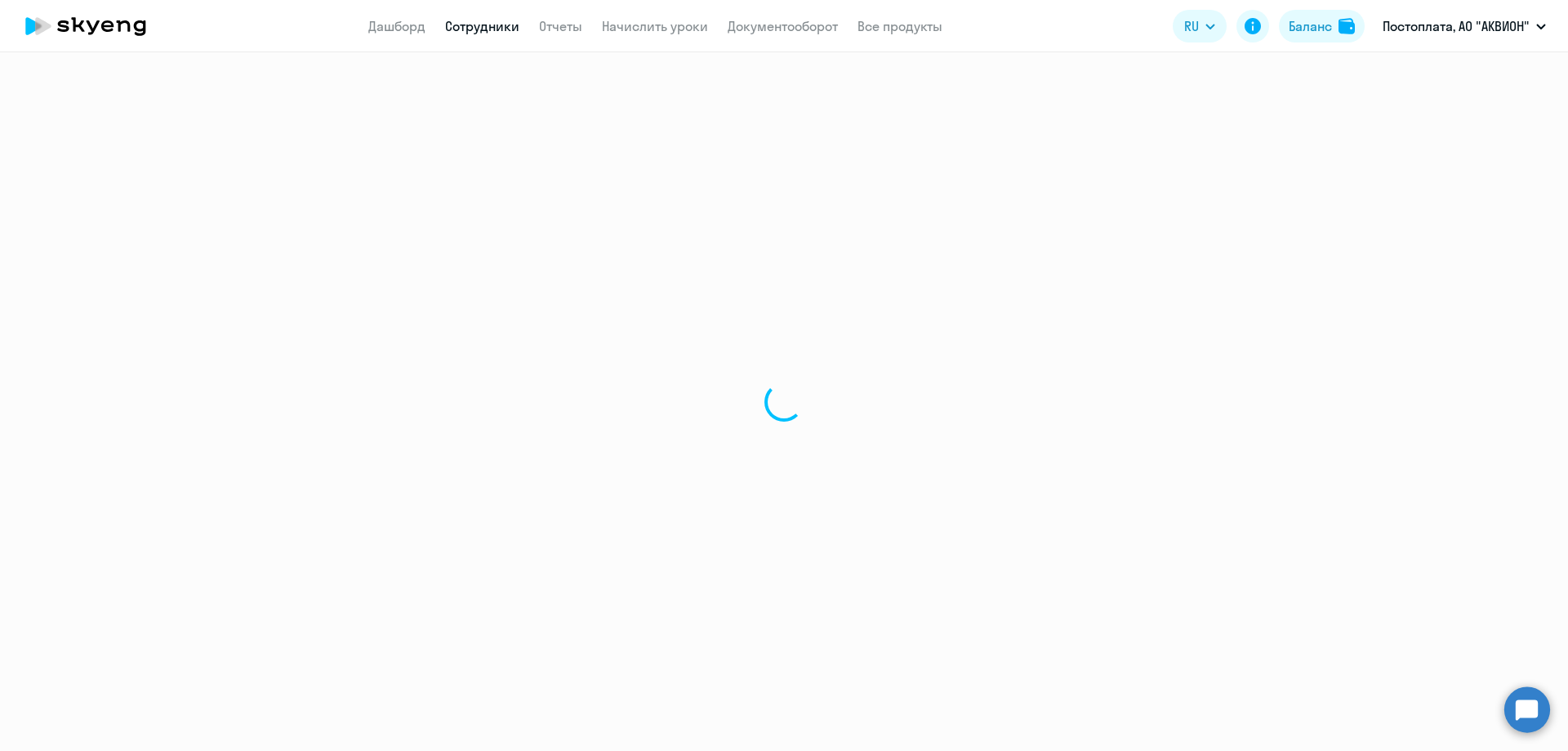
select select "30"
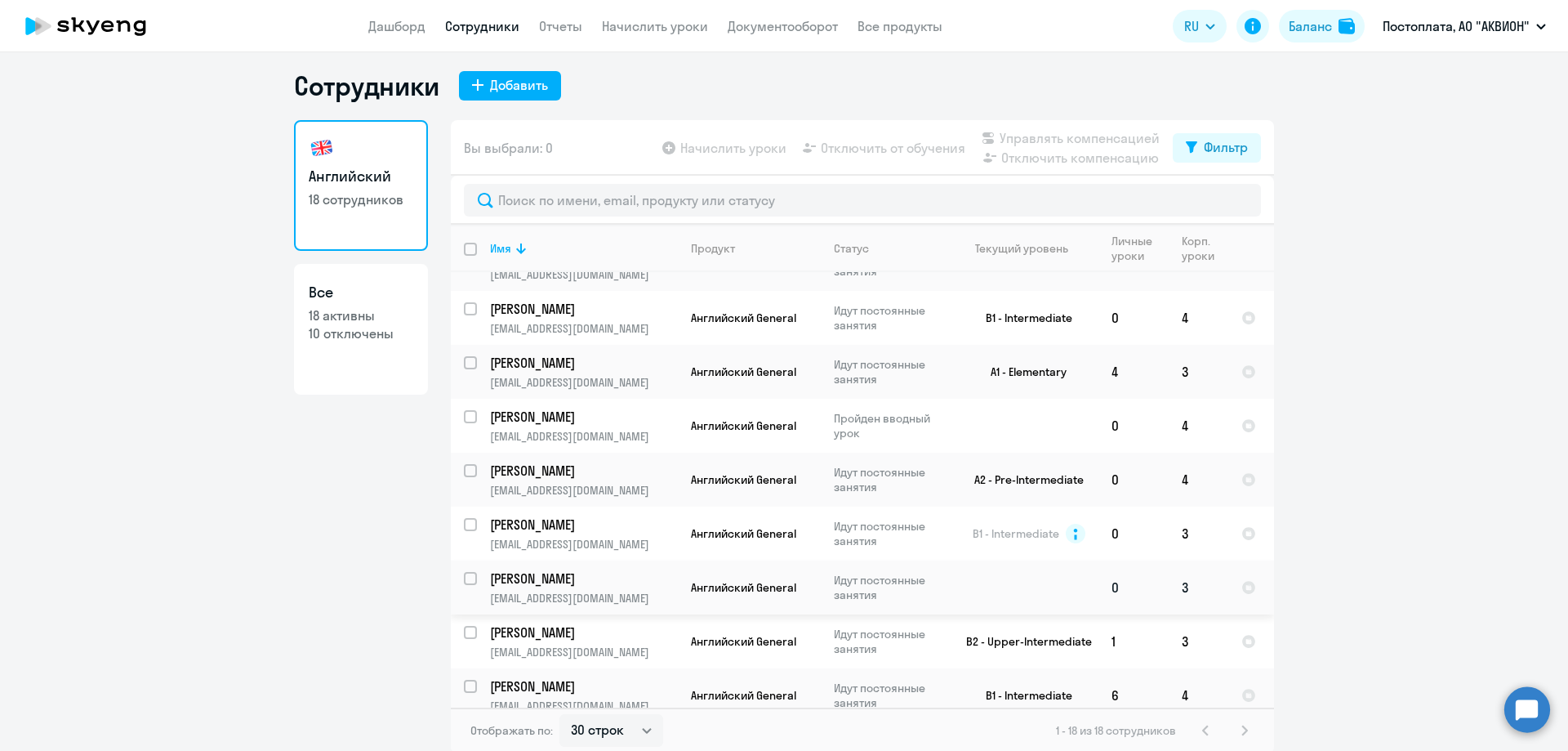
scroll to position [10, 0]
click at [1242, 726] on div "1 - 18 из 18 сотрудников" at bounding box center [1155, 727] width 199 height 19
click at [487, 145] on span "Вы выбрали: 0" at bounding box center [508, 145] width 89 height 19
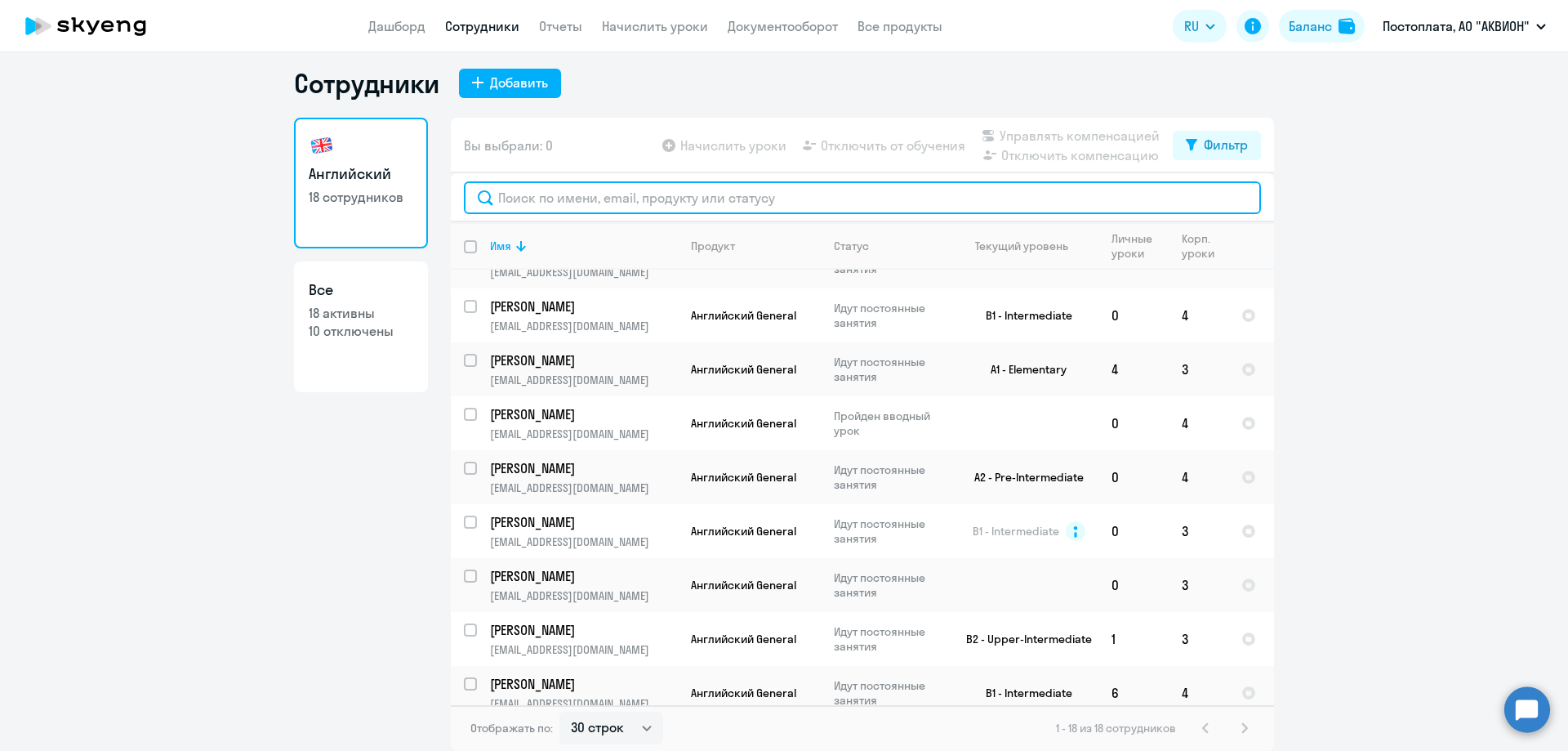
click at [553, 202] on input "text" at bounding box center [862, 198] width 797 height 33
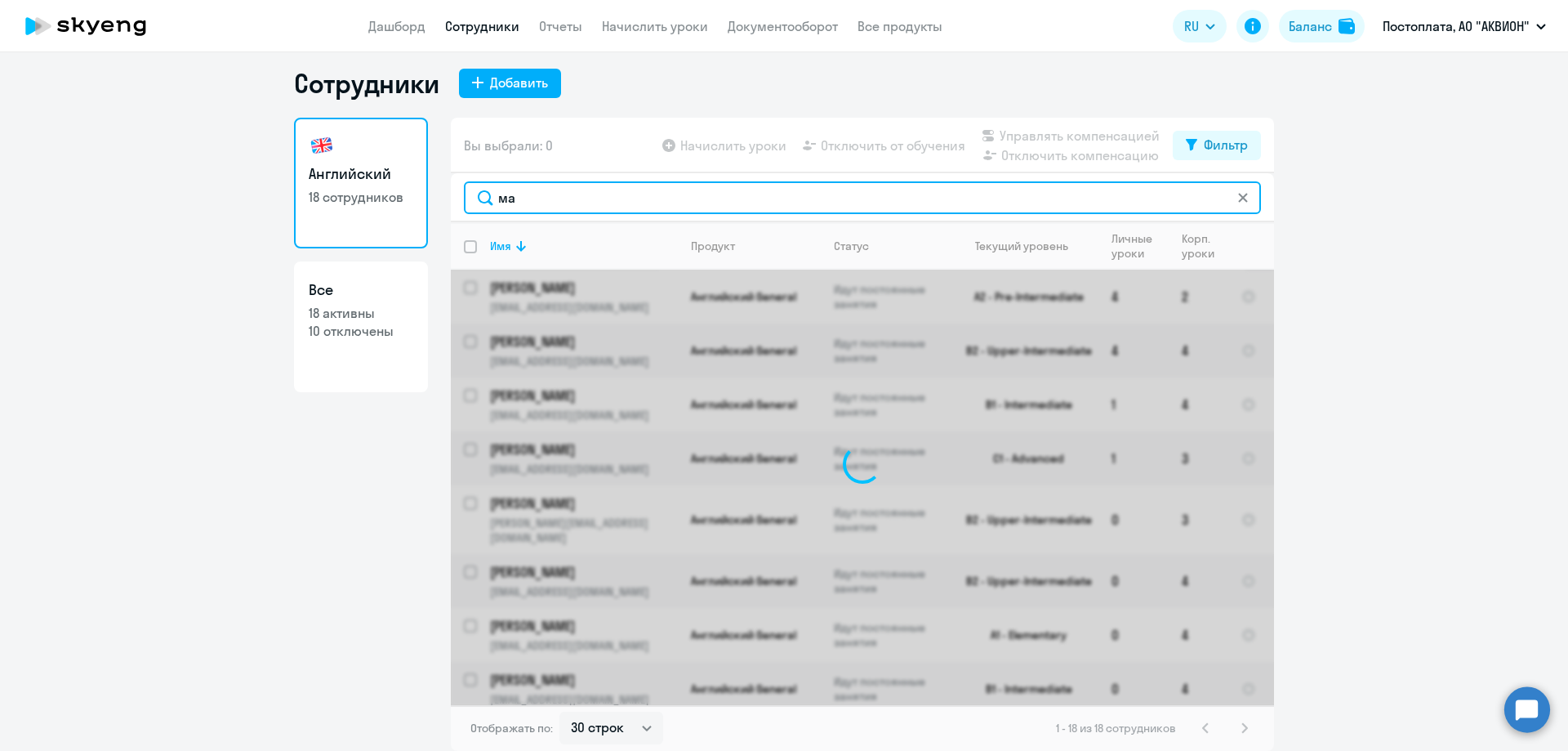
scroll to position [0, 0]
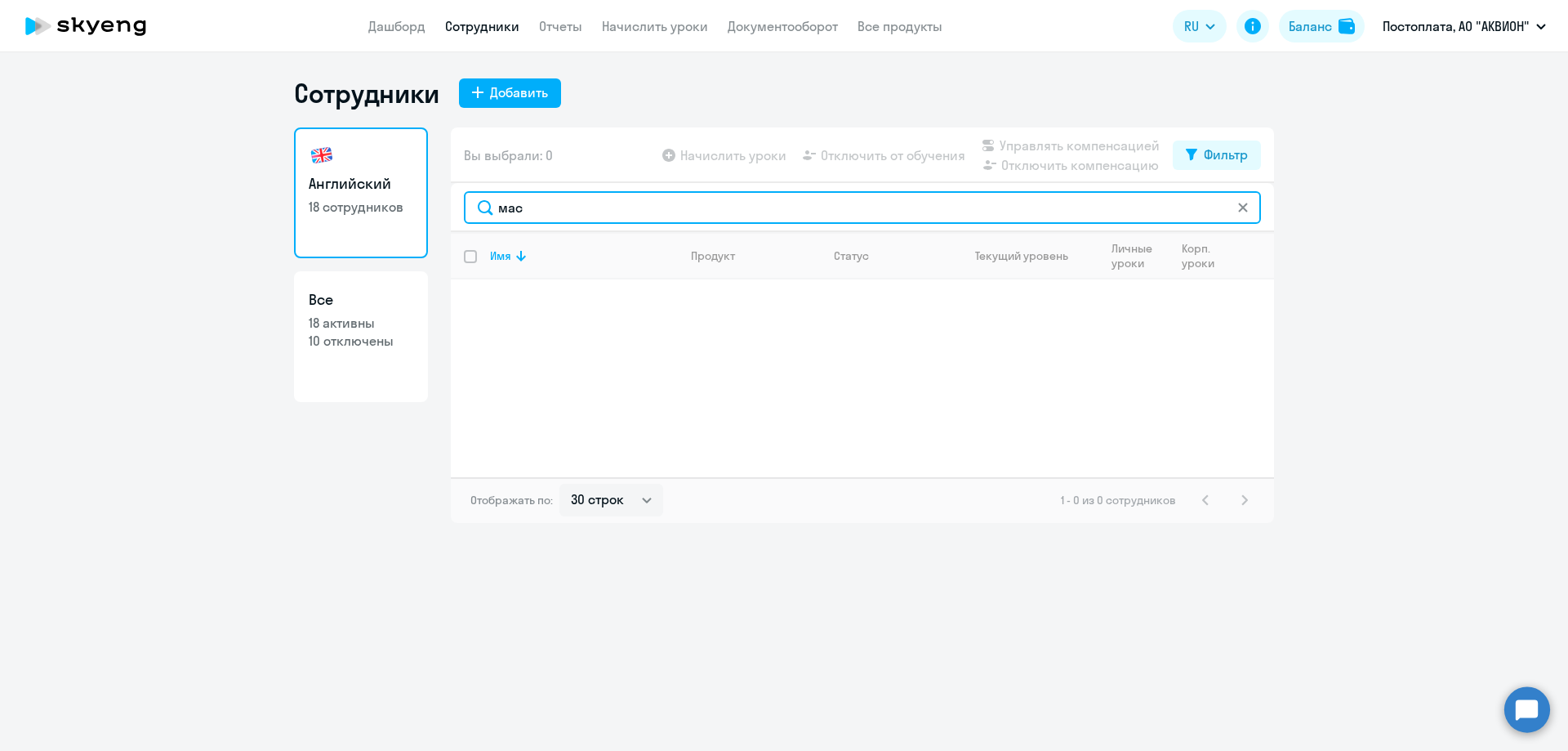
type input "мас"
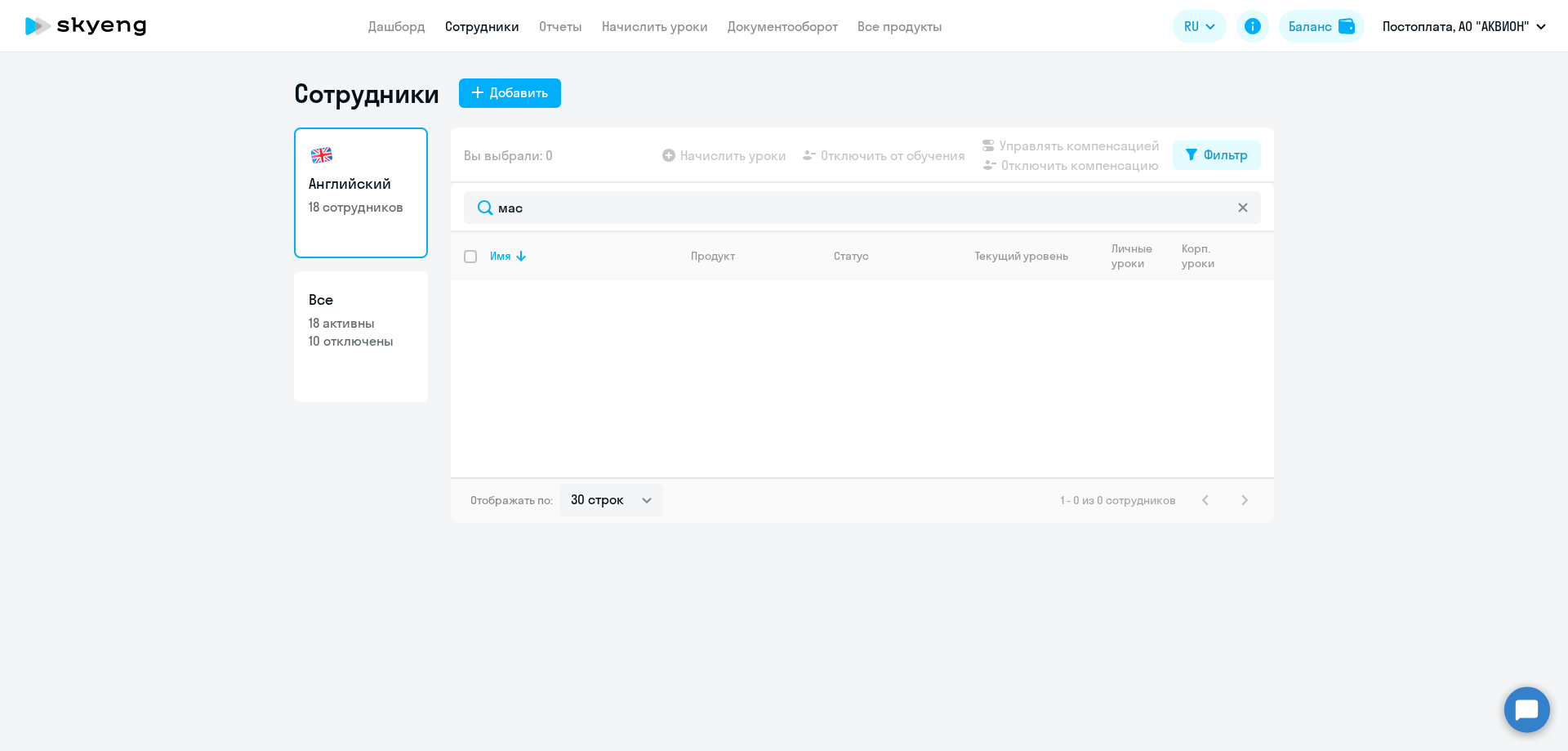
click at [332, 187] on h3 "Английский" at bounding box center [361, 183] width 104 height 21
click at [918, 20] on link "Все продукты" at bounding box center [900, 27] width 85 height 16
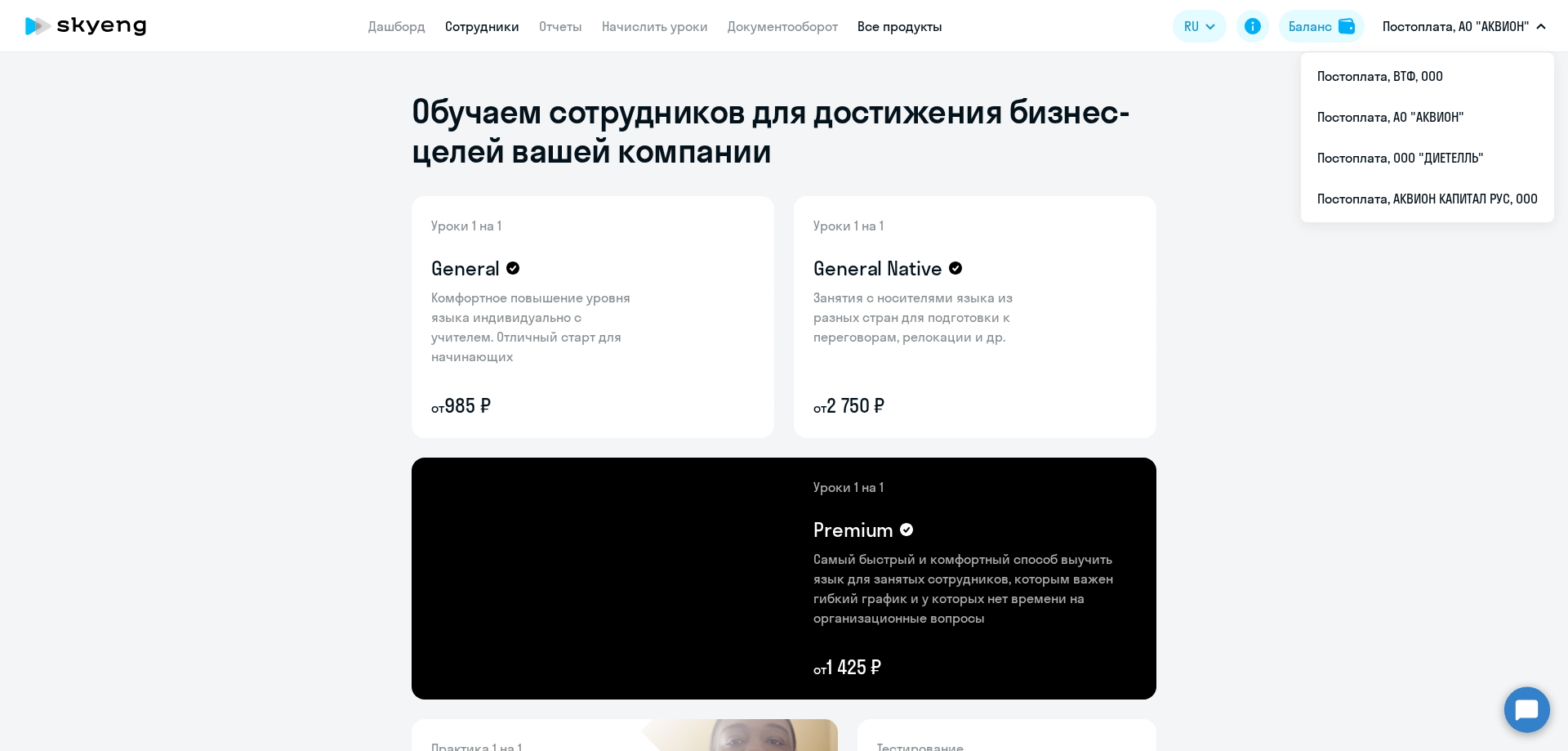
click at [507, 27] on link "Сотрудники" at bounding box center [482, 27] width 74 height 16
select select "30"
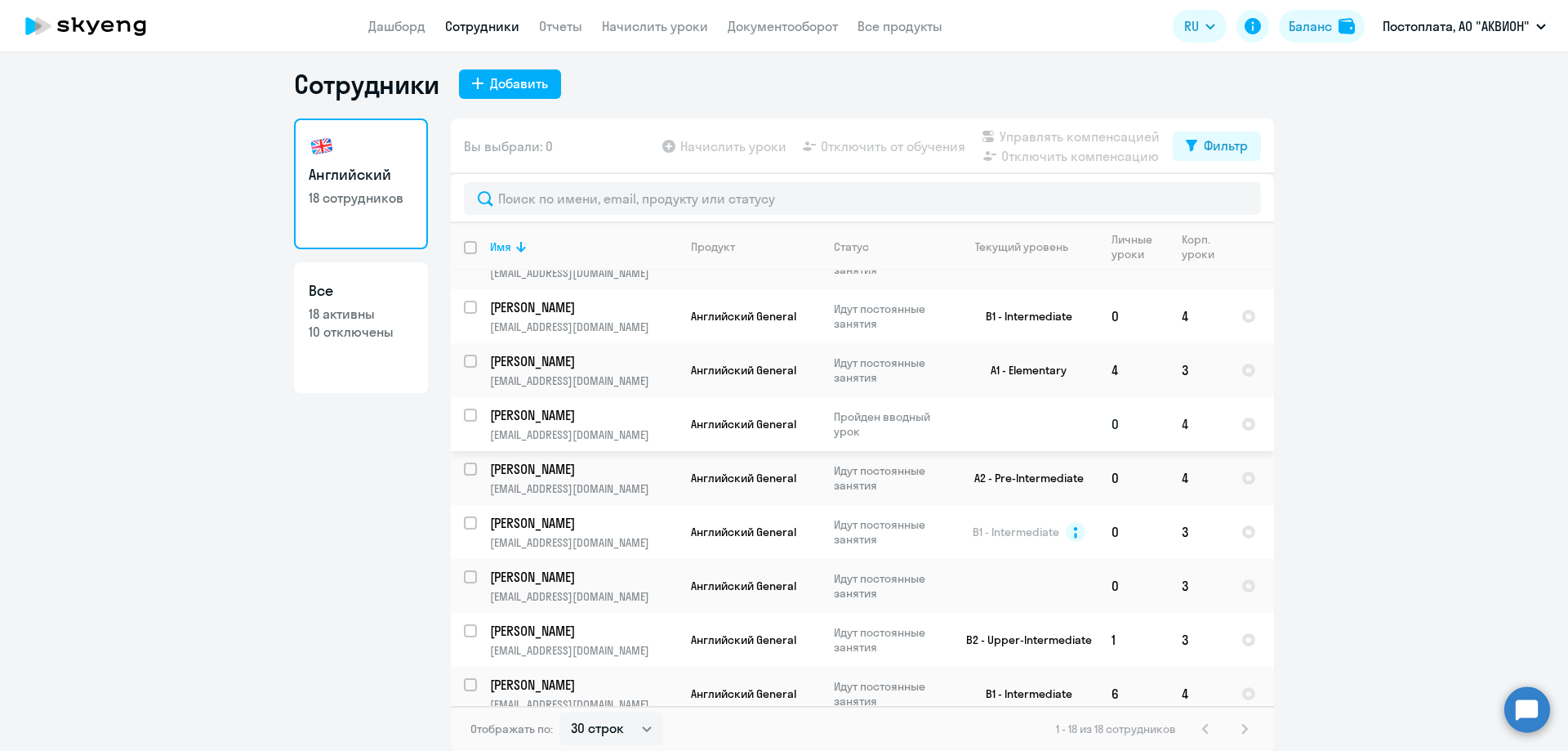
scroll to position [10, 0]
drag, startPoint x: 376, startPoint y: 298, endPoint x: 347, endPoint y: 317, distance: 34.7
click at [347, 317] on p "18 активны" at bounding box center [361, 313] width 104 height 18
select select "30"
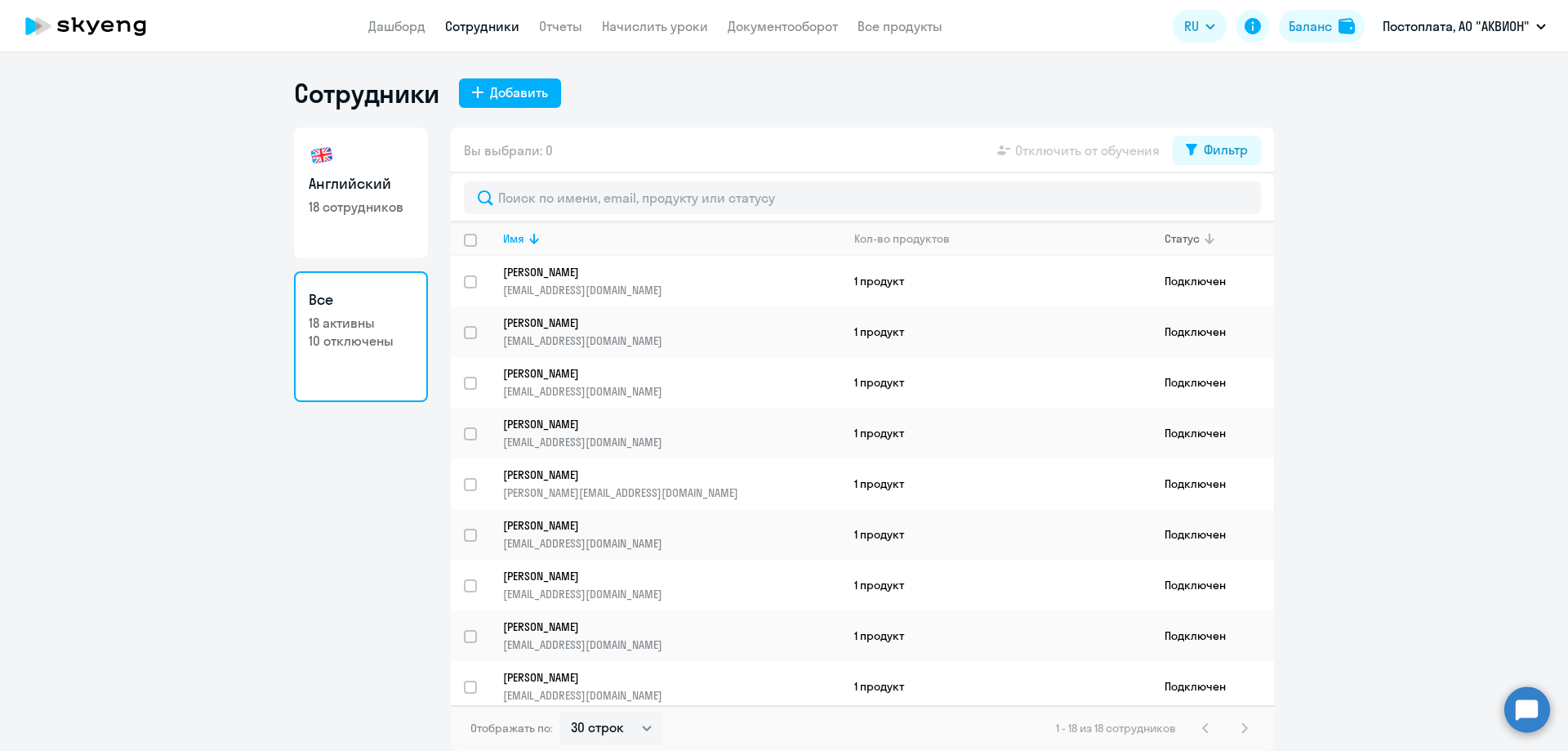
click at [1183, 232] on div "Статус" at bounding box center [1182, 239] width 35 height 15
click at [1045, 153] on app-table-action-button "Отключить от обучения" at bounding box center [1077, 150] width 166 height 19
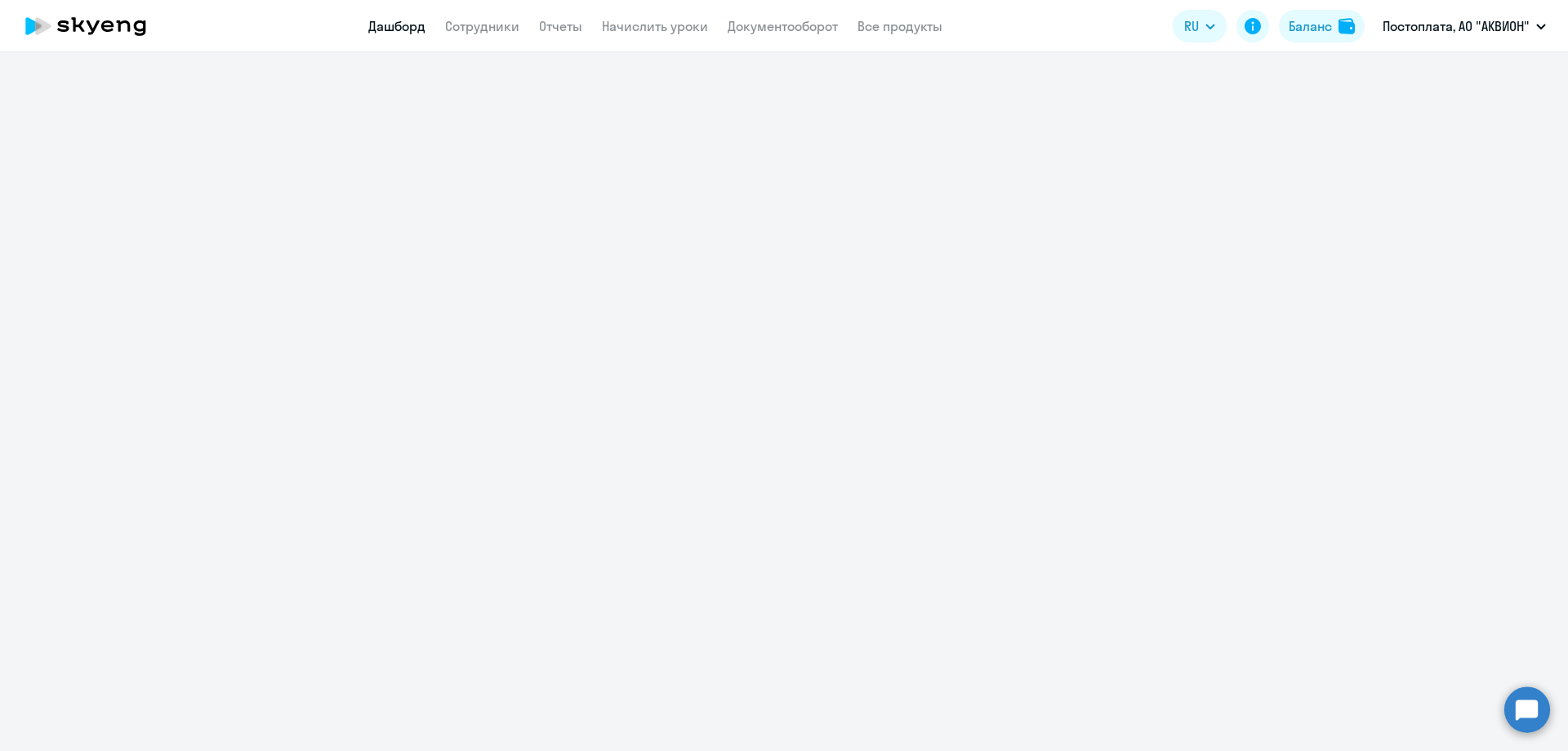
click at [380, 24] on link "Дашборд" at bounding box center [397, 27] width 58 height 16
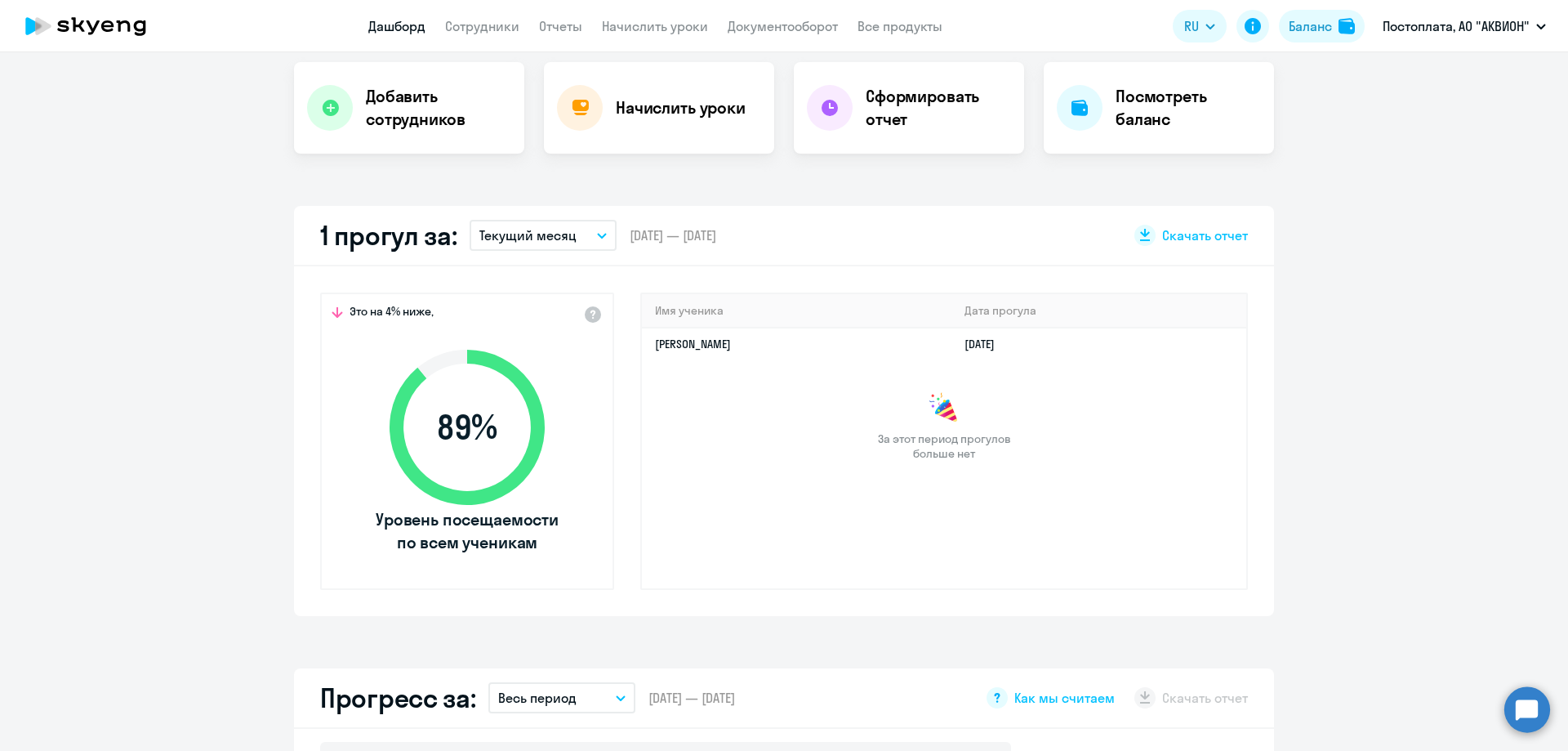
scroll to position [817, 0]
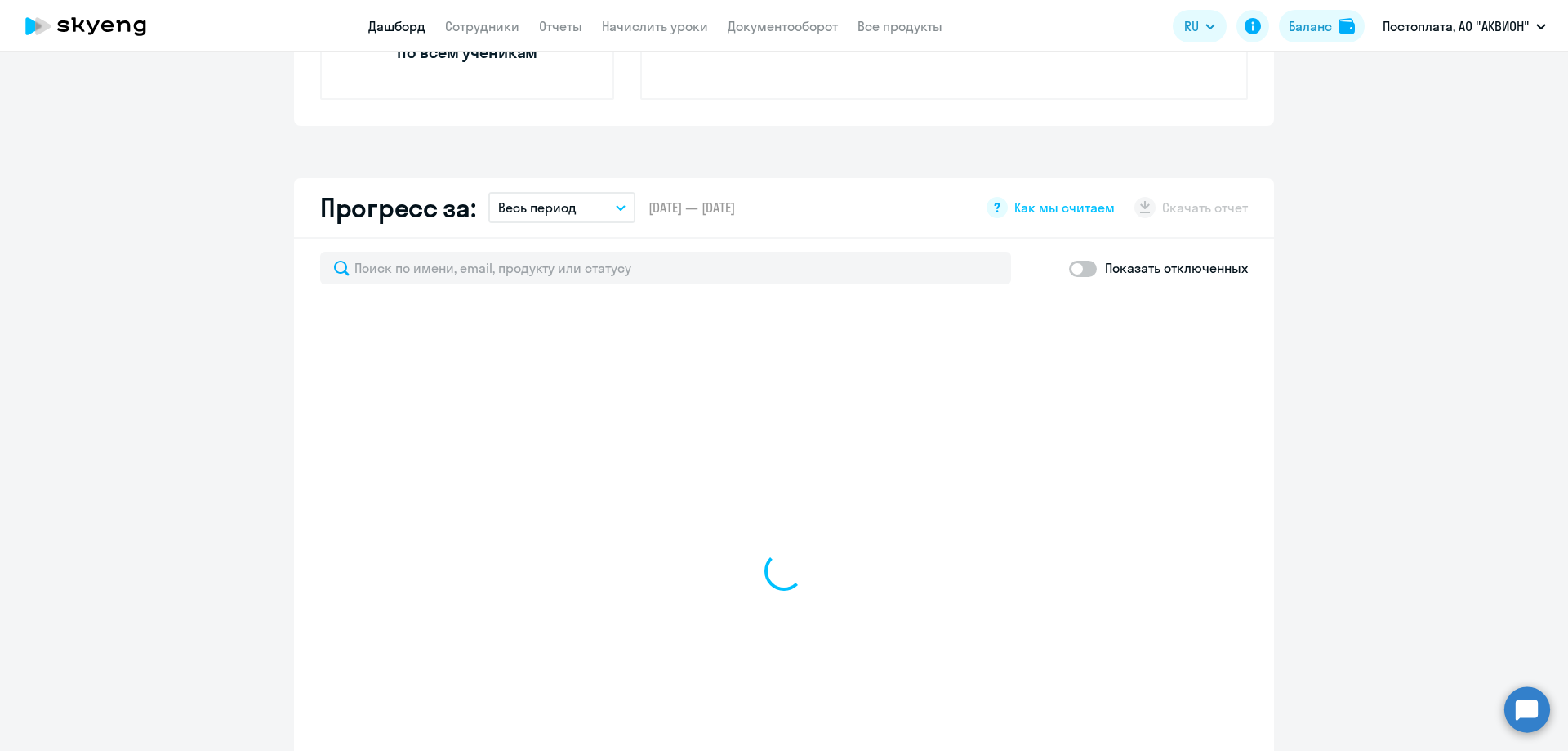
select select "30"
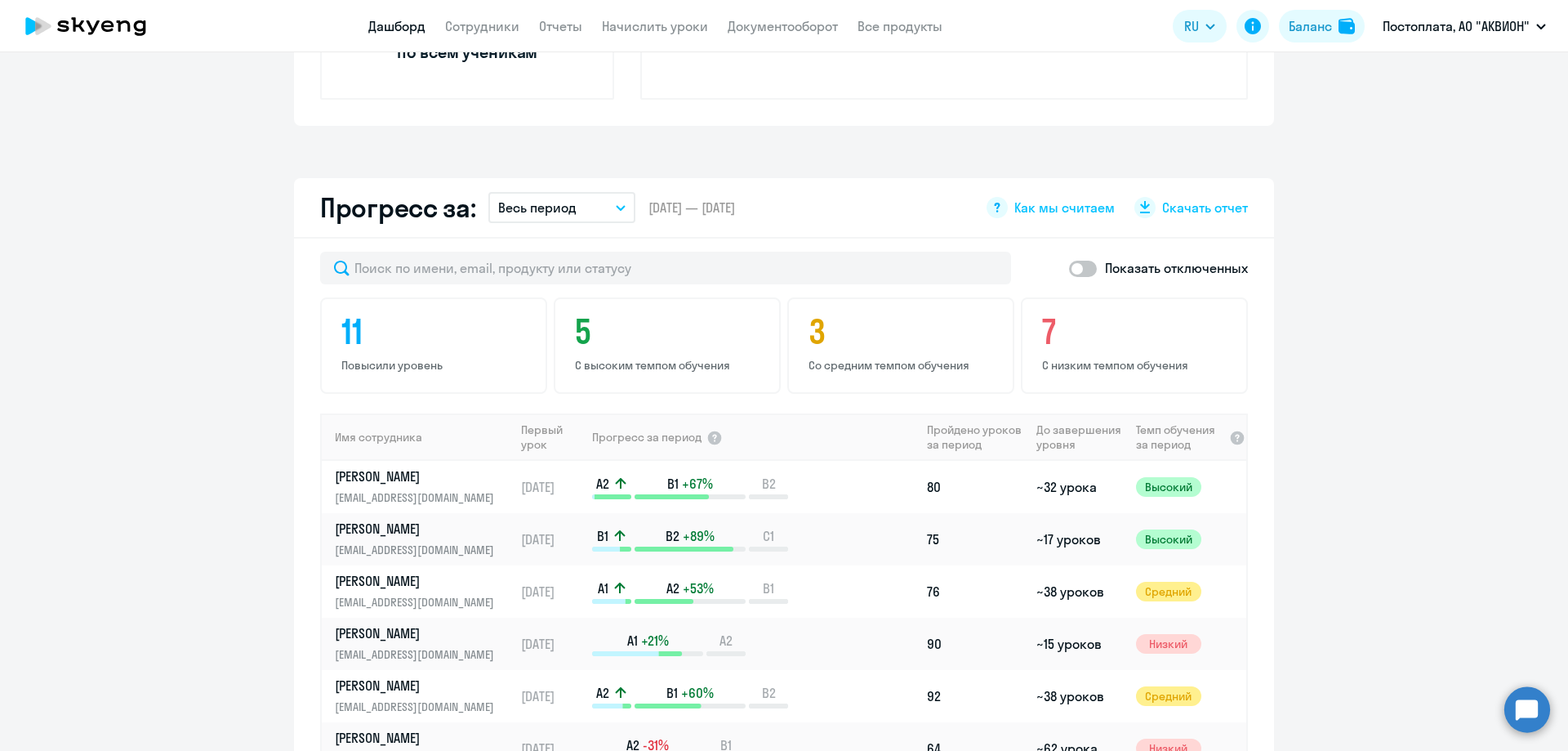
click at [1084, 274] on span at bounding box center [1083, 269] width 27 height 16
click at [1069, 269] on input "checkbox" at bounding box center [1069, 268] width 1 height 1
checkbox input "true"
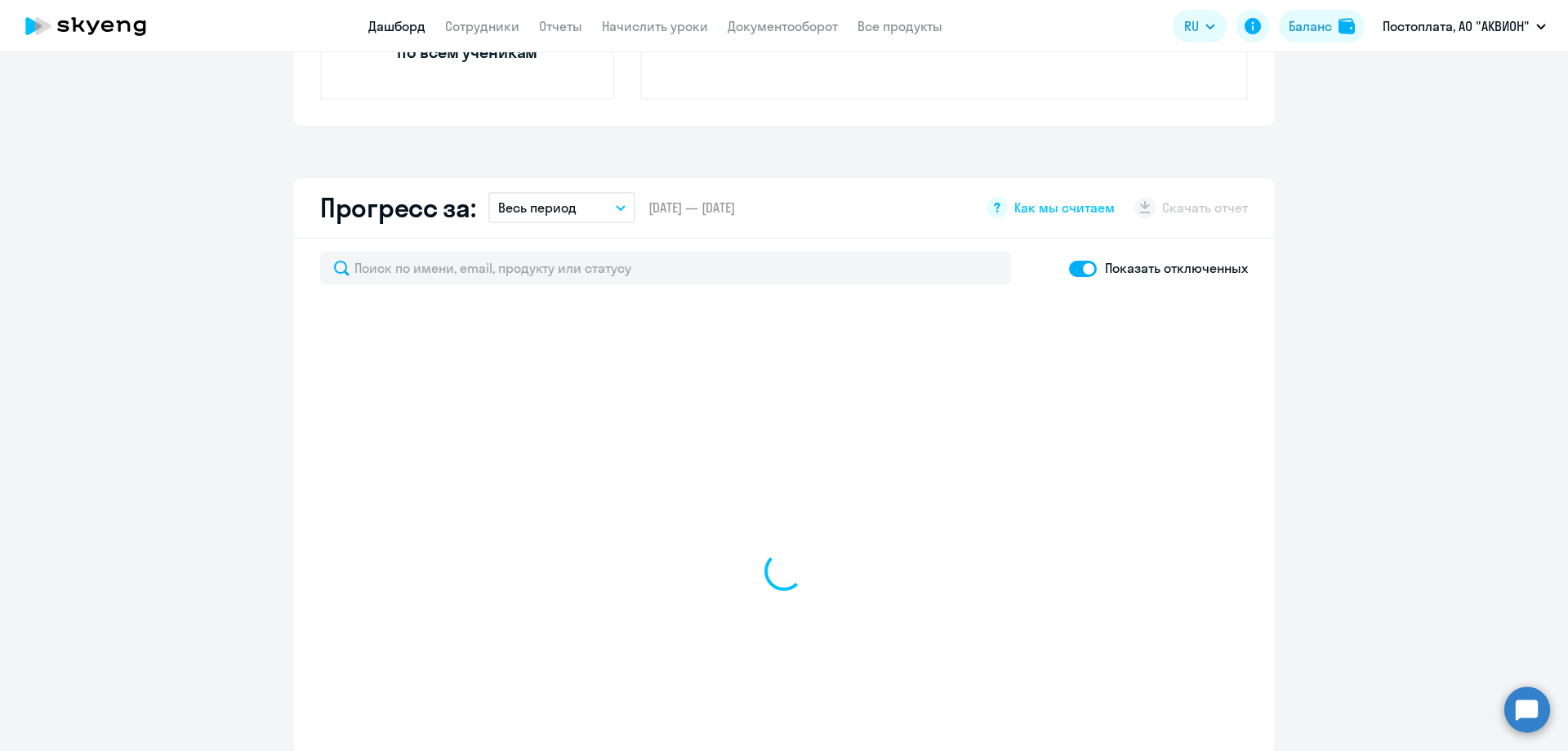
select select "30"
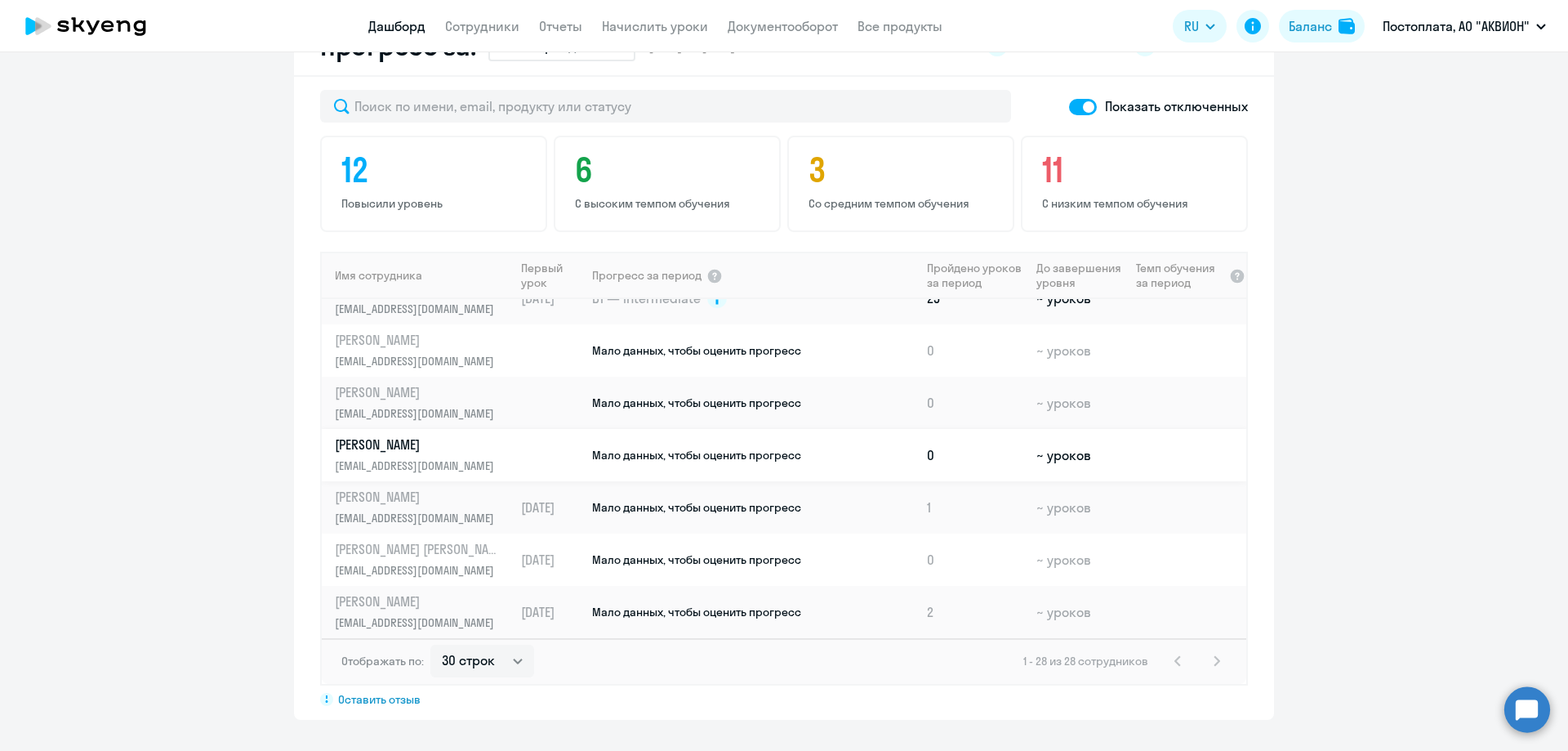
scroll to position [980, 0]
click at [380, 553] on p "[PERSON_NAME] [PERSON_NAME]" at bounding box center [419, 547] width 168 height 18
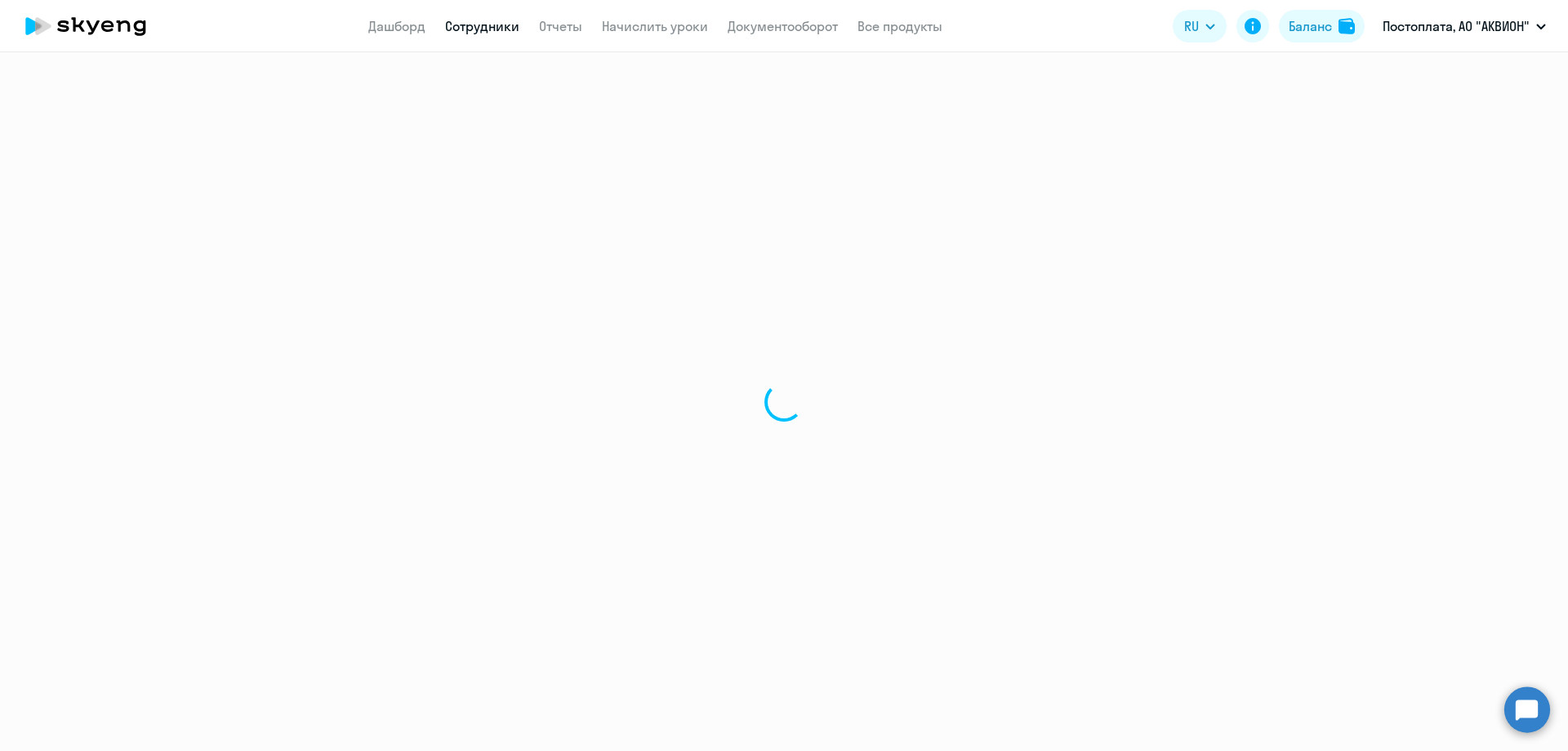
select select "english"
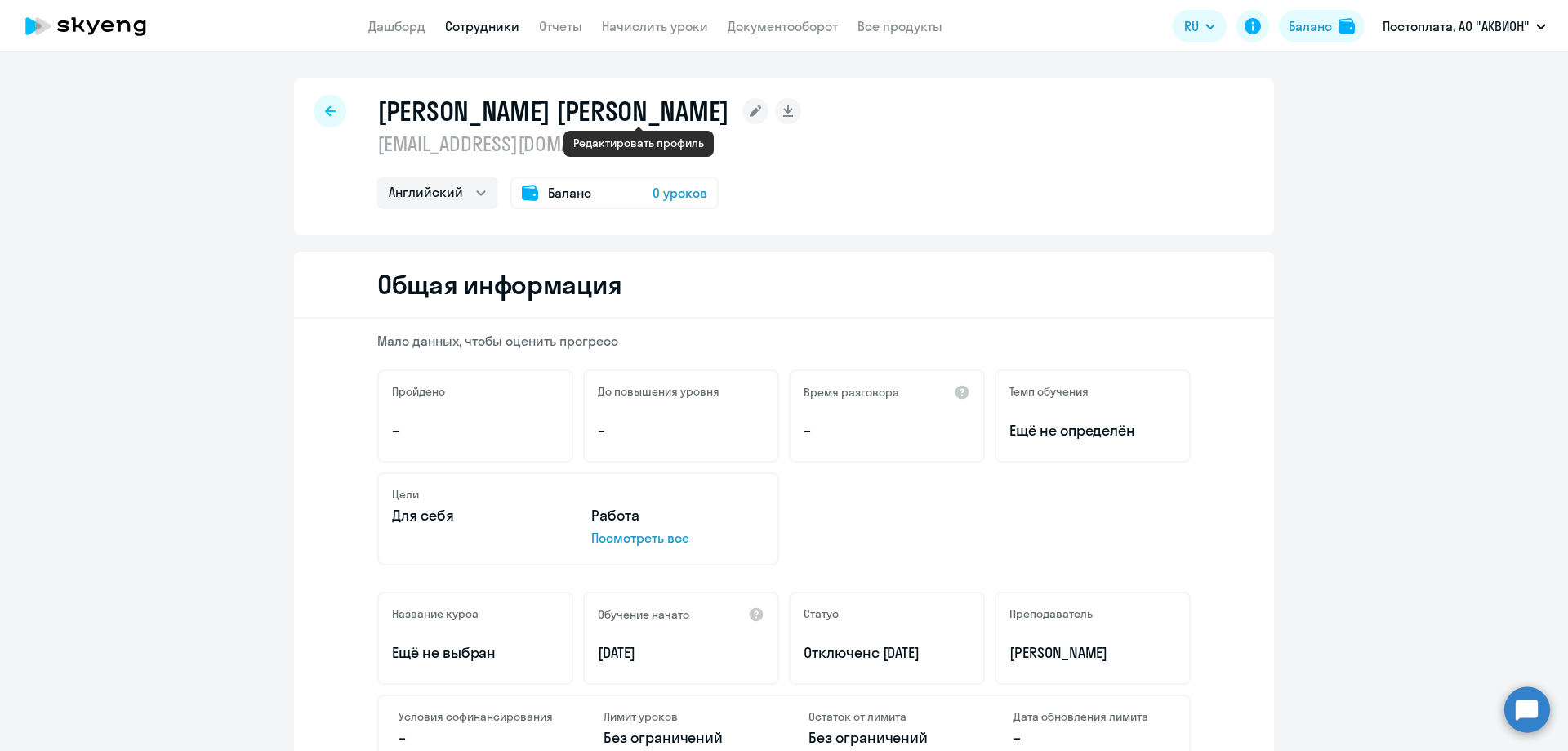
click at [743, 112] on rect at bounding box center [756, 111] width 27 height 27
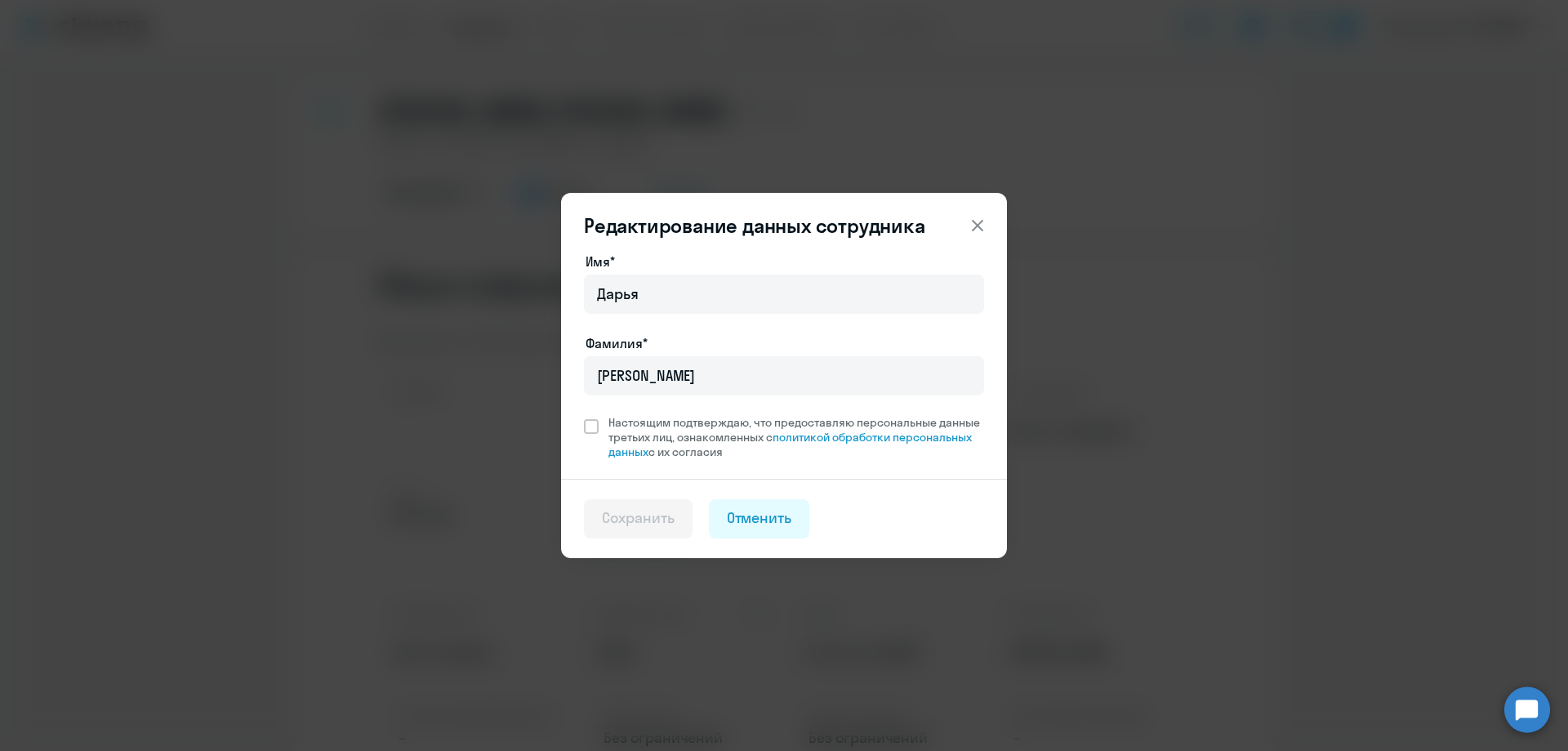
click at [975, 225] on icon at bounding box center [977, 225] width 19 height 19
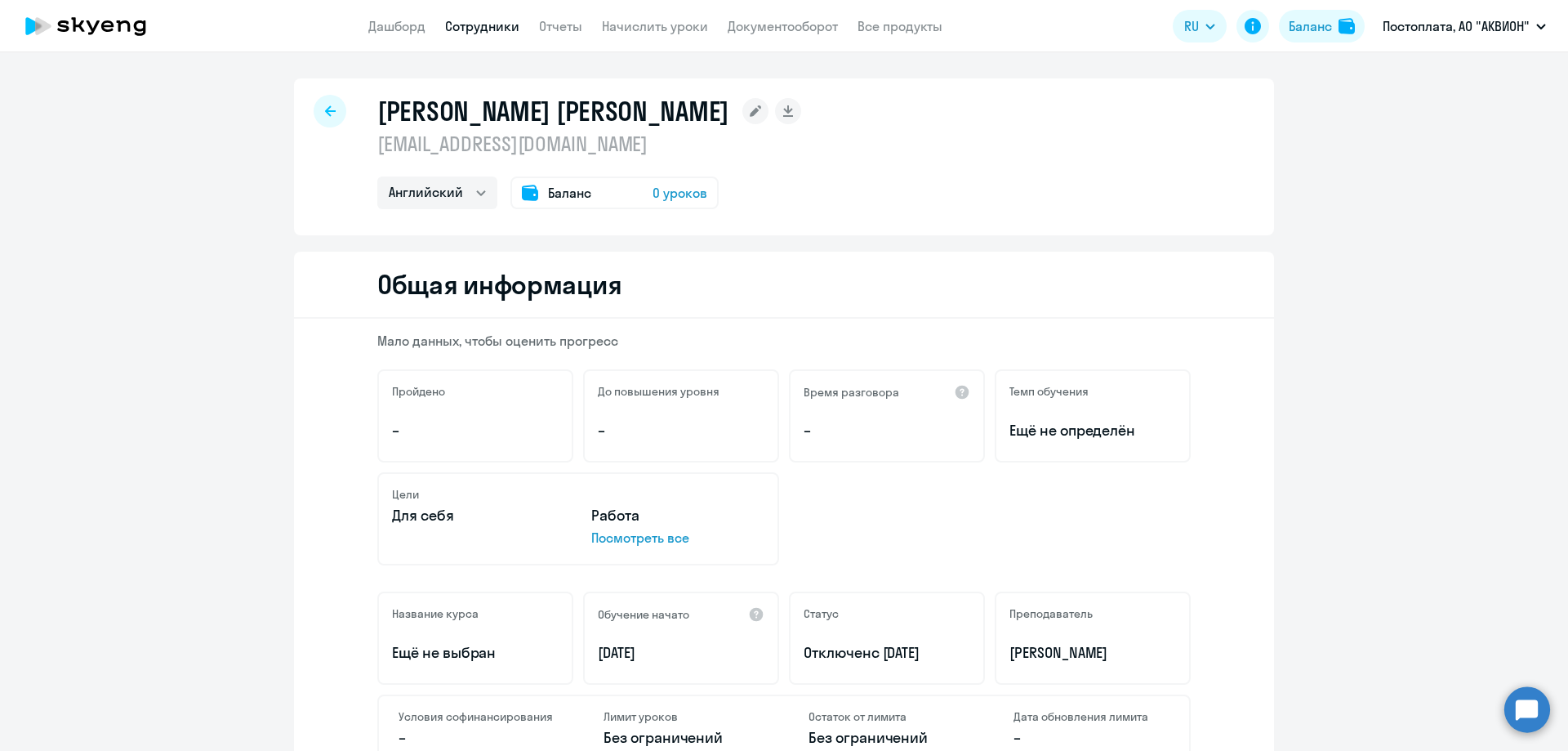
drag, startPoint x: 631, startPoint y: 146, endPoint x: 356, endPoint y: 149, distance: 275.0
click at [356, 149] on div "[PERSON_NAME] [PERSON_NAME] [EMAIL_ADDRESS][DOMAIN_NAME] Английский Баланс 0 ур…" at bounding box center [783, 156] width 980 height 156
copy p "[EMAIL_ADDRESS][DOMAIN_NAME]"
click at [330, 116] on div at bounding box center [330, 112] width 33 height 33
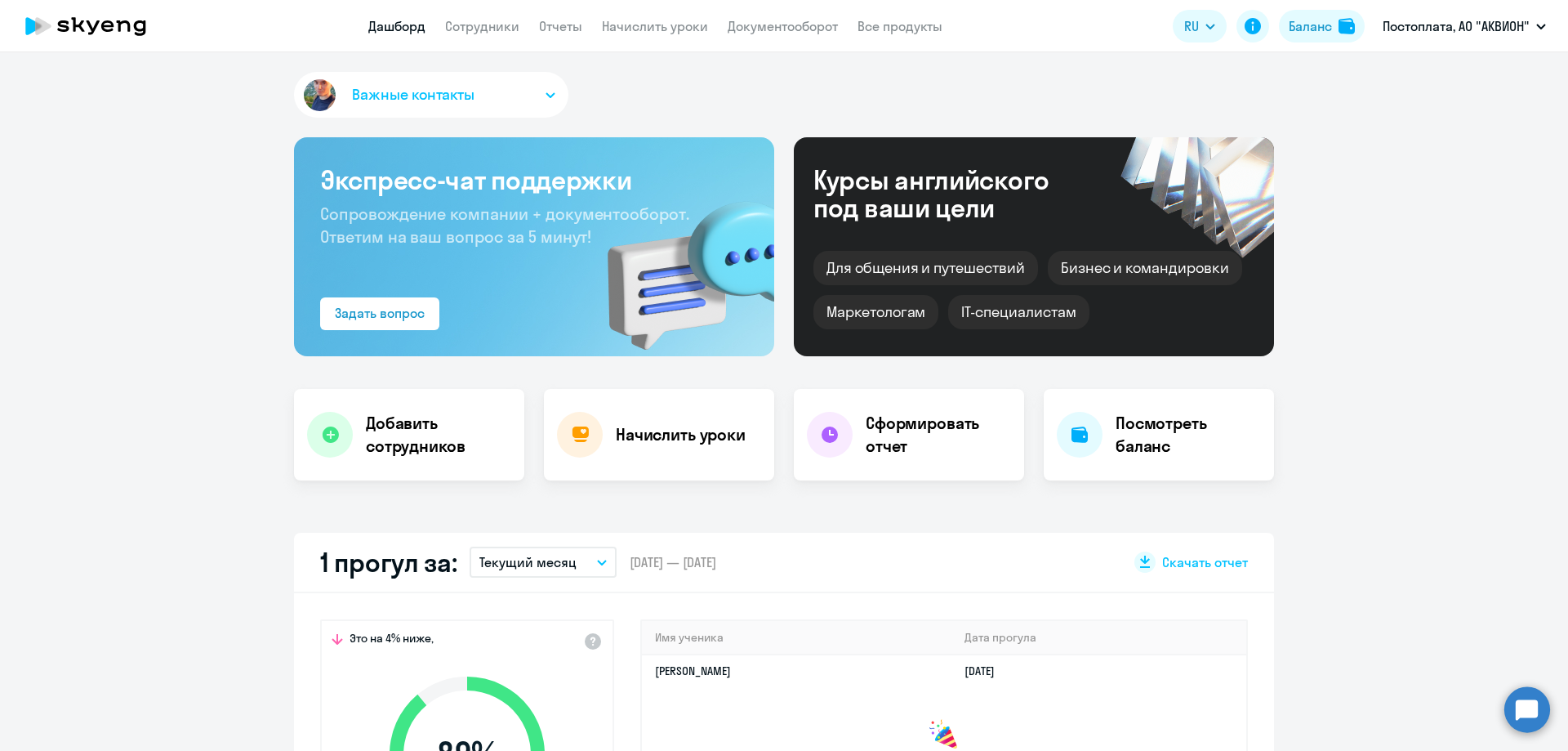
select select "30"
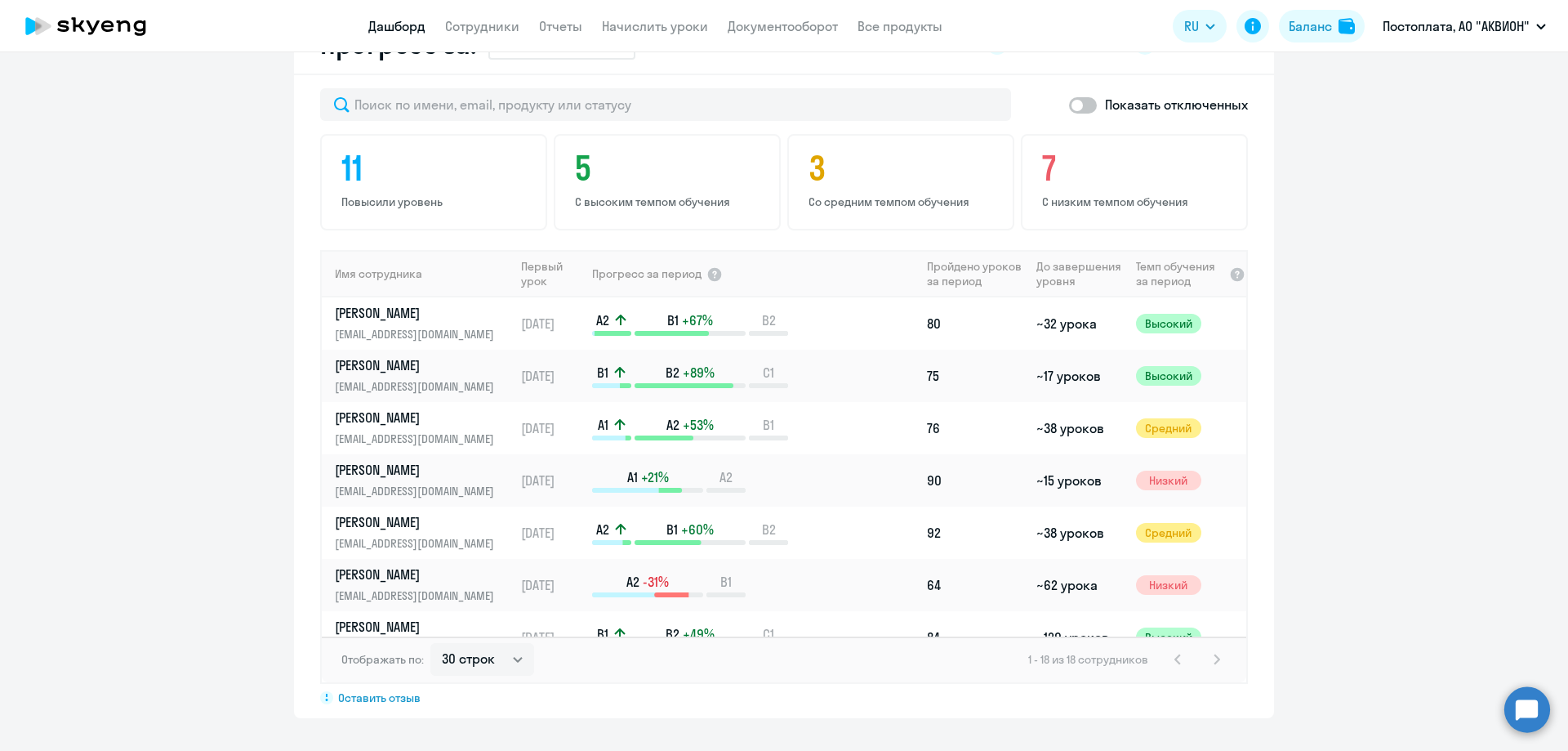
click at [1087, 106] on span at bounding box center [1083, 105] width 27 height 16
click at [1069, 105] on input "checkbox" at bounding box center [1069, 104] width 1 height 1
checkbox input "true"
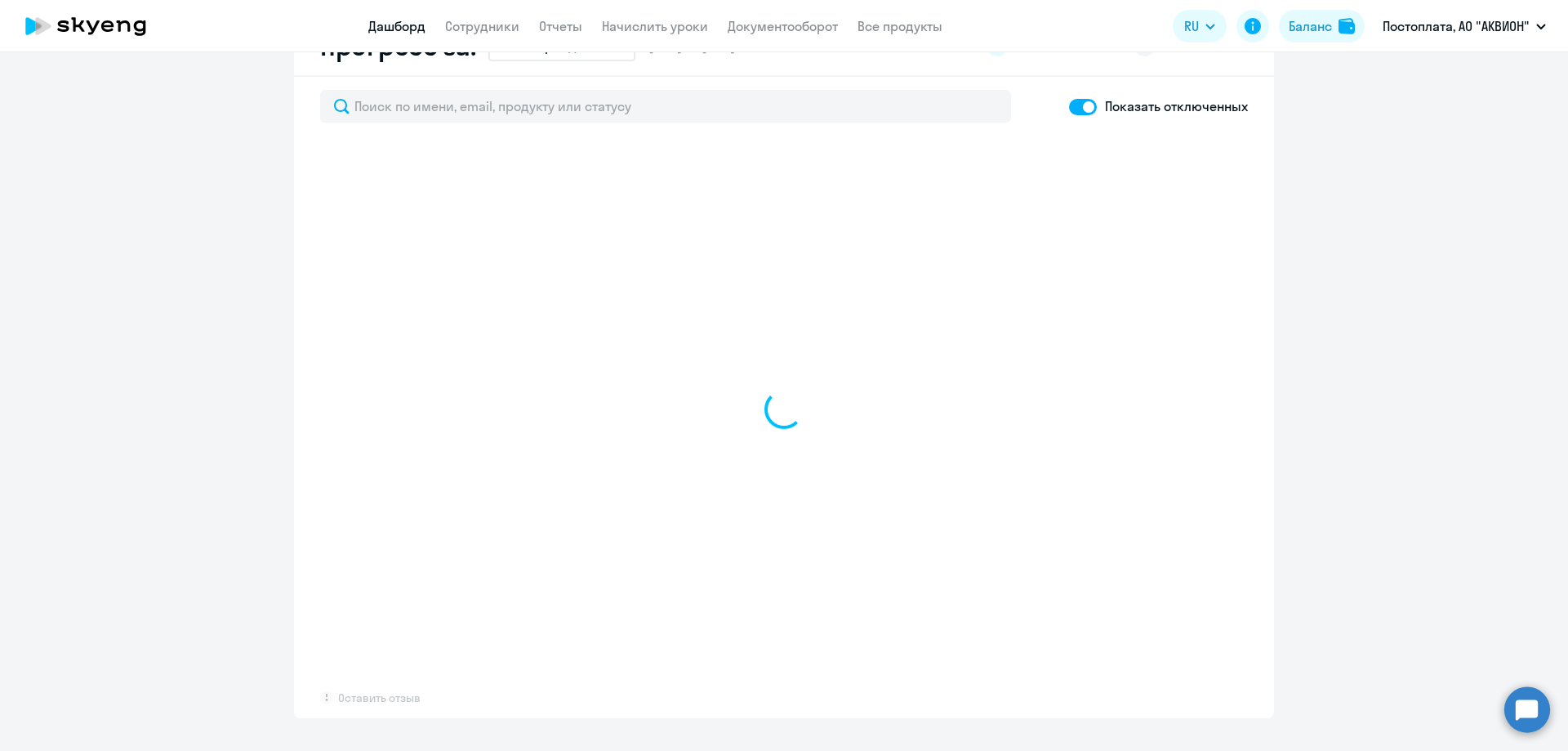
scroll to position [979, 0]
select select "30"
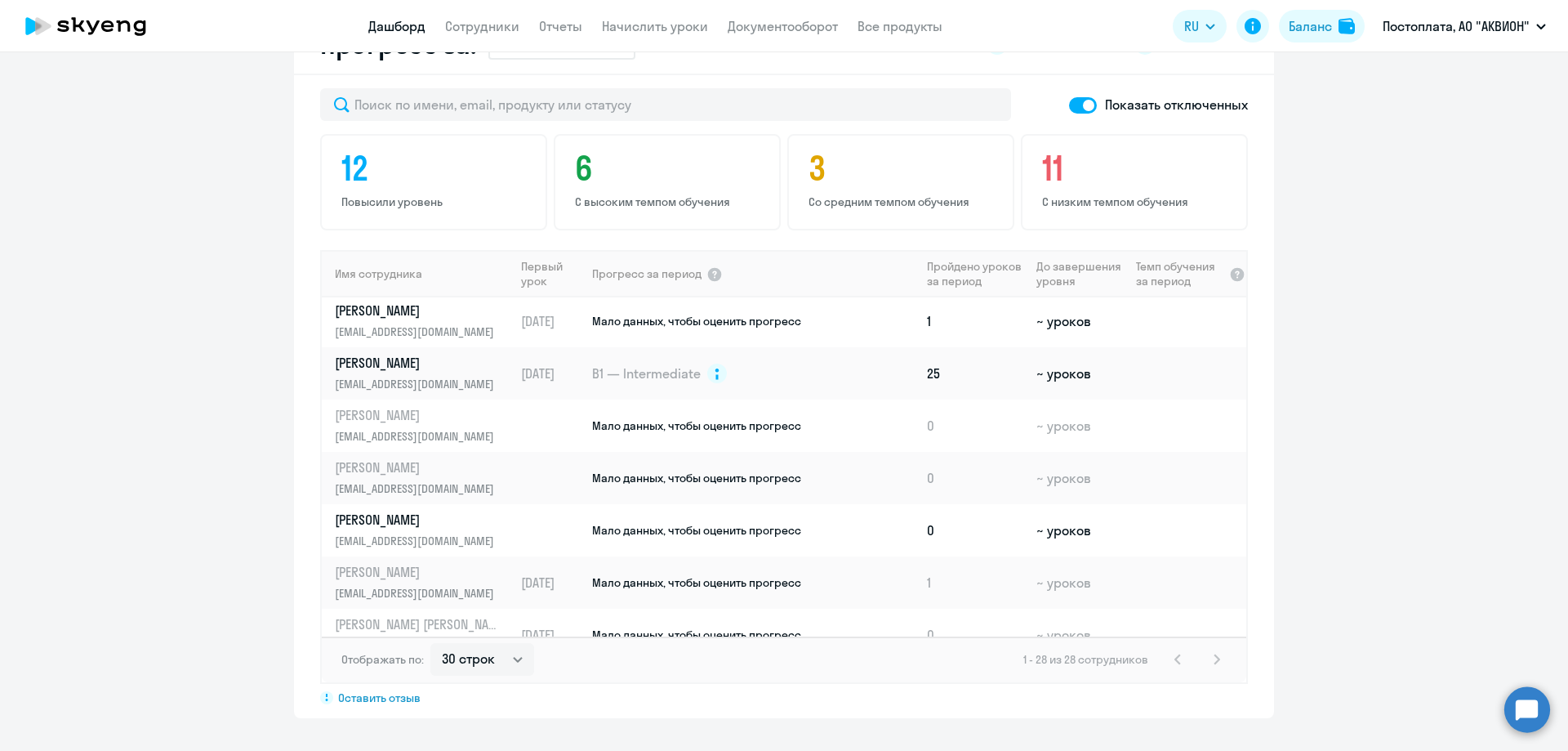
scroll to position [1062, 0]
